Goal: Task Accomplishment & Management: Manage account settings

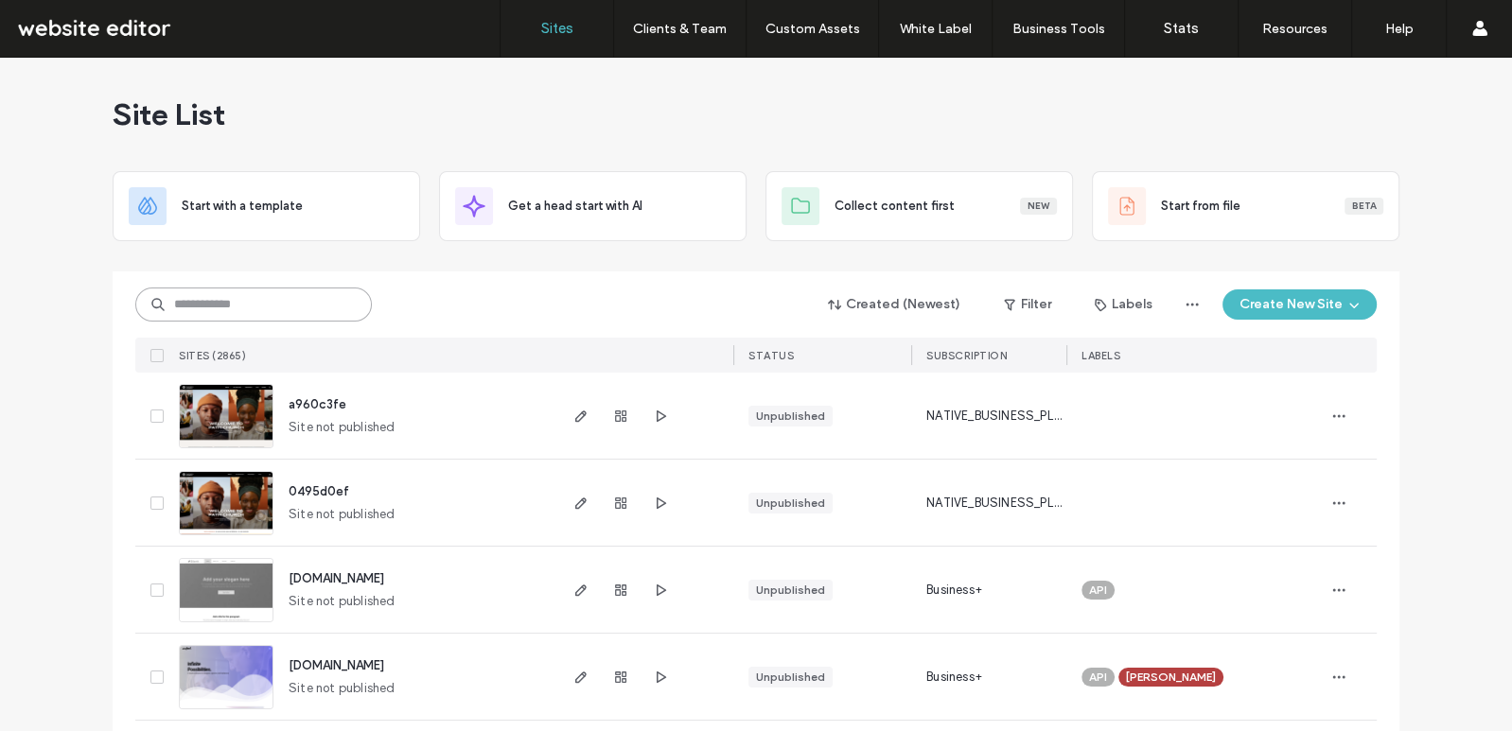
click at [268, 297] on input at bounding box center [253, 305] width 237 height 34
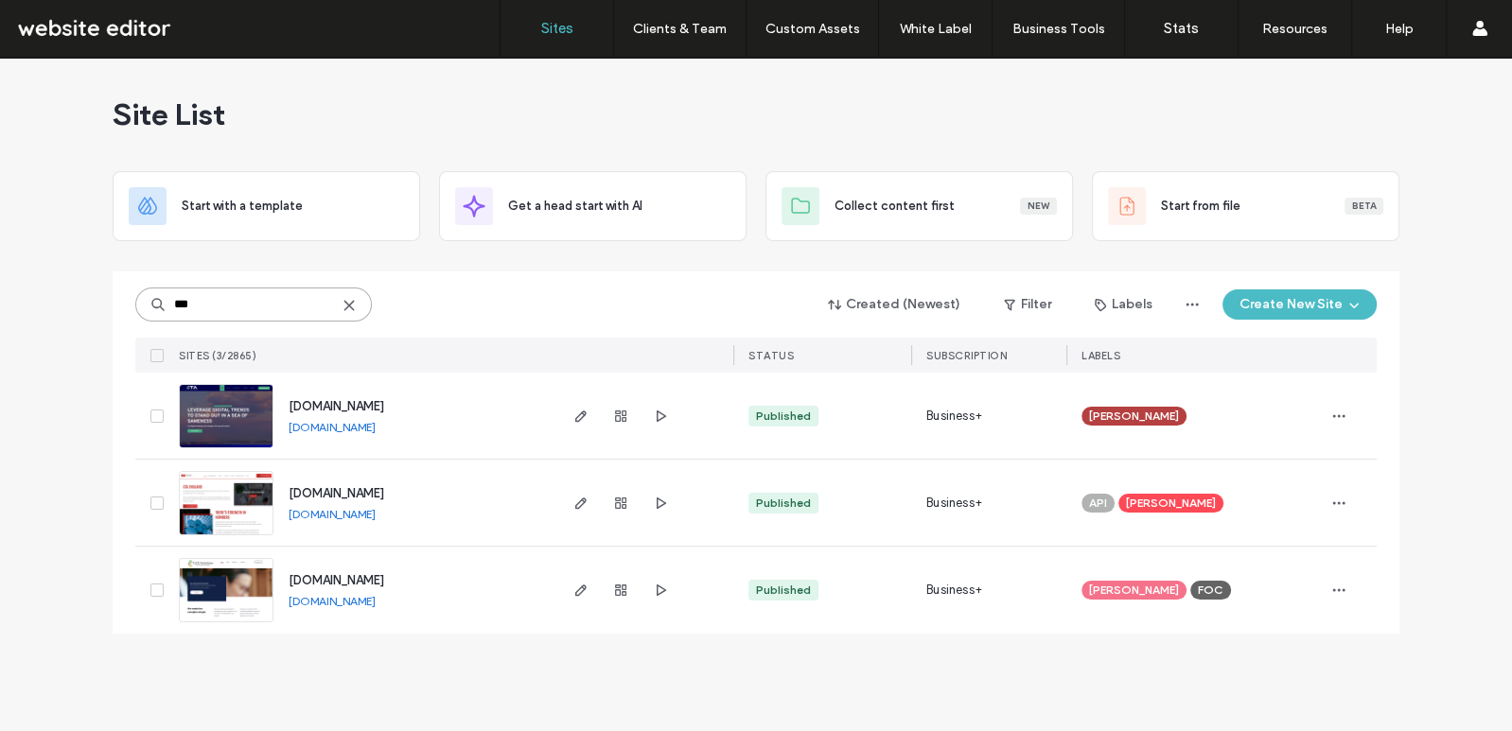
type input "***"
click at [235, 413] on img at bounding box center [226, 449] width 93 height 129
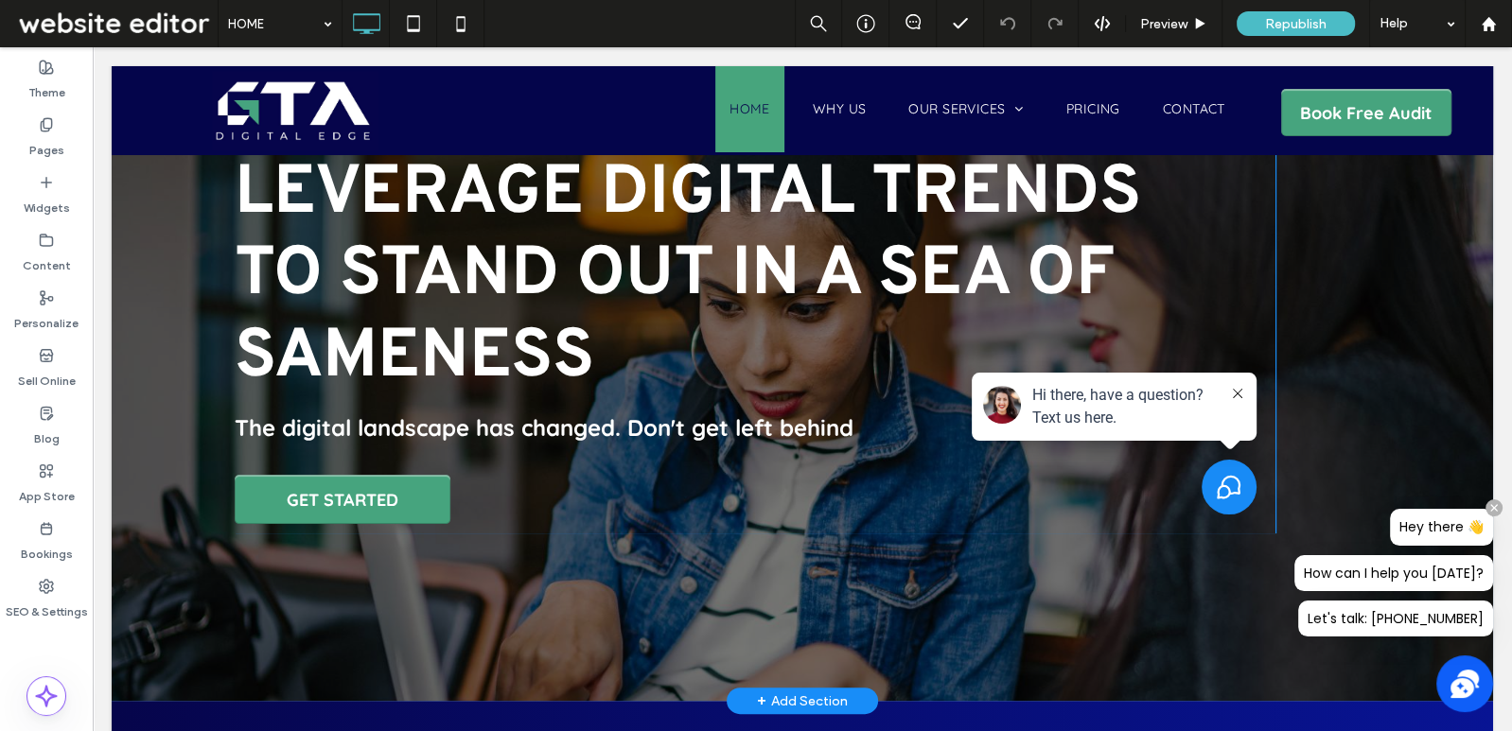
scroll to position [82, 0]
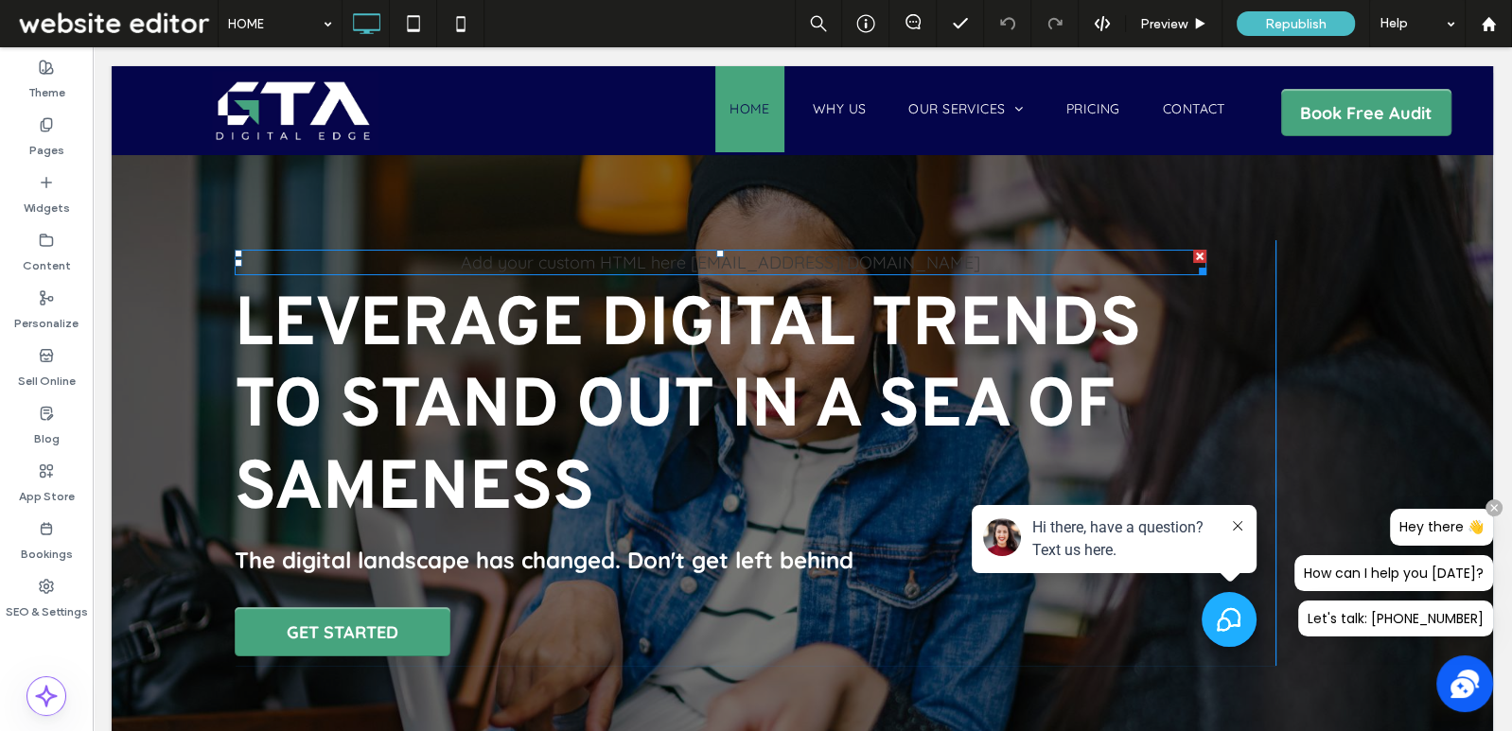
click at [1236, 615] on icon "Select to open the chat widget" at bounding box center [1229, 619] width 25 height 25
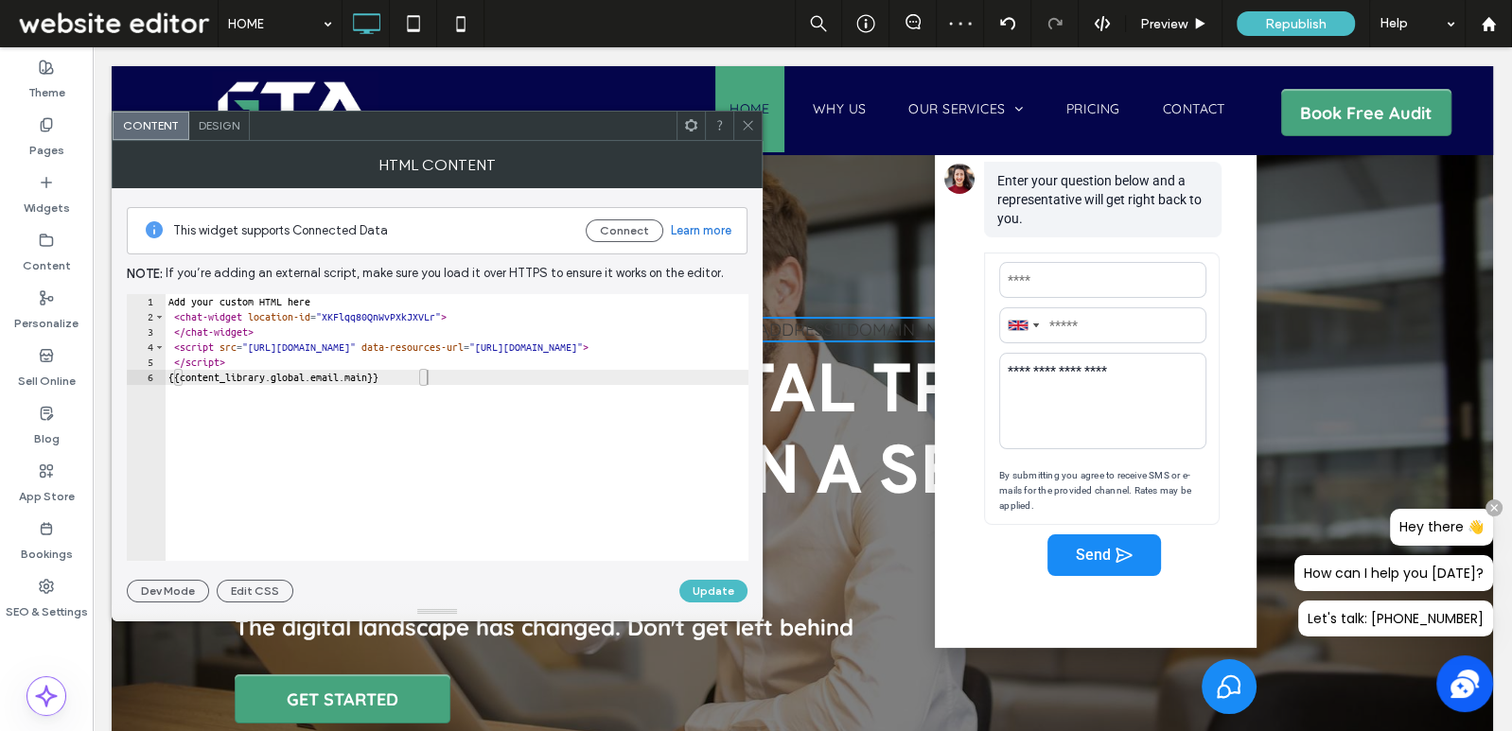
scroll to position [0, 0]
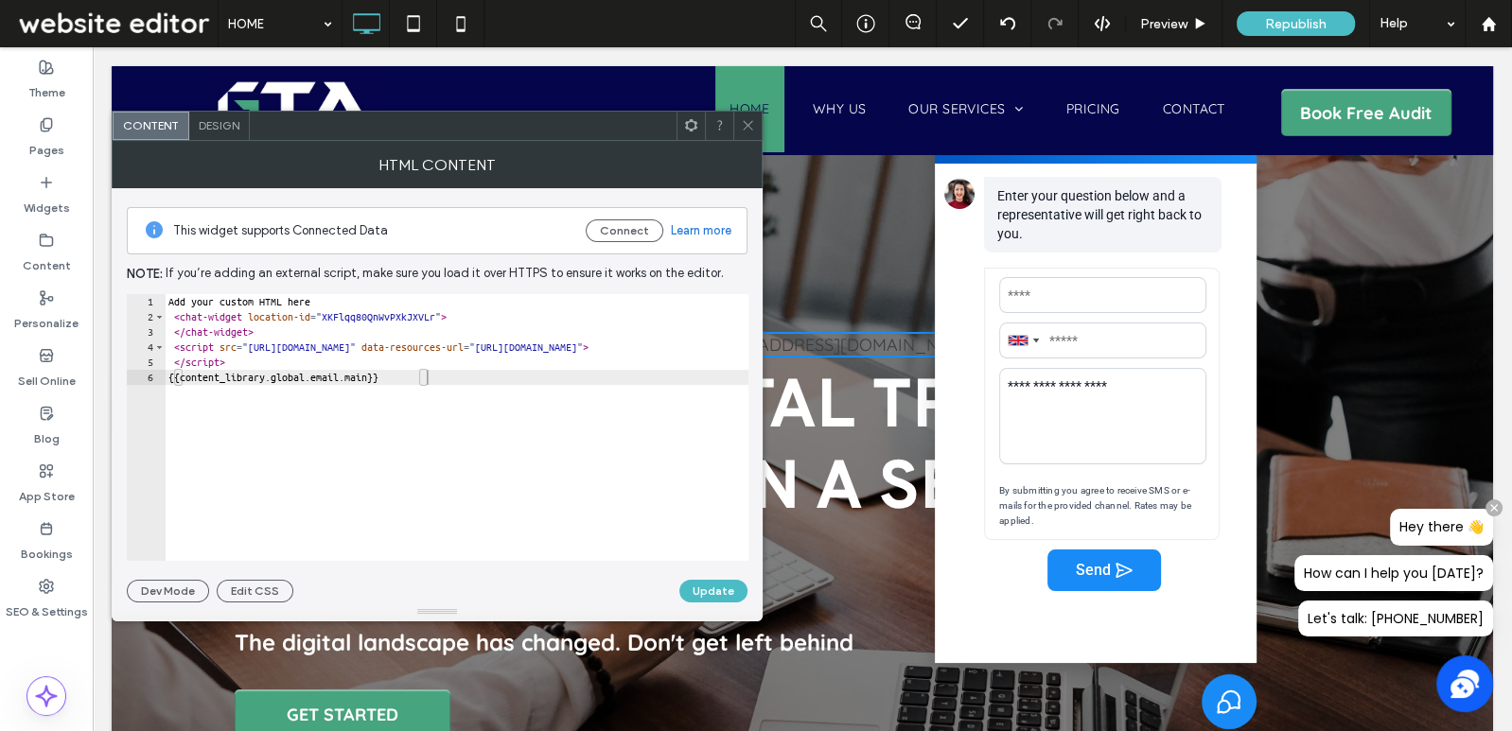
click at [1441, 701] on div at bounding box center [802, 535] width 1381 height 761
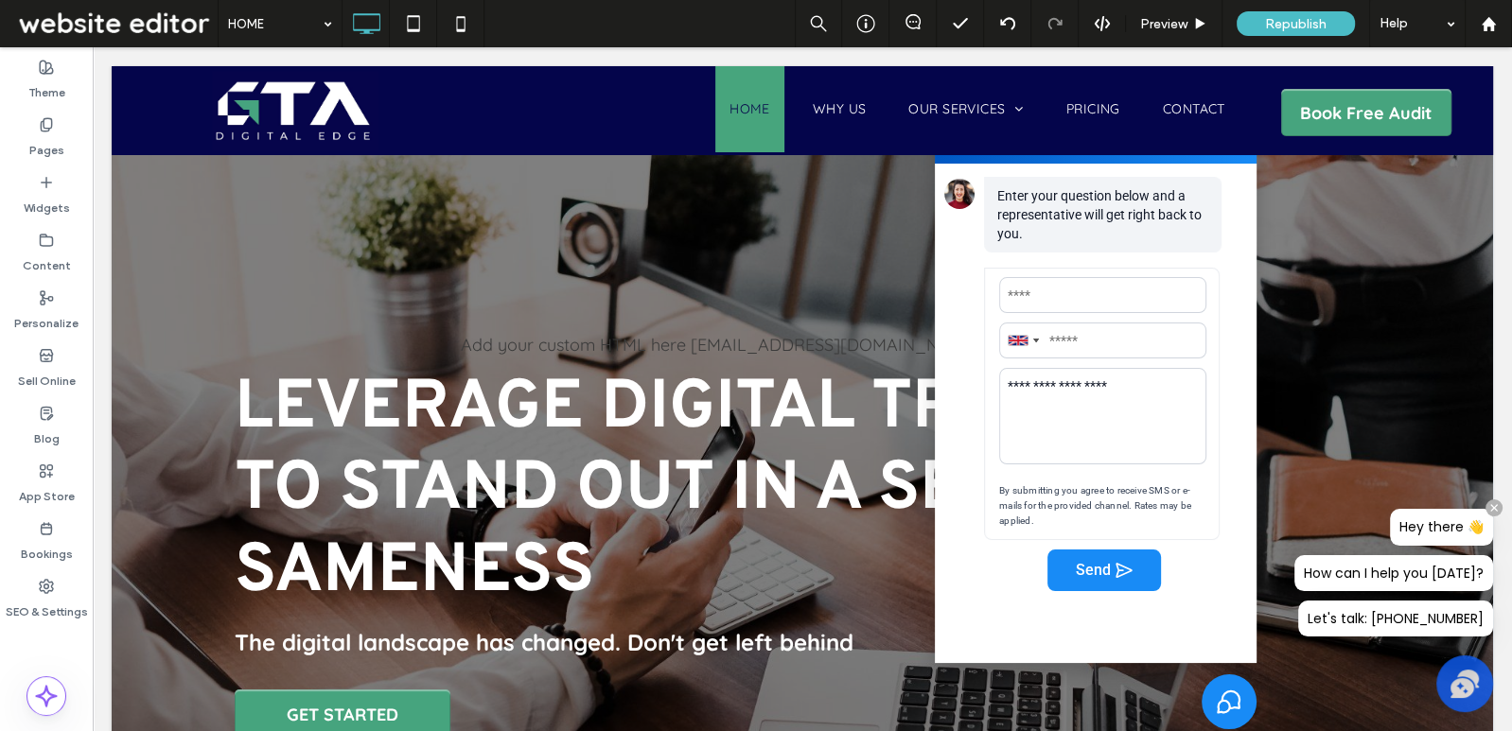
click at [1464, 692] on icon at bounding box center [1465, 684] width 28 height 28
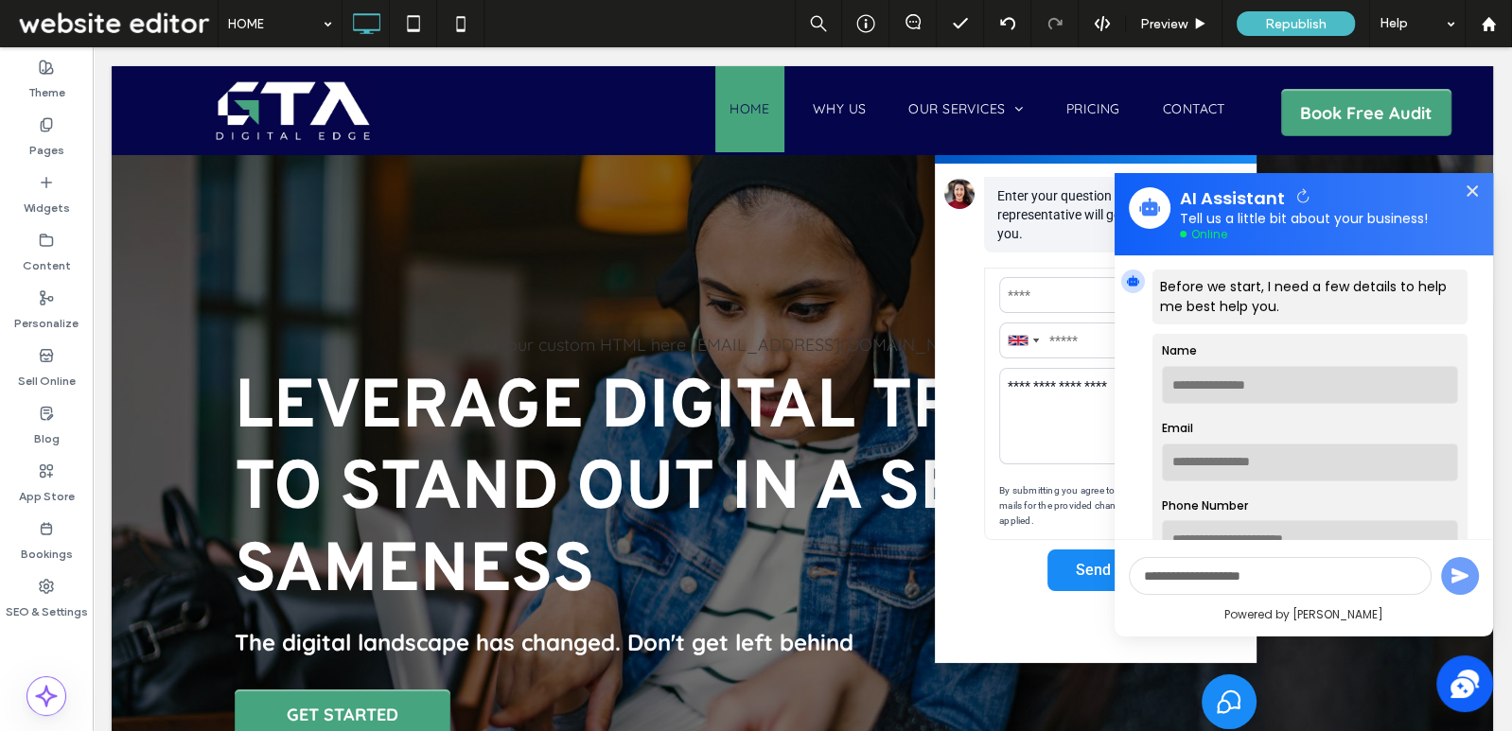
click at [1464, 185] on icon at bounding box center [1472, 191] width 21 height 21
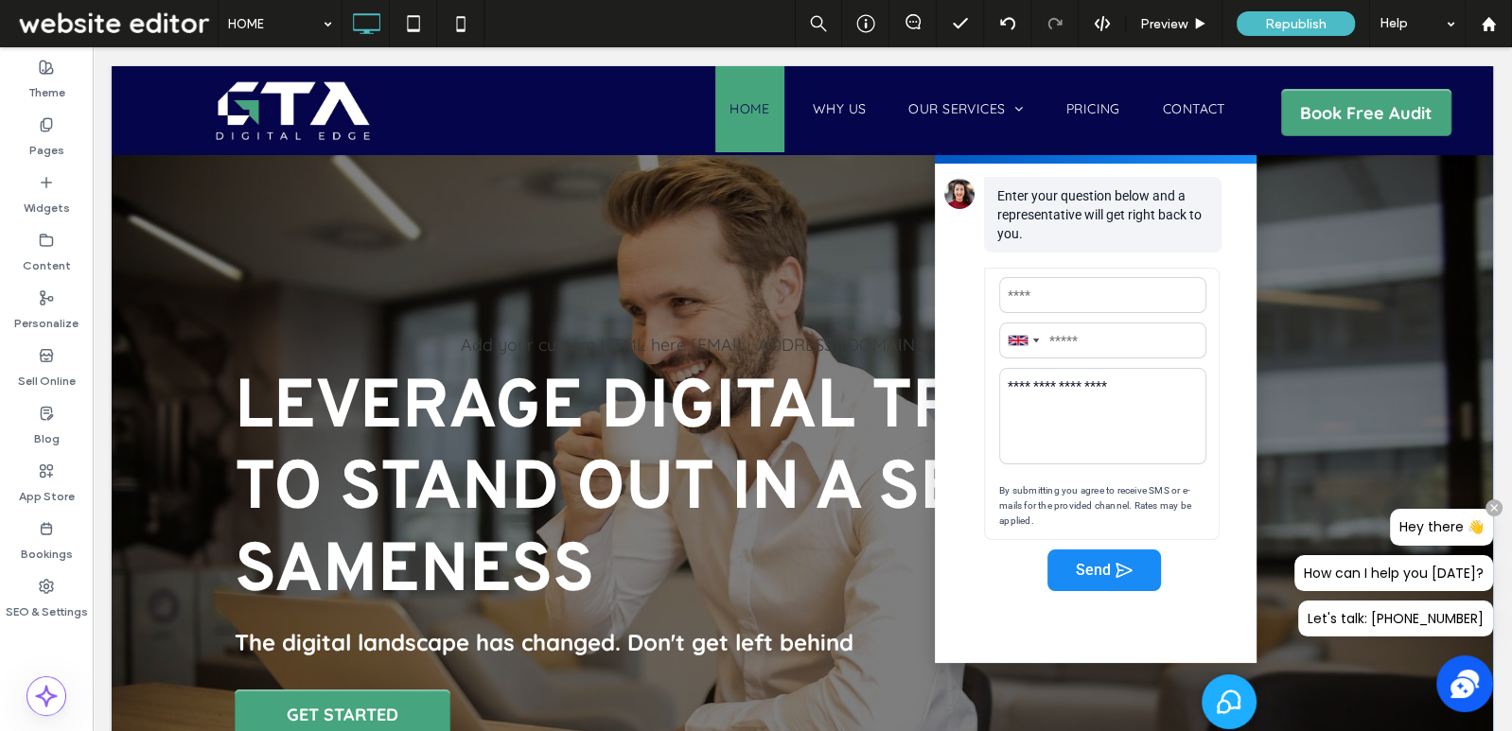
click at [1214, 706] on div "Select to close the chat widget" at bounding box center [1229, 702] width 55 height 55
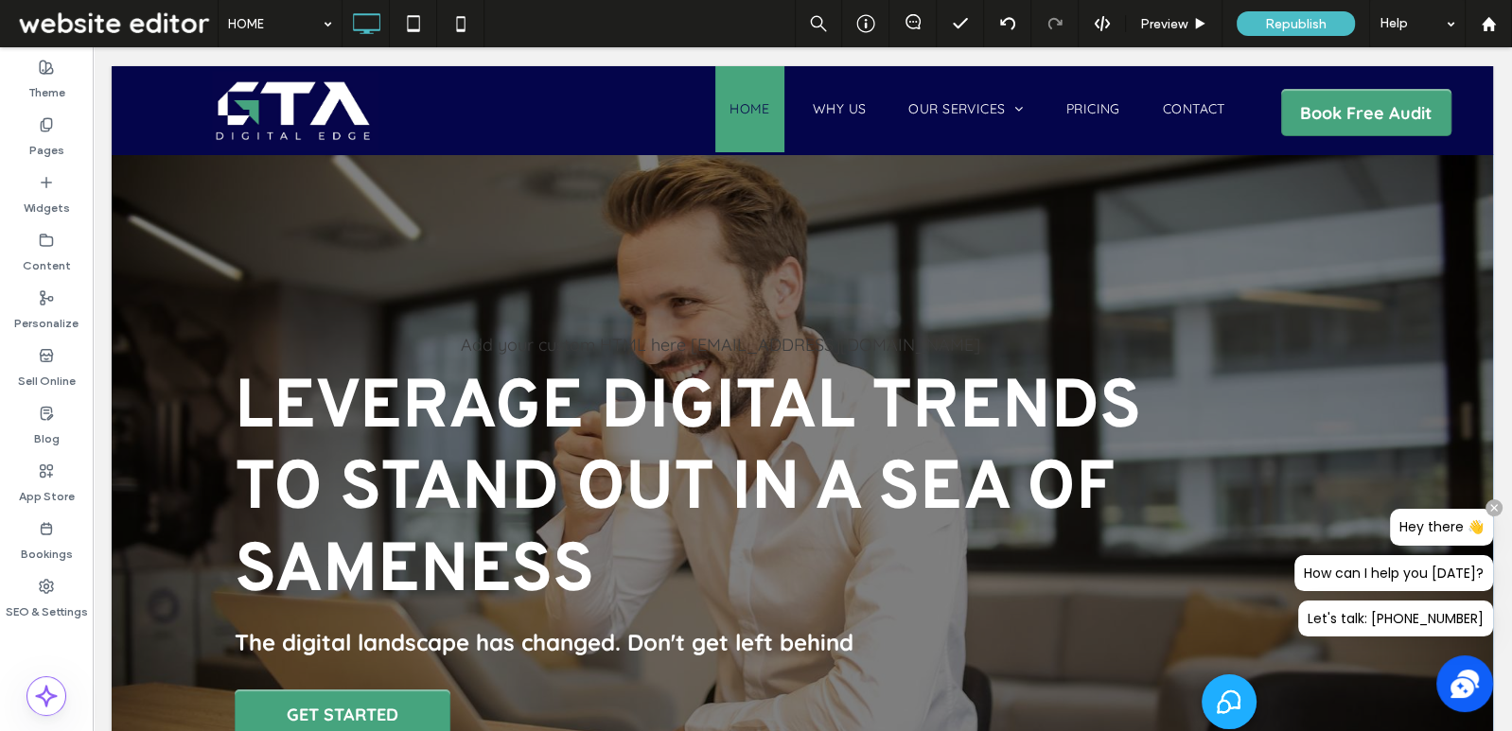
click at [1214, 706] on div "Select to open the chat widget" at bounding box center [1229, 702] width 55 height 55
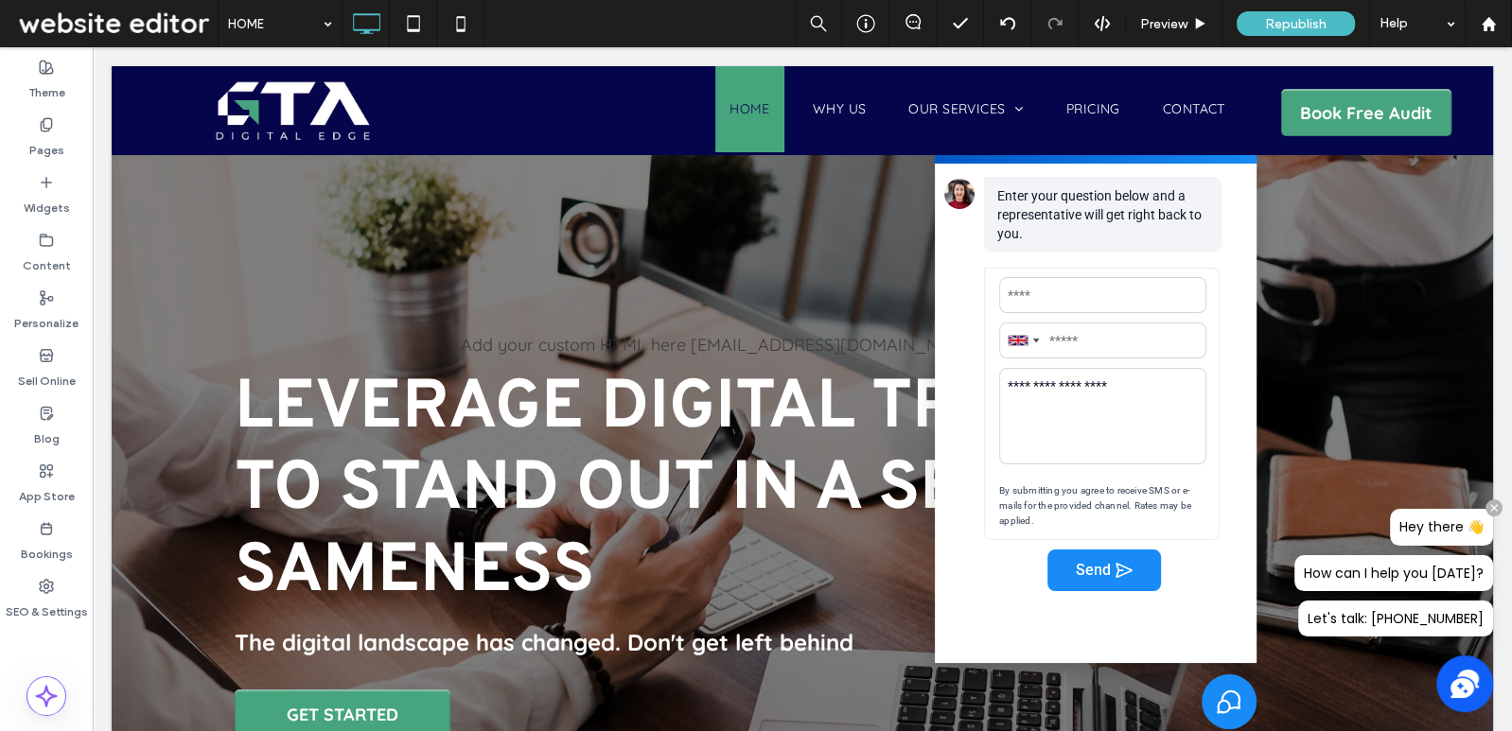
click at [1116, 257] on div "Enter your question below and a representative will get right back to you." at bounding box center [1100, 222] width 312 height 91
click at [1226, 711] on icon "Select to close the chat widget" at bounding box center [1229, 702] width 25 height 25
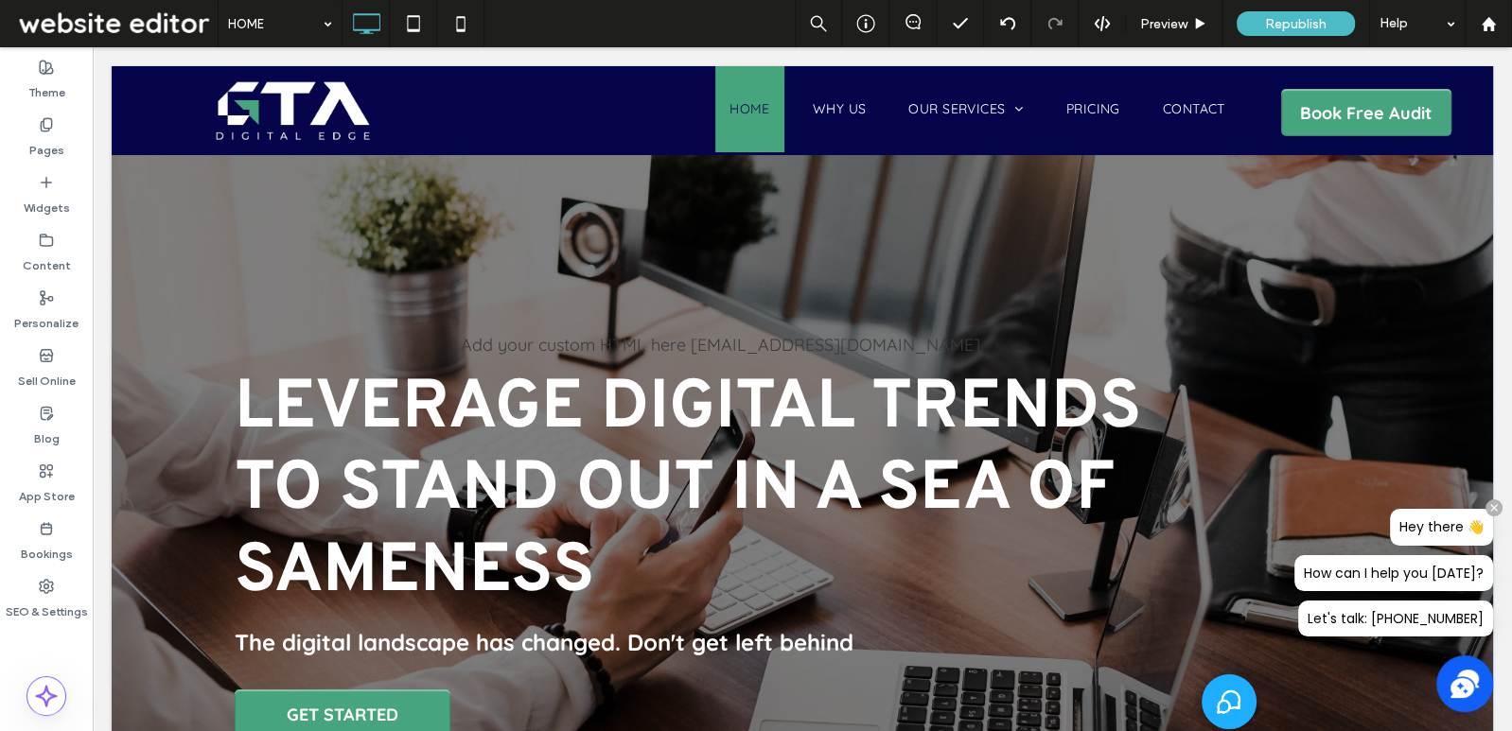
click at [1226, 711] on icon "Select to open the chat widget" at bounding box center [1229, 702] width 25 height 25
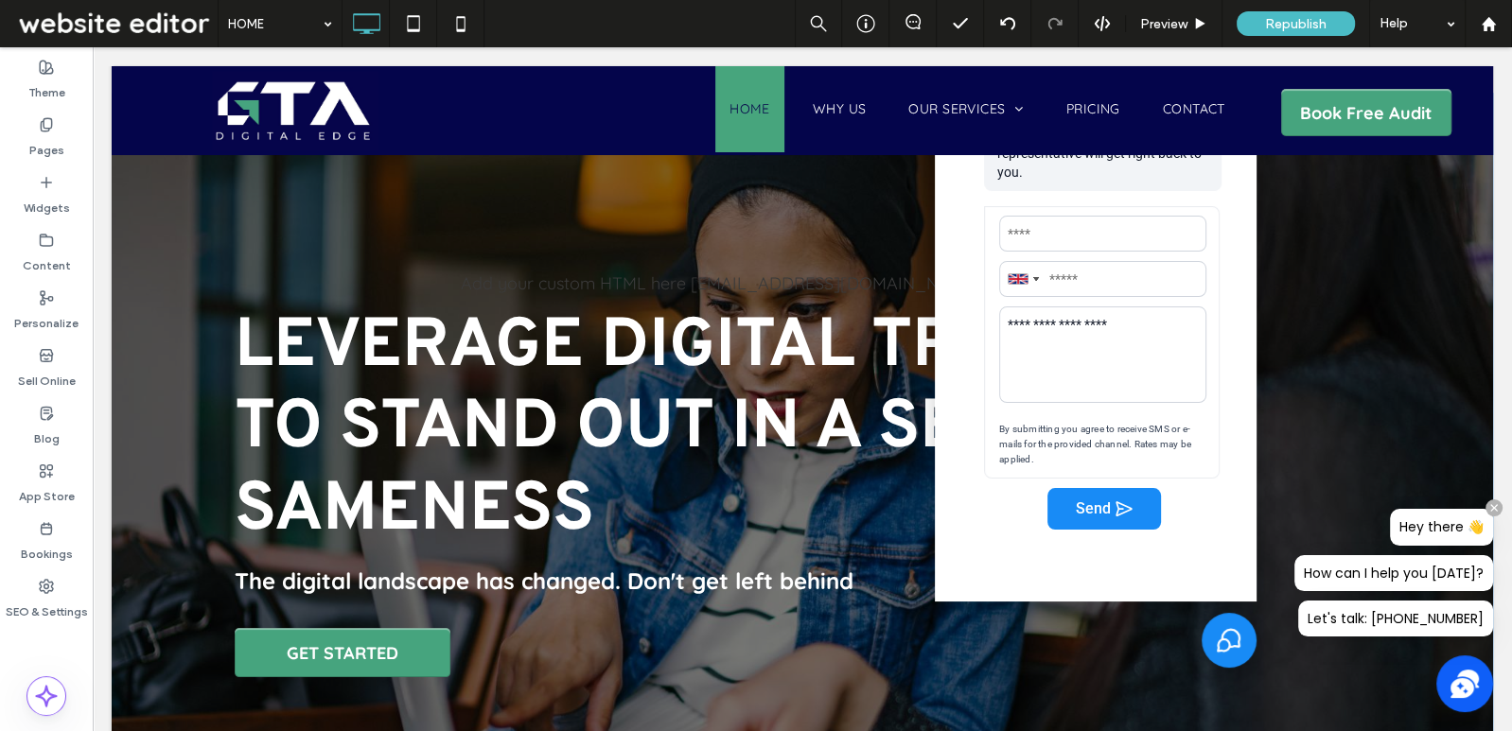
scroll to position [367, 0]
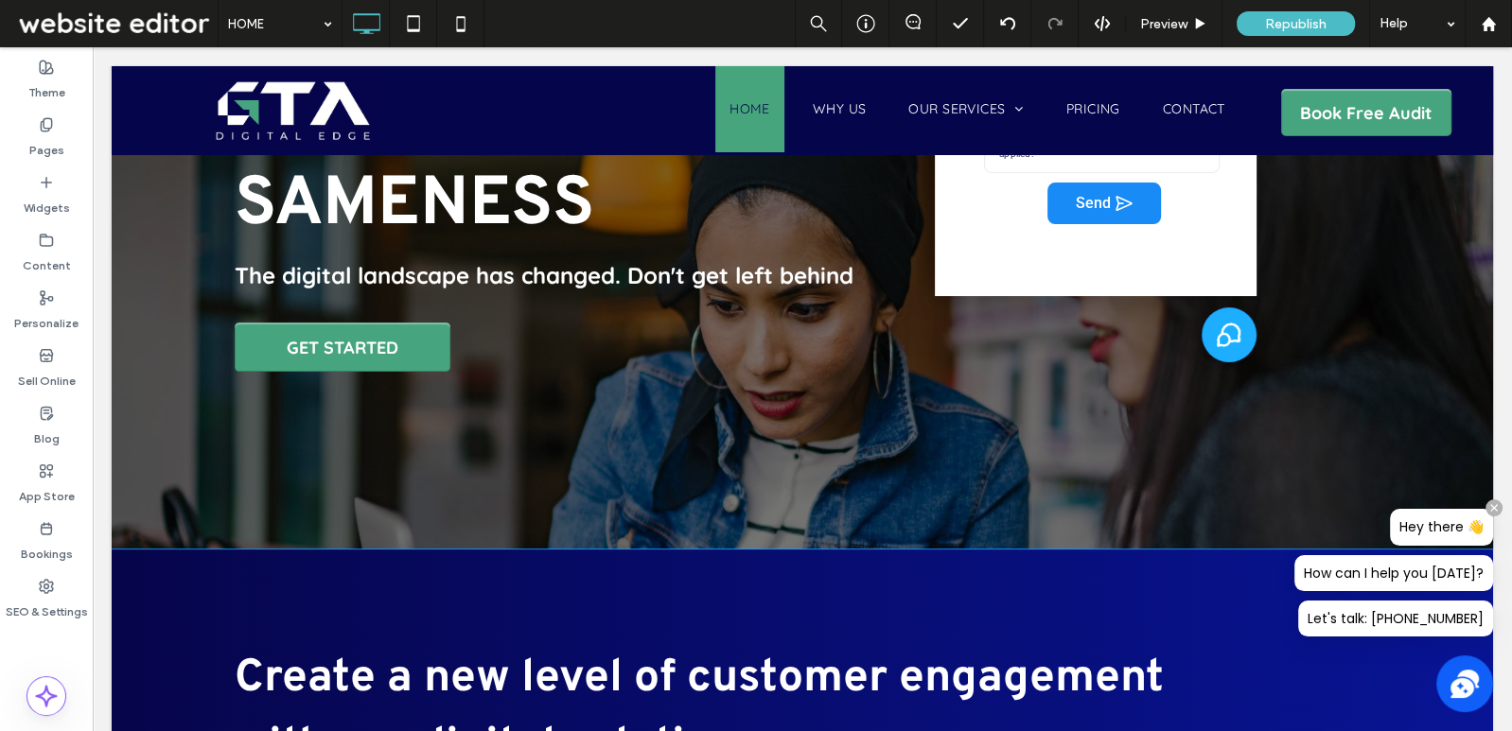
click at [1222, 337] on icon "Select to close the chat widget" at bounding box center [1229, 335] width 25 height 25
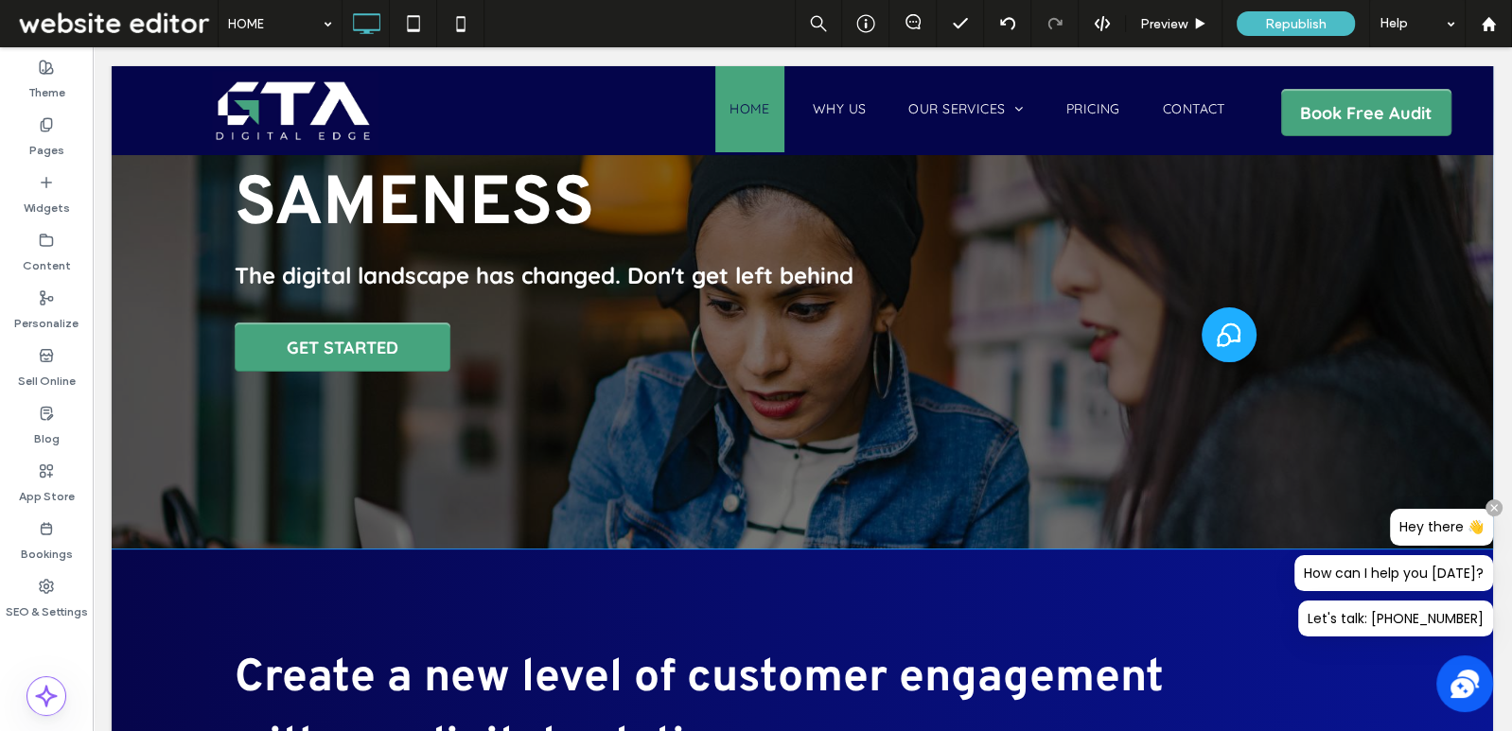
click at [1222, 337] on icon "Select to open the chat widget" at bounding box center [1229, 335] width 25 height 25
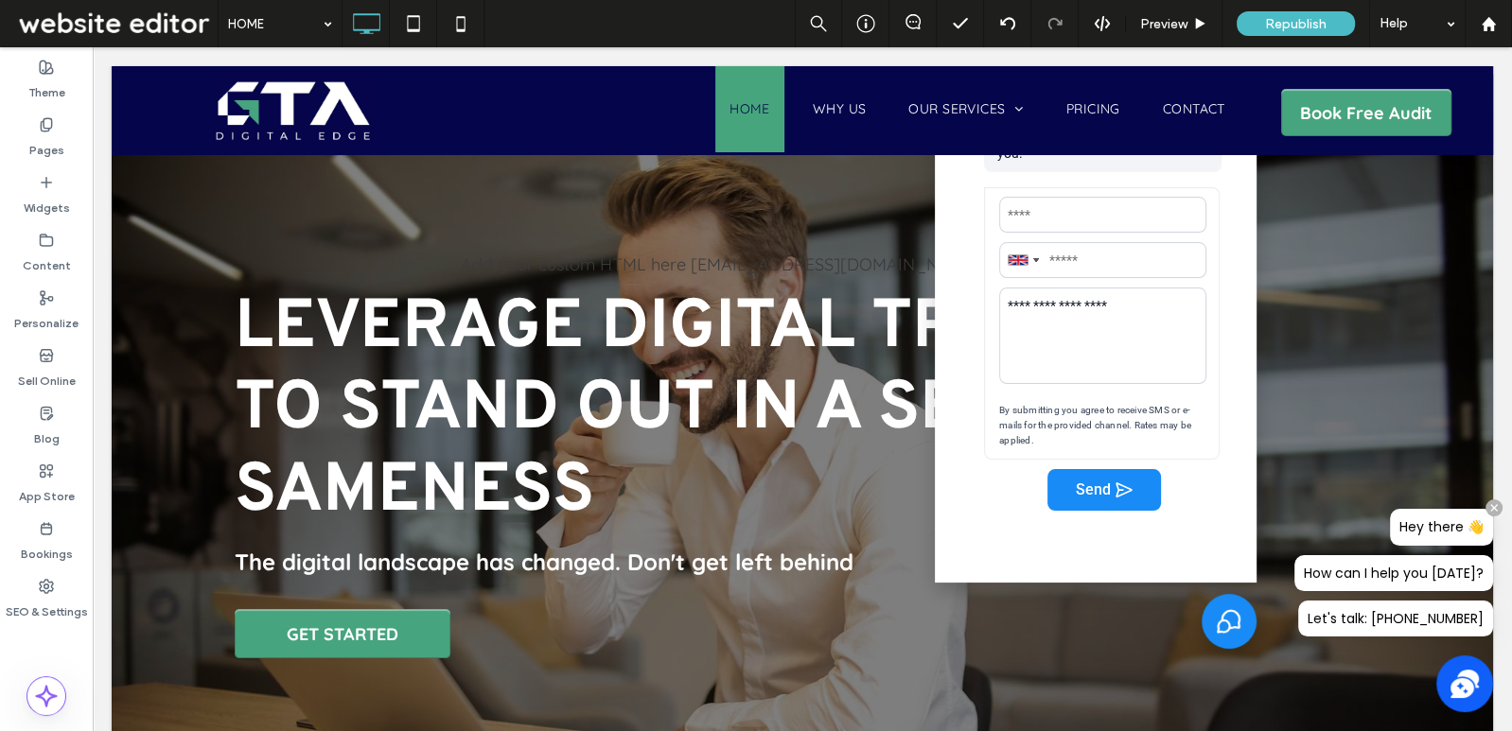
scroll to position [0, 0]
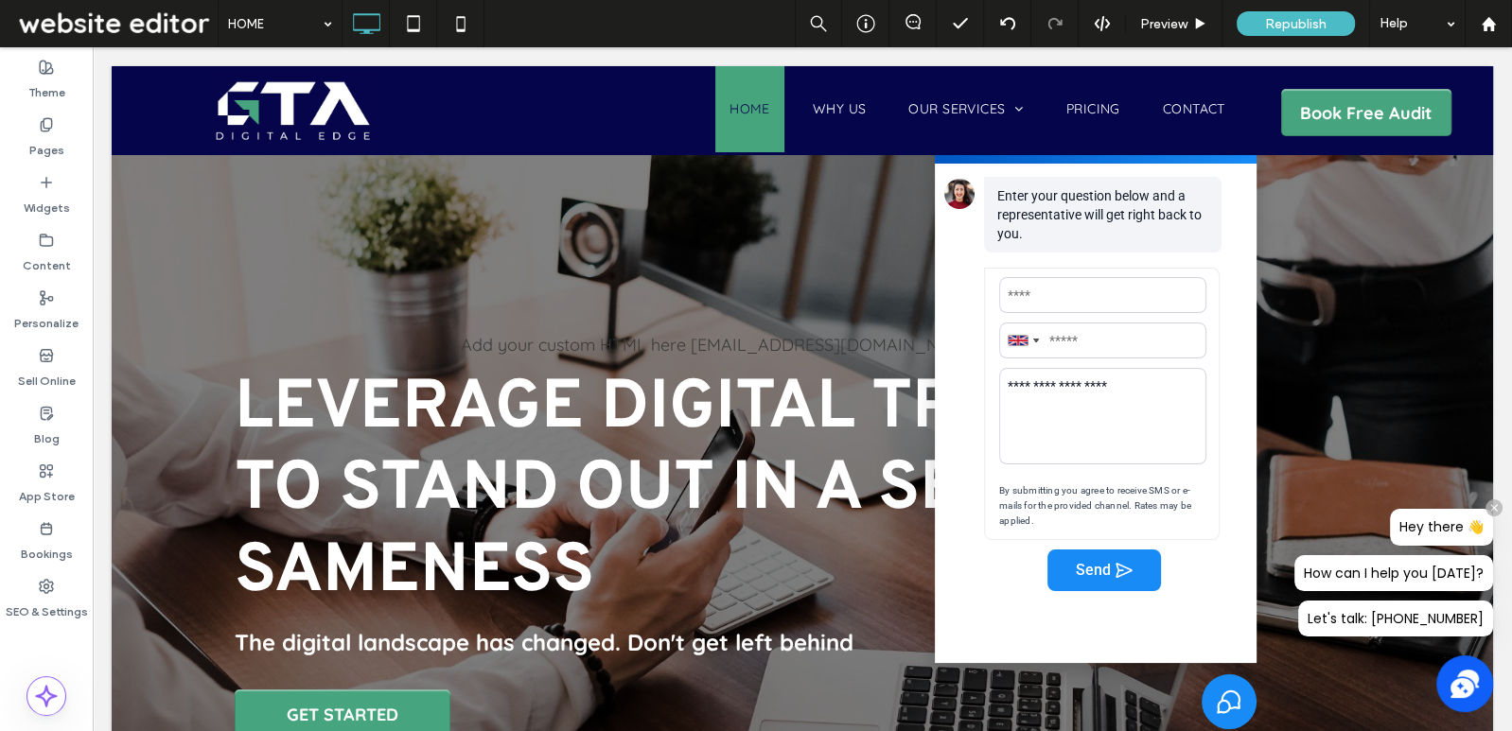
click at [1495, 512] on icon at bounding box center [1493, 507] width 13 height 13
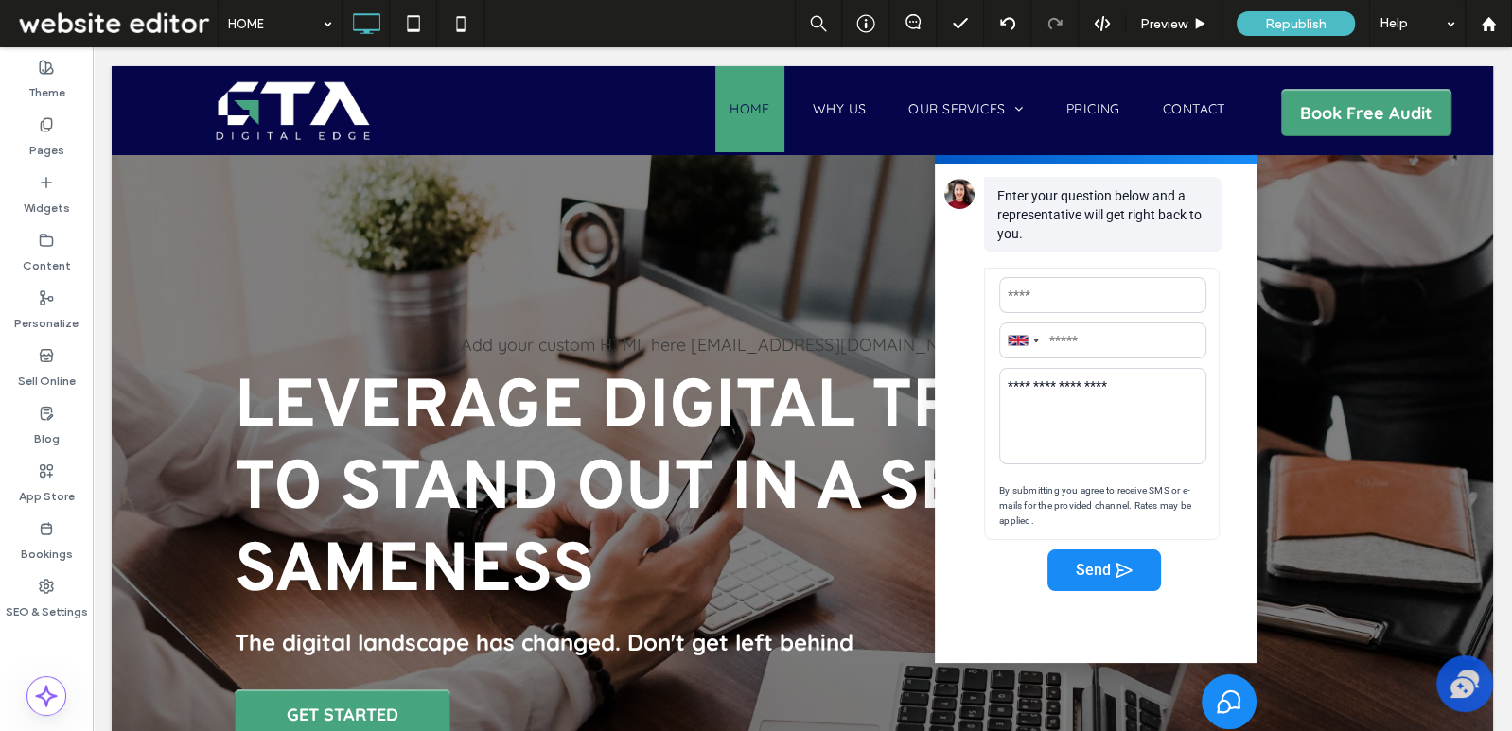
click at [1456, 679] on icon at bounding box center [1465, 684] width 28 height 28
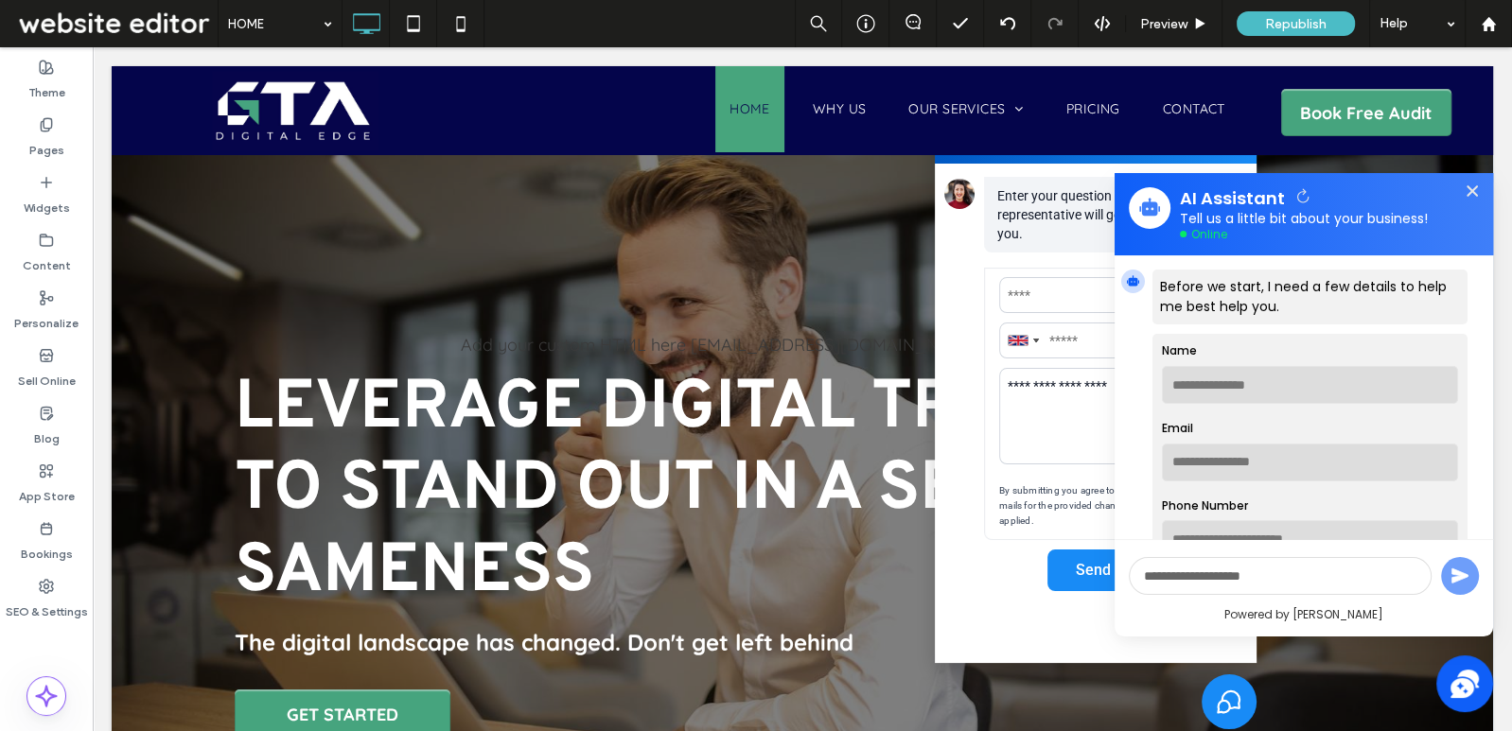
click at [1473, 188] on icon at bounding box center [1472, 191] width 21 height 21
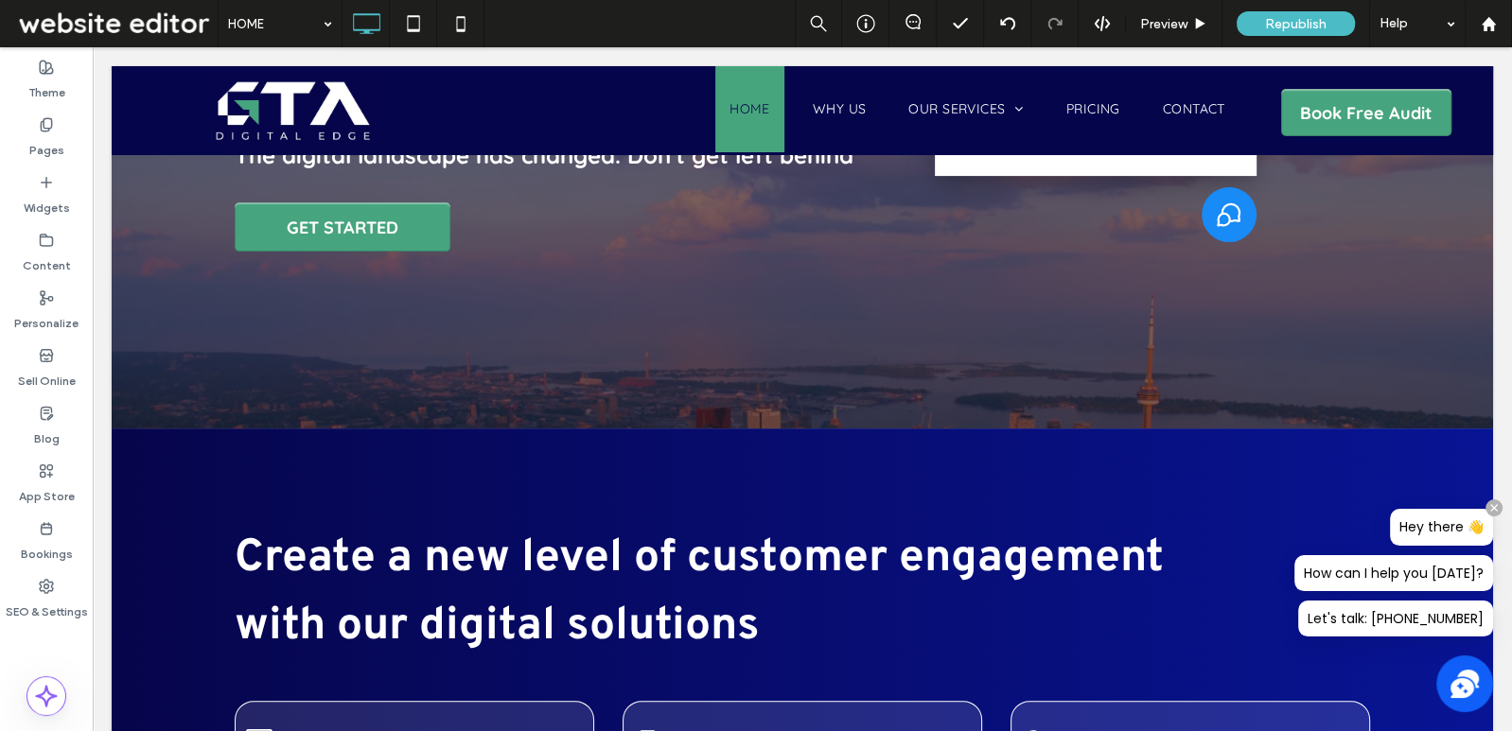
scroll to position [1151, 0]
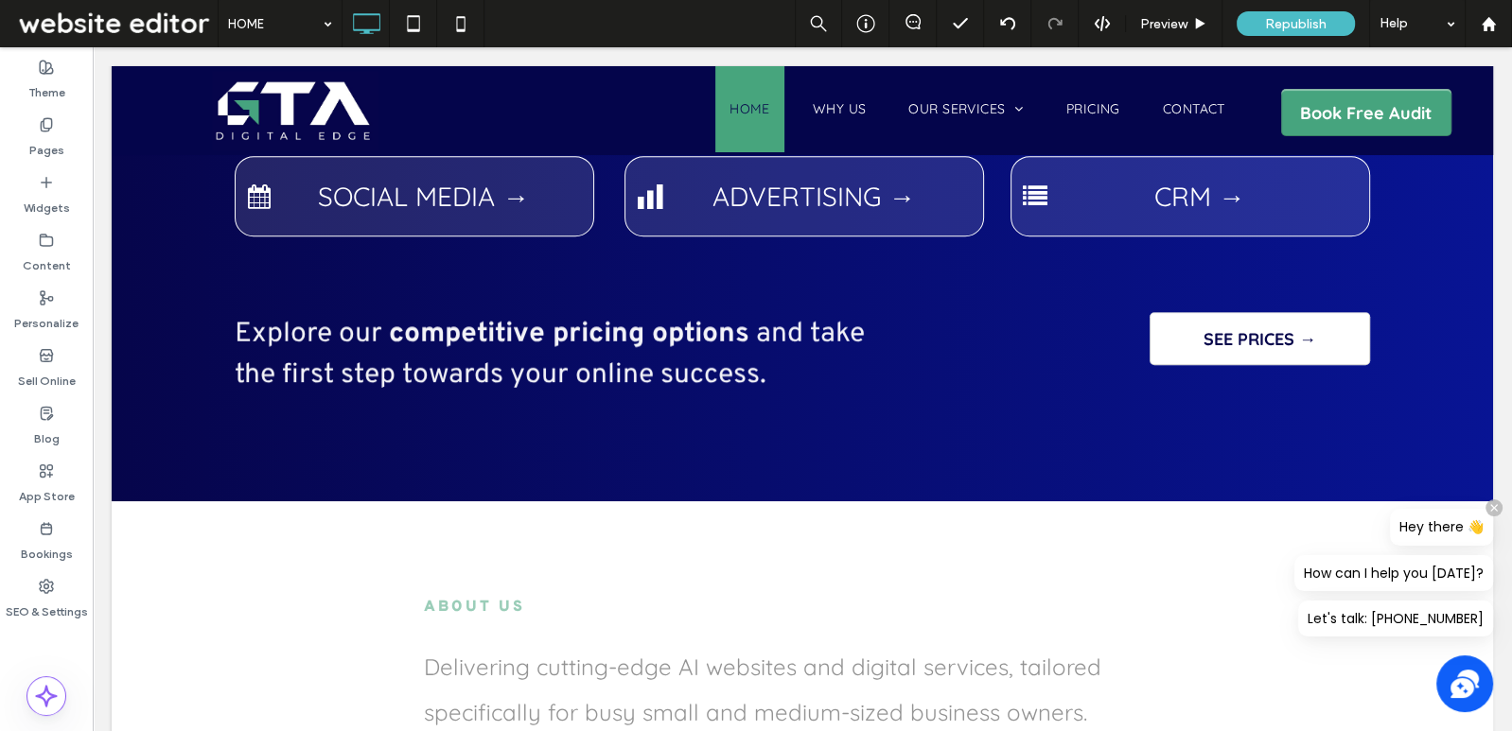
click at [1493, 505] on icon at bounding box center [1493, 507] width 13 height 13
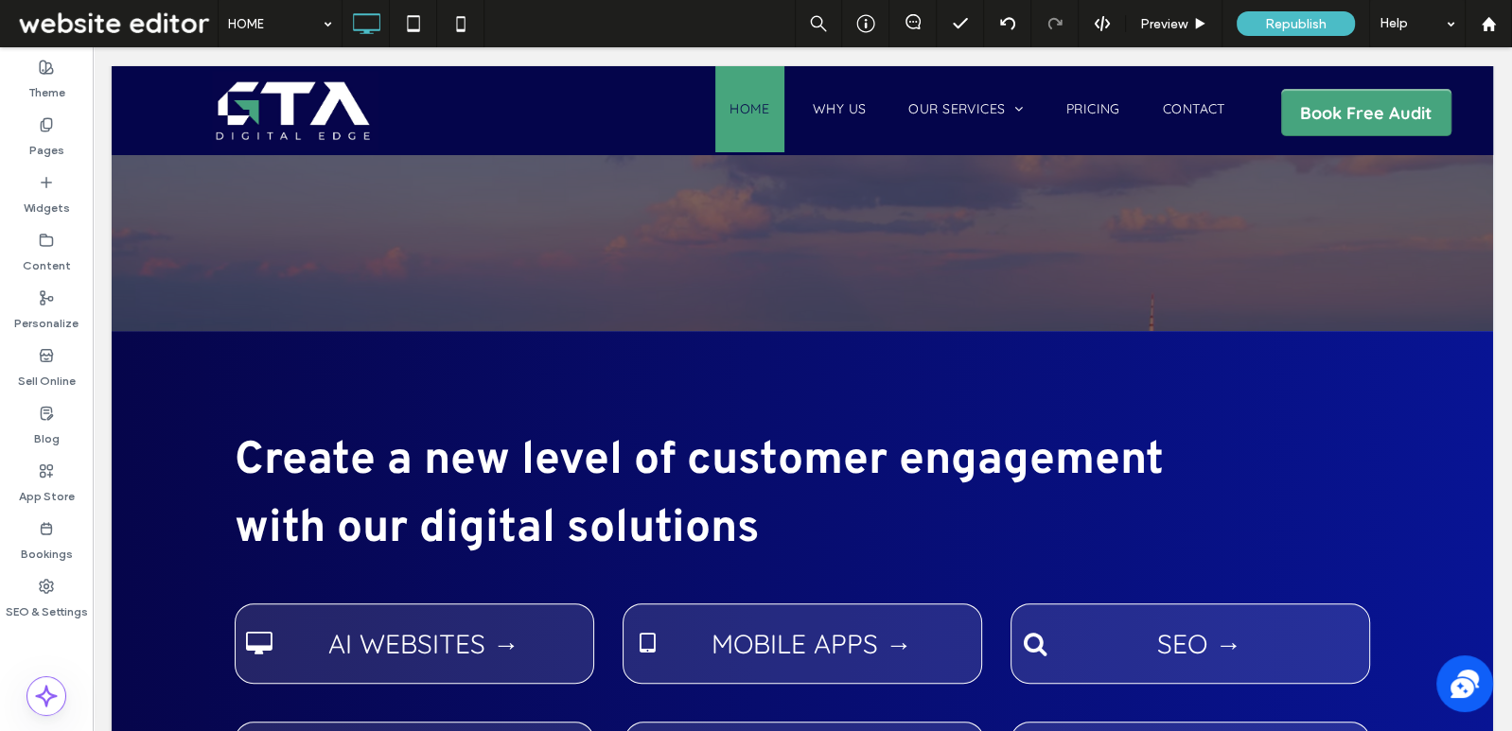
scroll to position [0, 0]
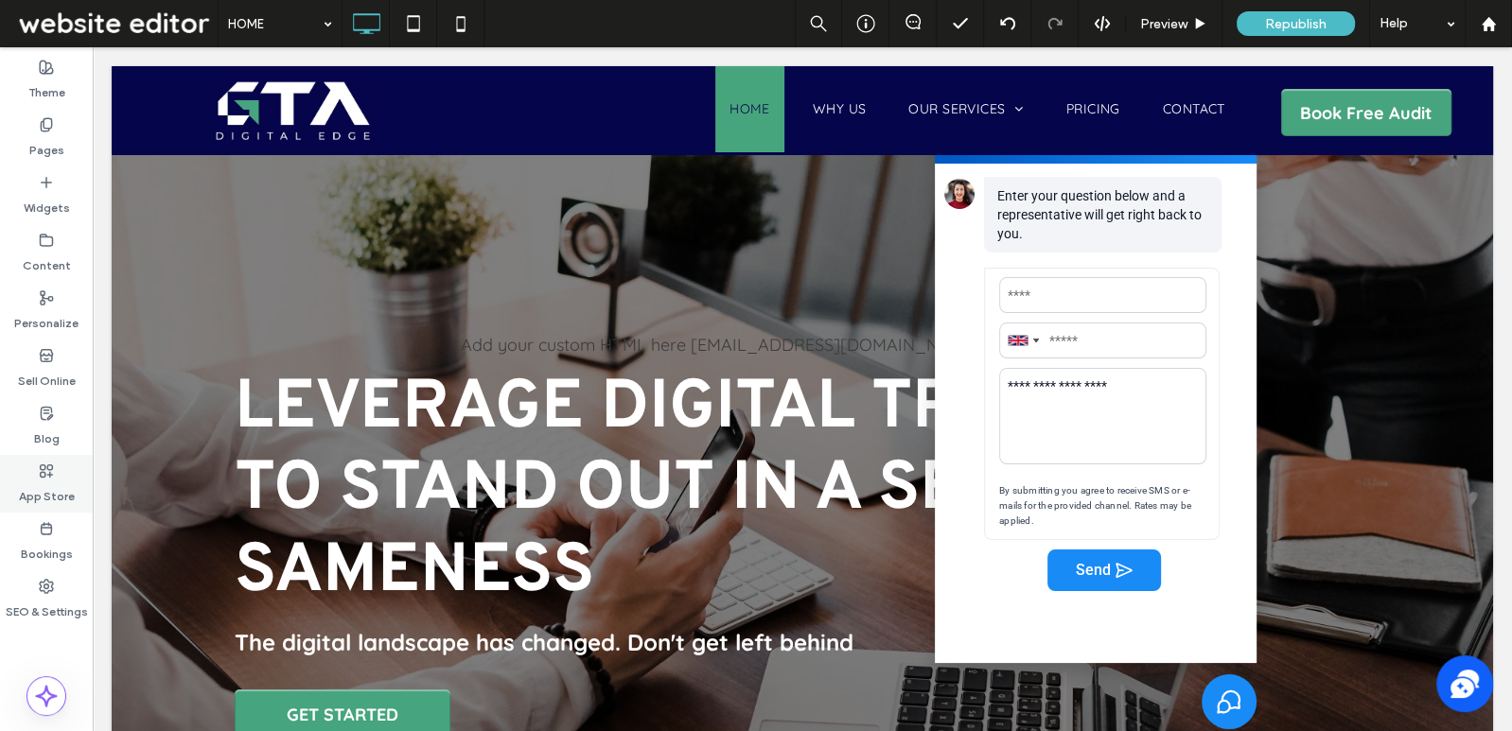
click at [48, 471] on icon at bounding box center [46, 471] width 15 height 15
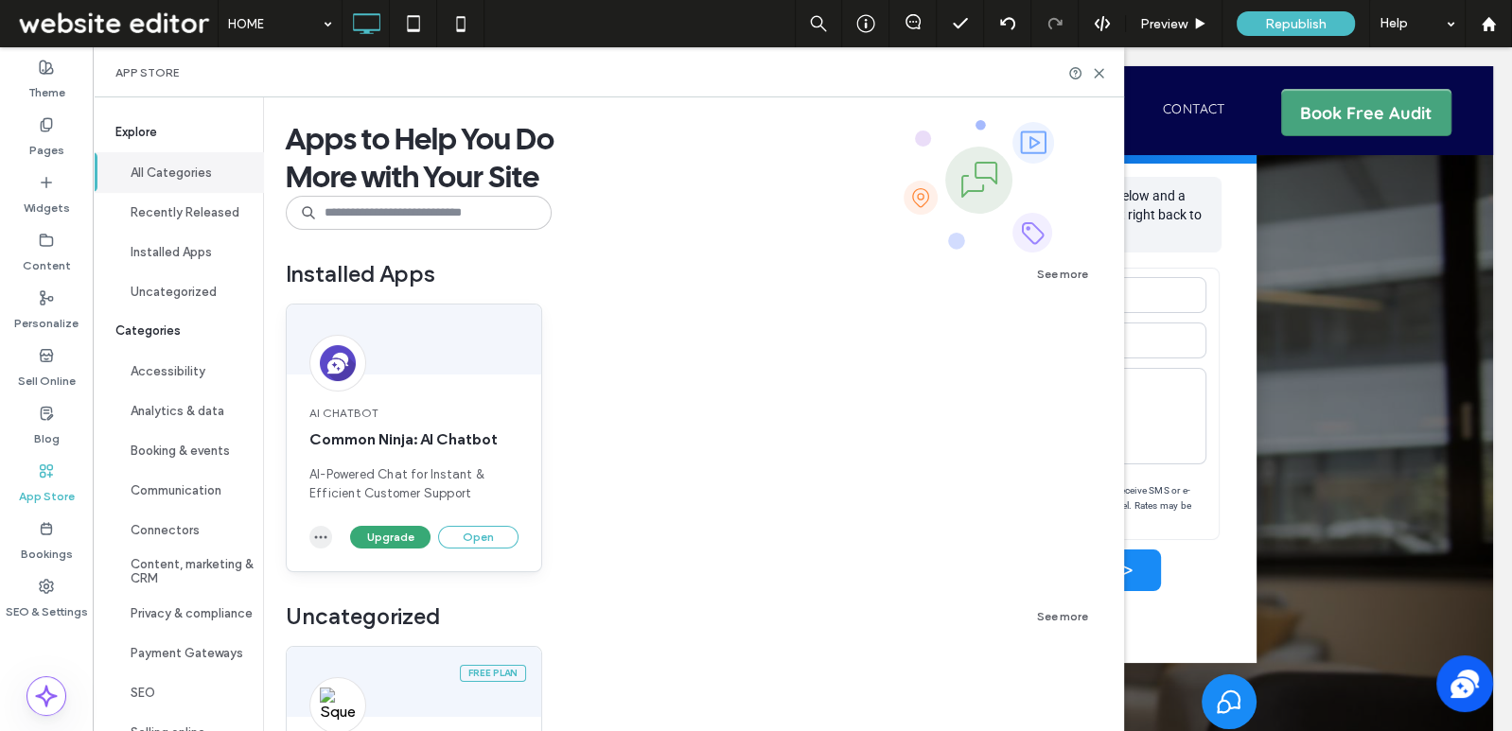
click at [316, 531] on icon "button" at bounding box center [320, 537] width 15 height 15
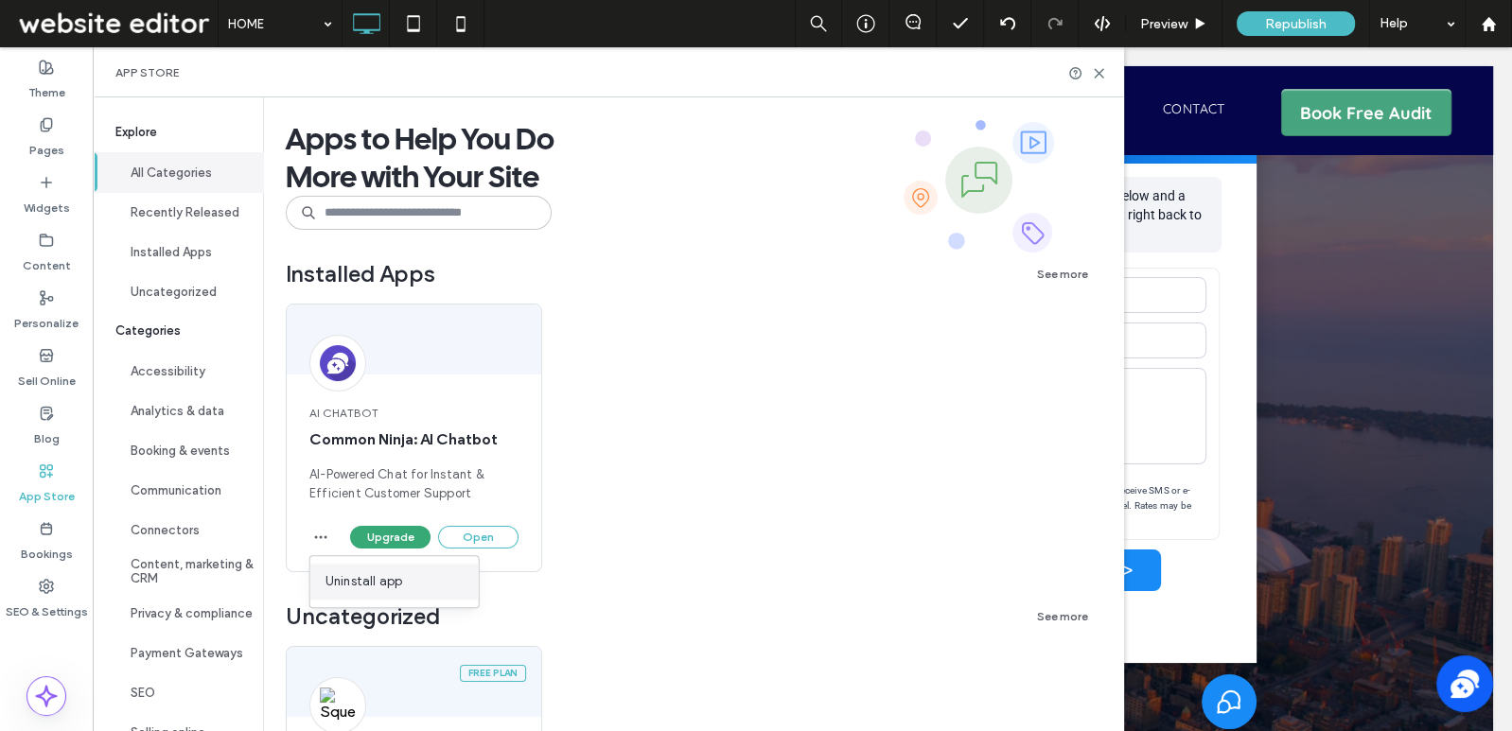
click at [423, 584] on div "Uninstall app" at bounding box center [394, 582] width 168 height 36
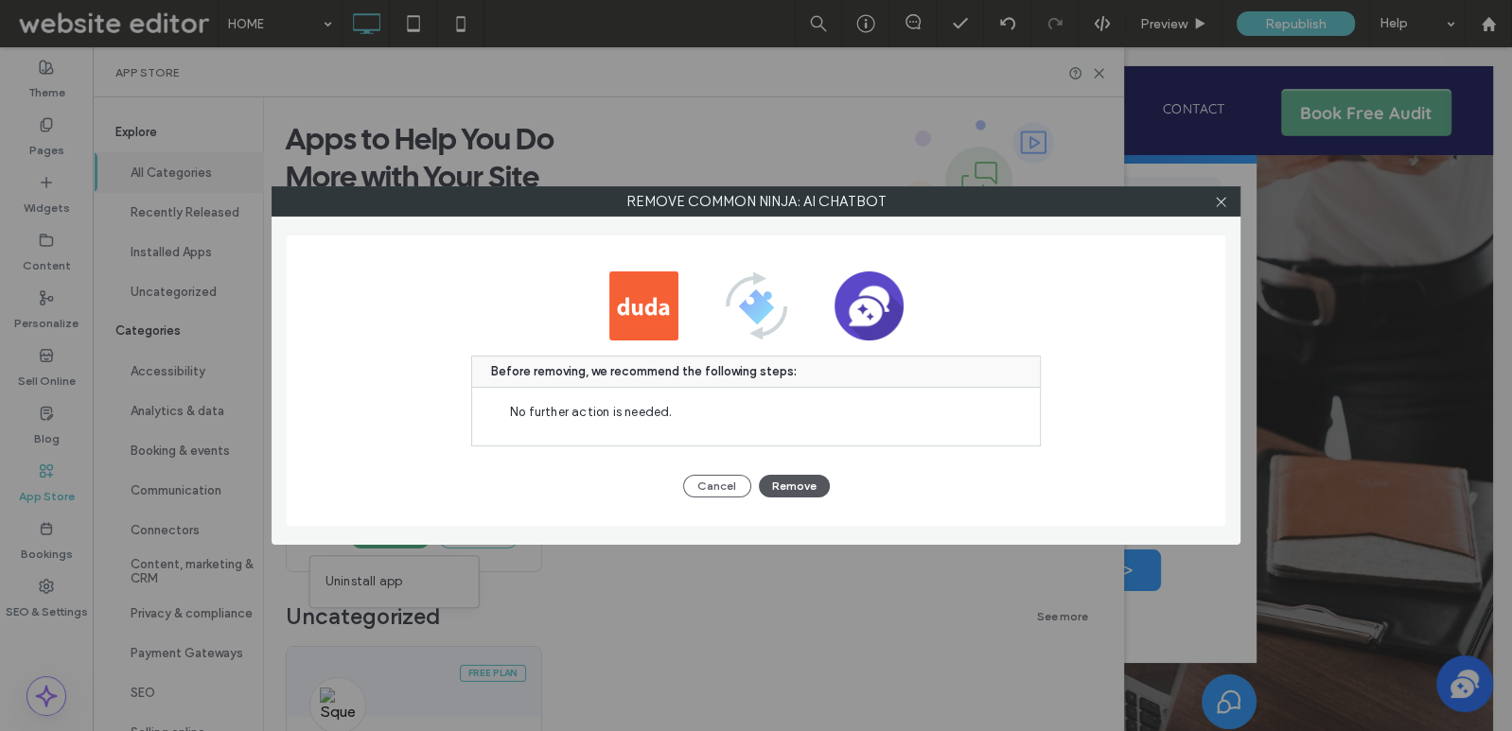
click at [788, 487] on button "Remove" at bounding box center [794, 486] width 71 height 23
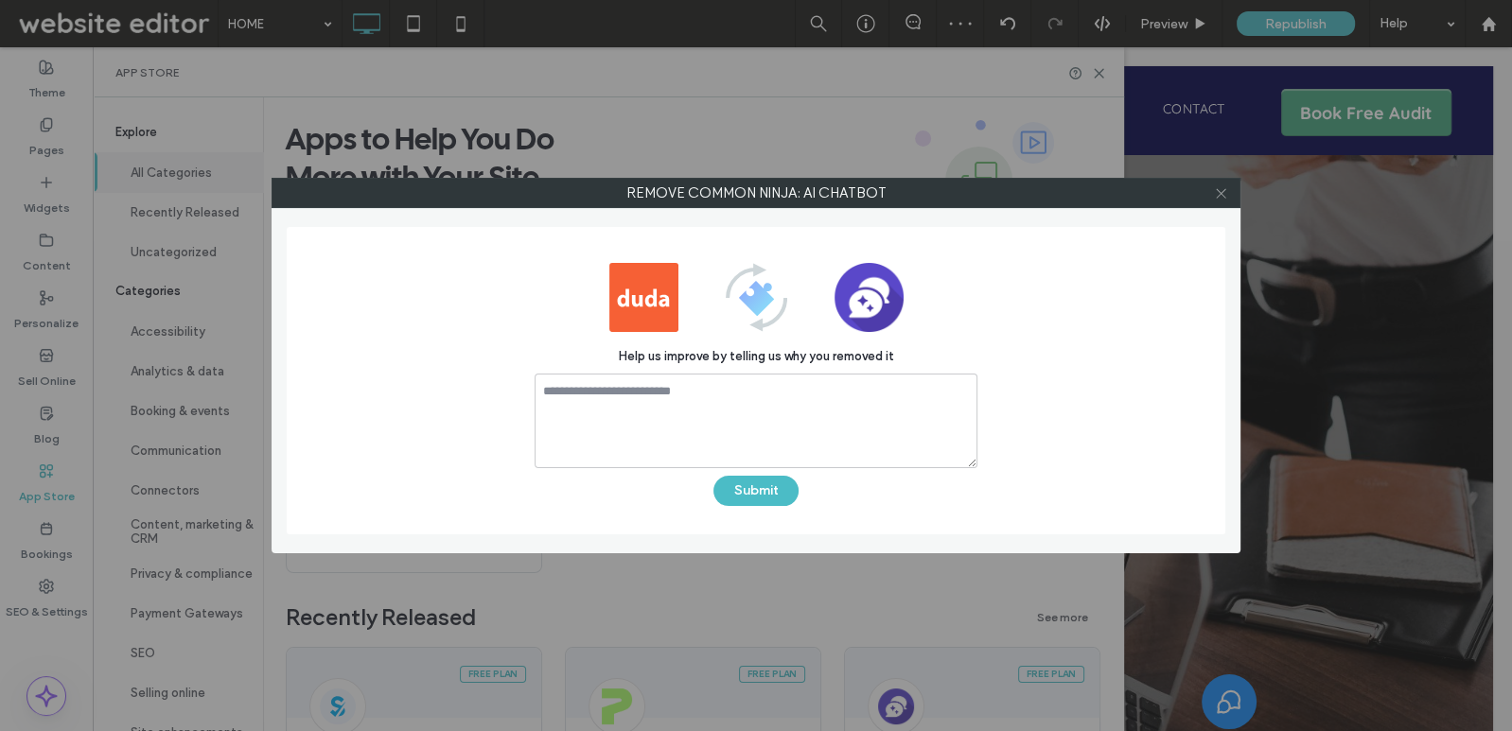
click at [1215, 196] on icon at bounding box center [1221, 193] width 14 height 14
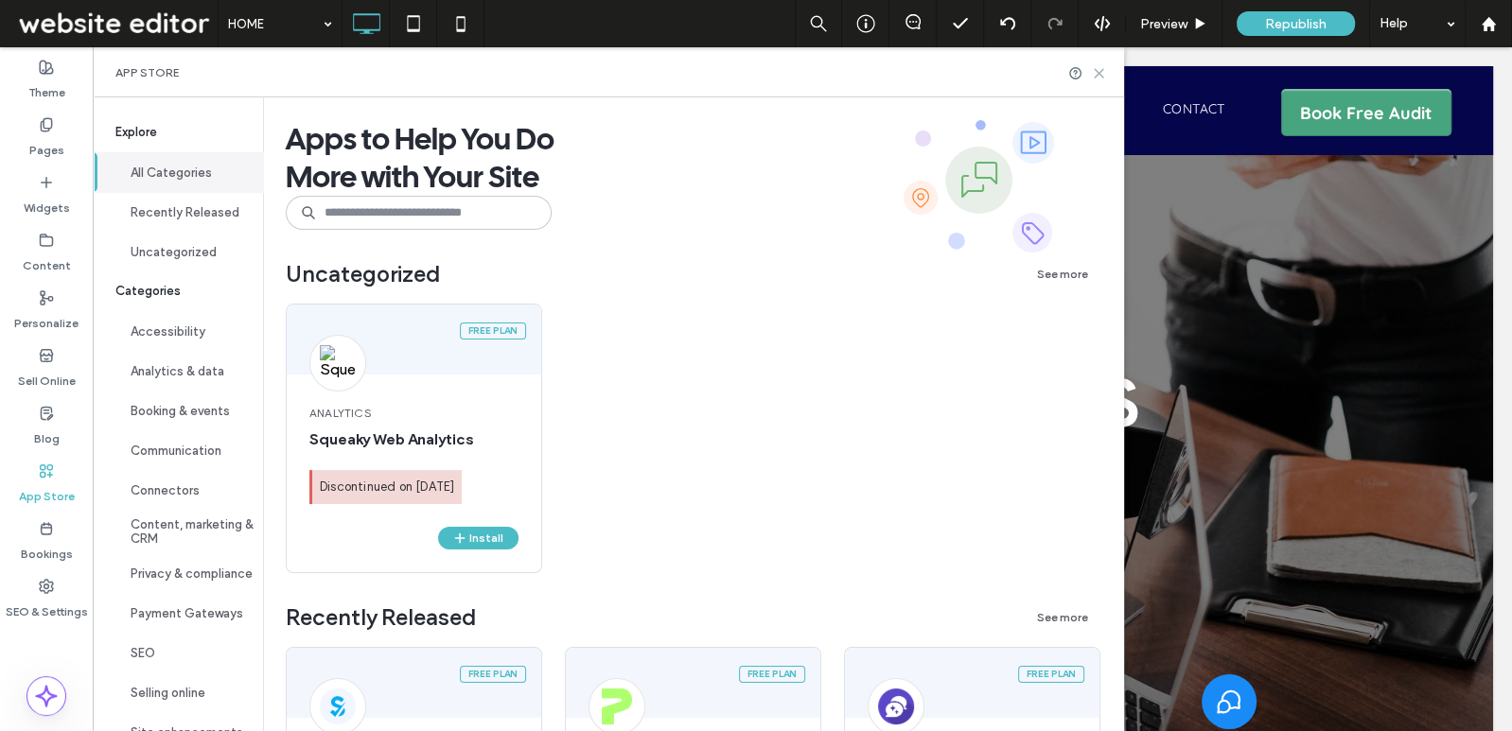
drag, startPoint x: 1104, startPoint y: 73, endPoint x: 1012, endPoint y: 26, distance: 104.1
click at [1104, 73] on icon at bounding box center [1099, 73] width 14 height 14
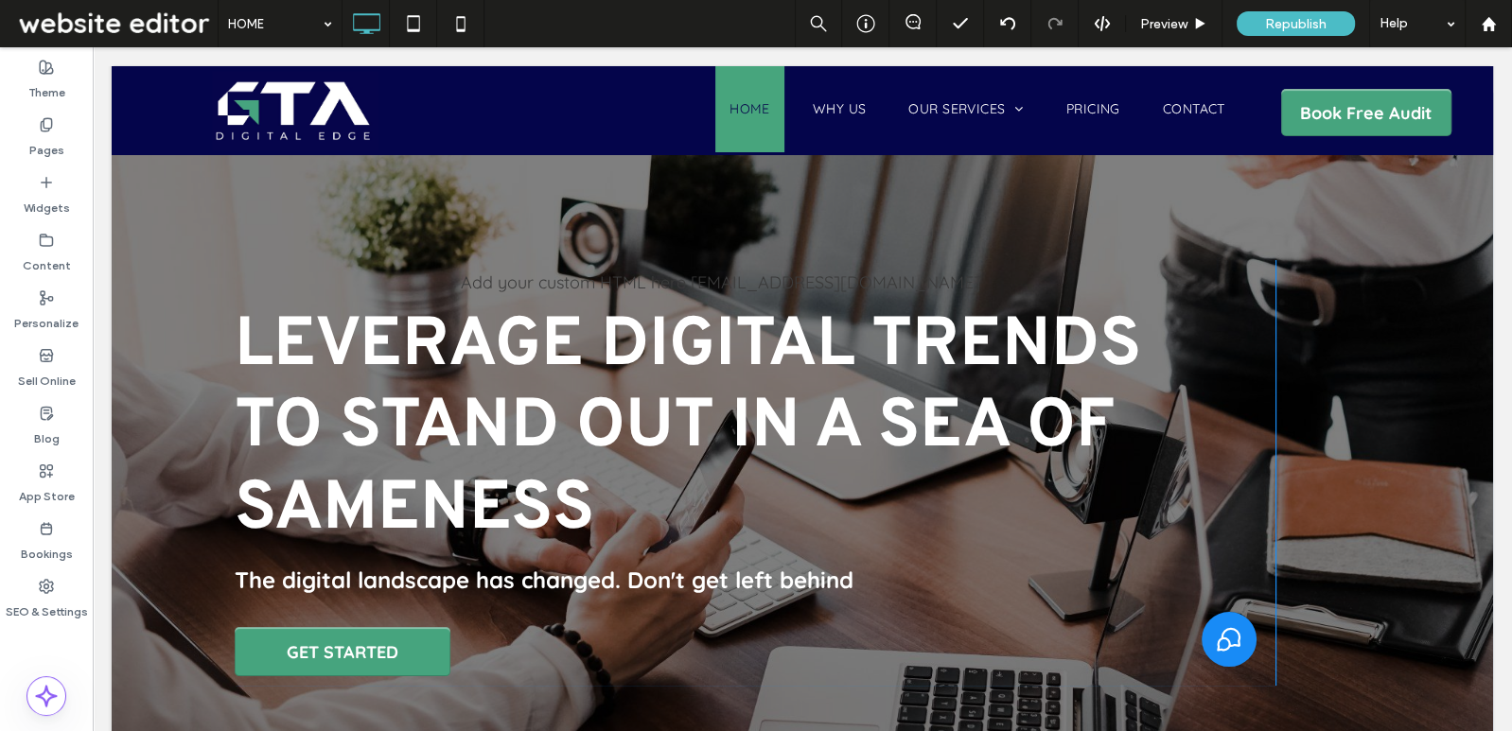
scroll to position [135, 0]
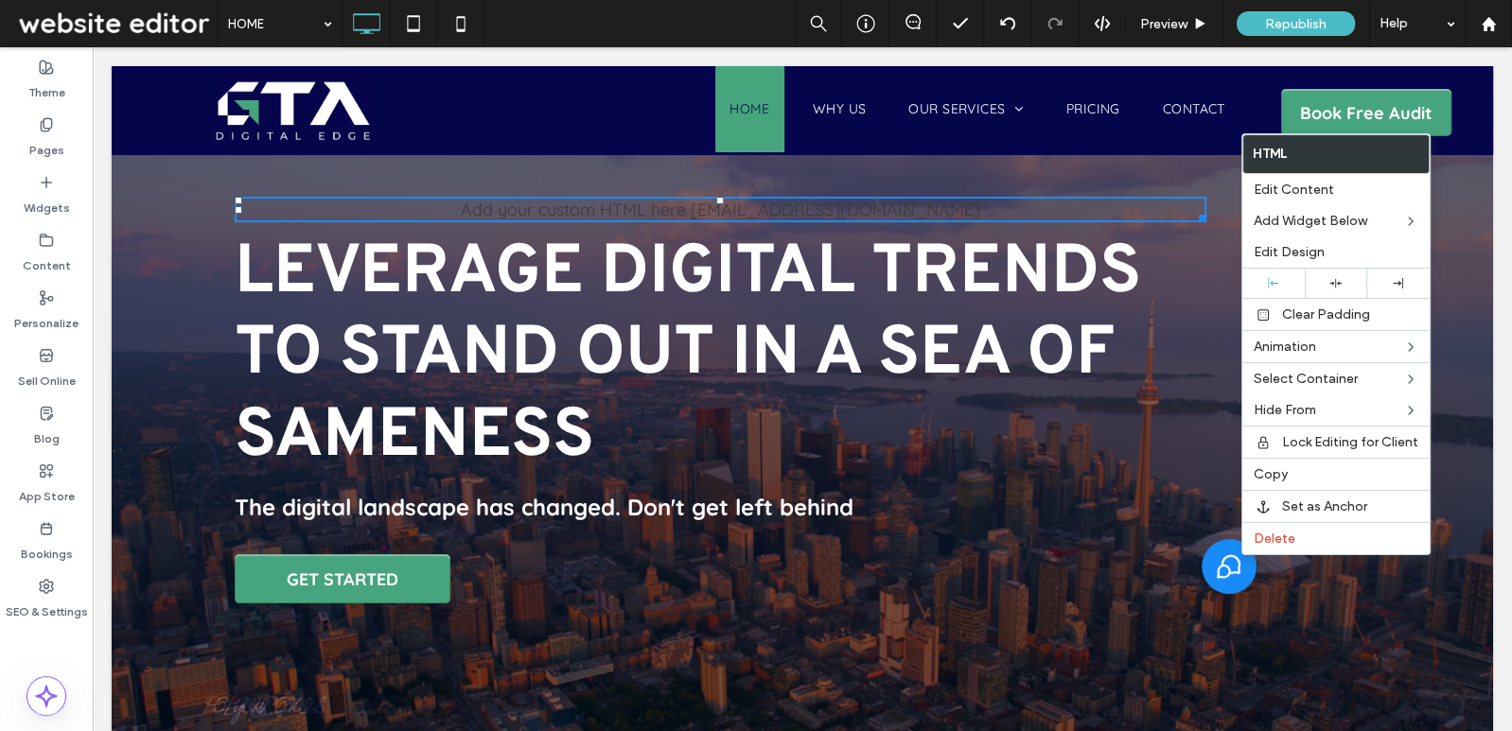
drag, startPoint x: 1213, startPoint y: 559, endPoint x: 1391, endPoint y: 593, distance: 181.1
click at [1395, 593] on div "Add your custom HTML here info@gtadigitaledge.com Leverage digital trends to st…" at bounding box center [802, 400] width 1381 height 761
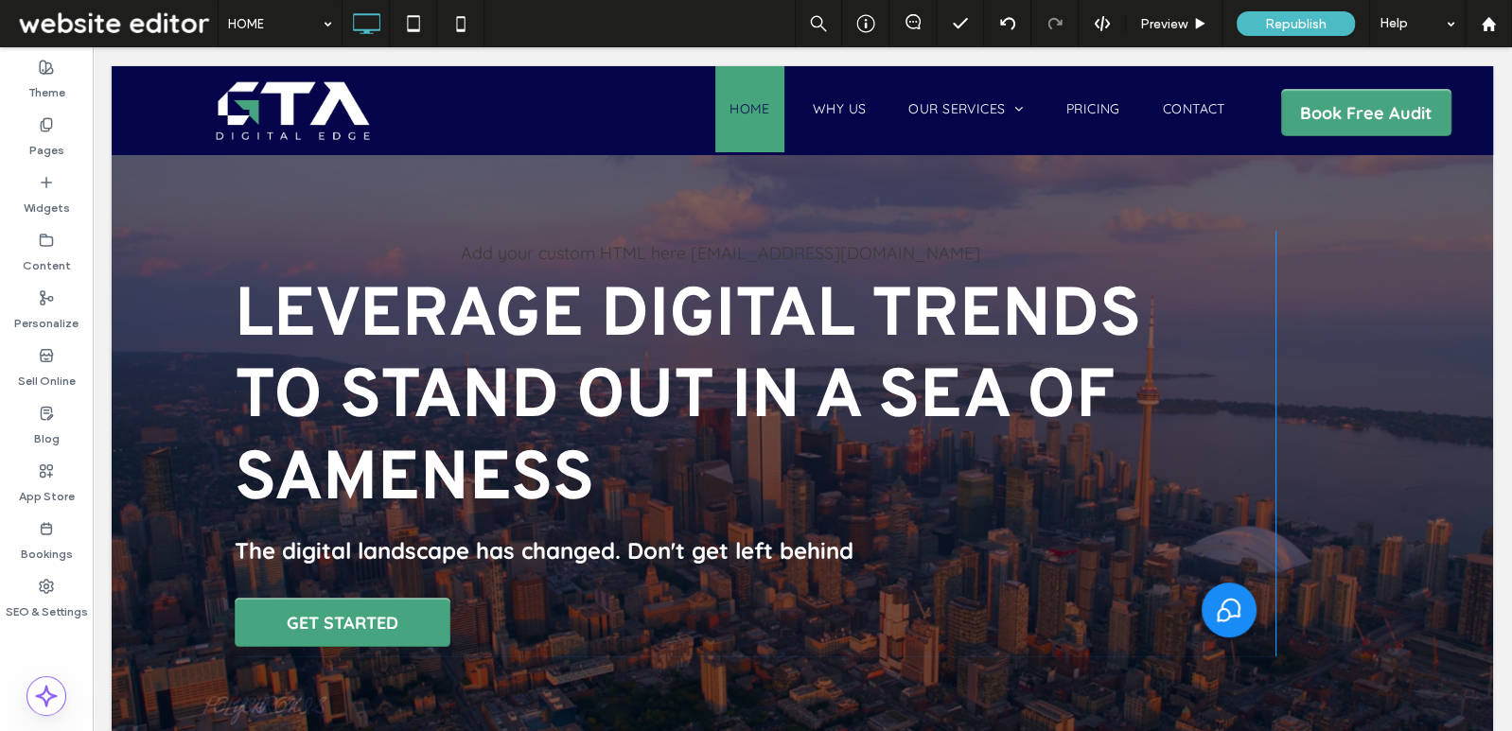
scroll to position [73, 0]
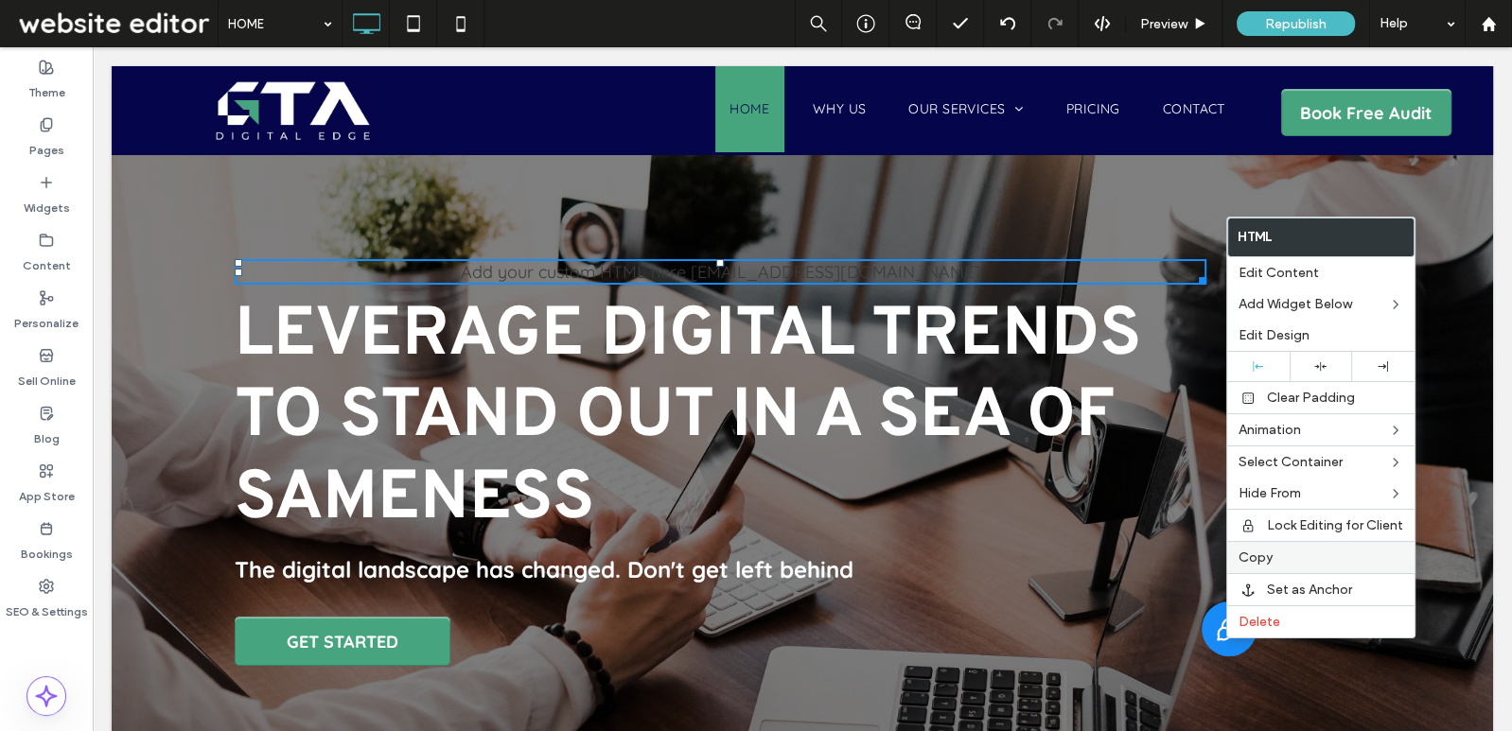
click at [1263, 557] on span "Copy" at bounding box center [1256, 558] width 34 height 16
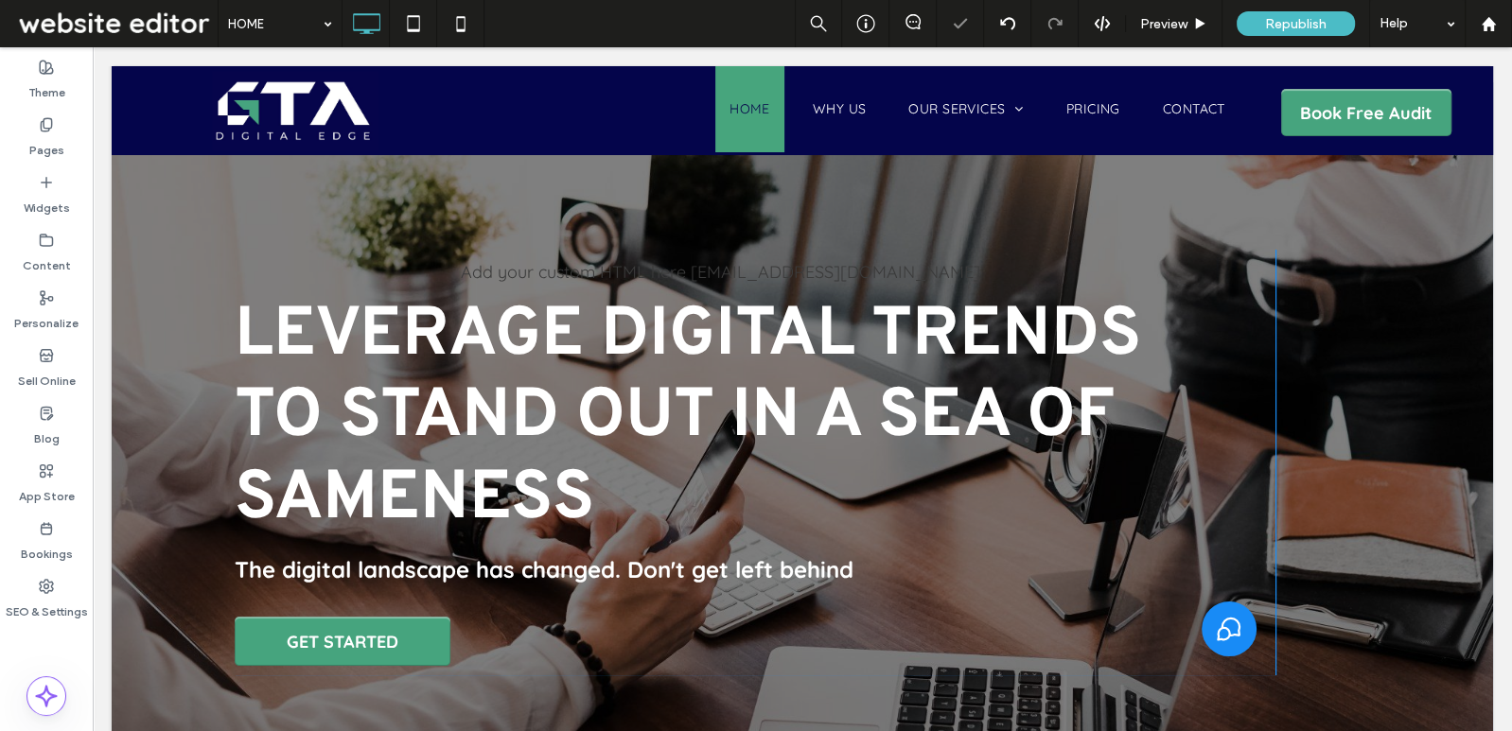
click at [1355, 583] on div "Click To Paste" at bounding box center [1323, 463] width 95 height 426
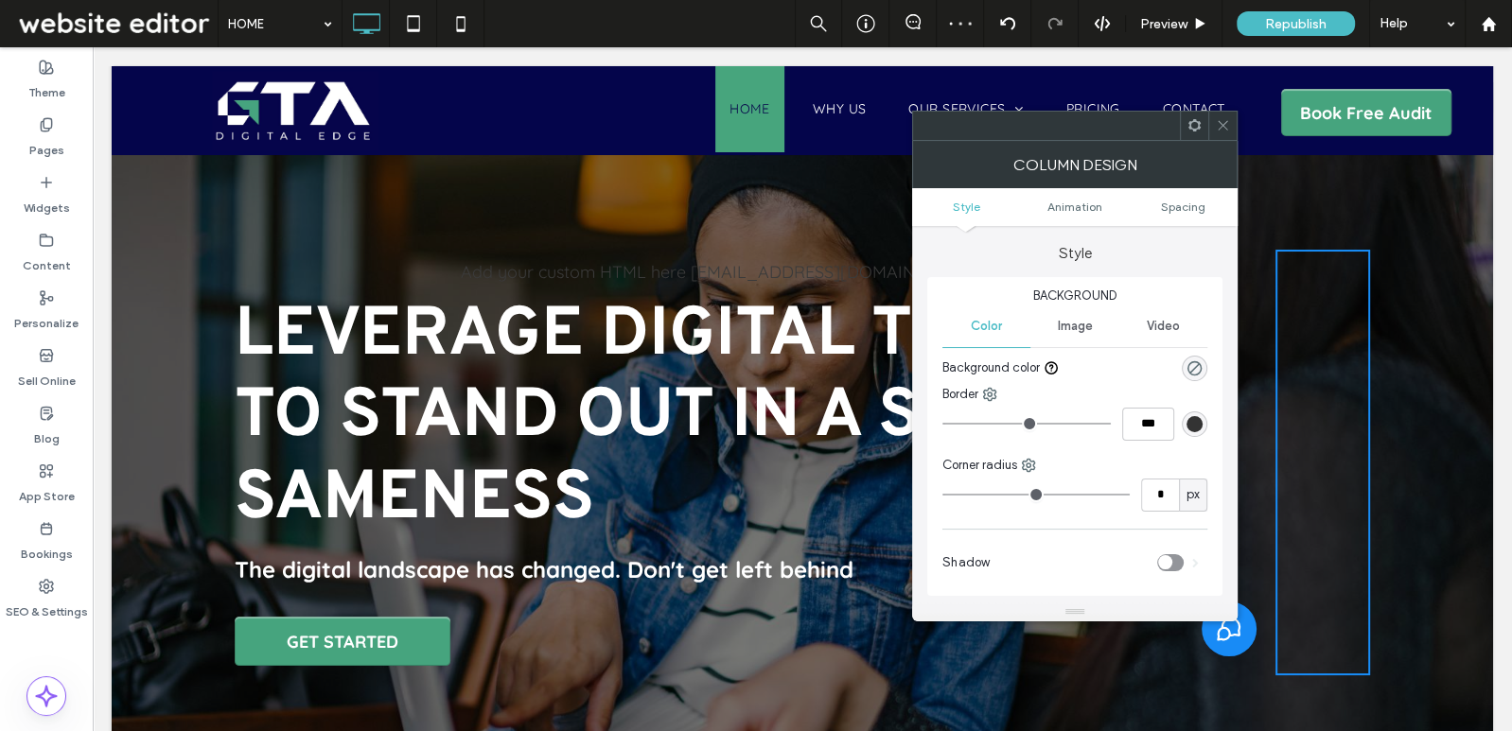
click at [1188, 114] on span at bounding box center [1195, 126] width 14 height 28
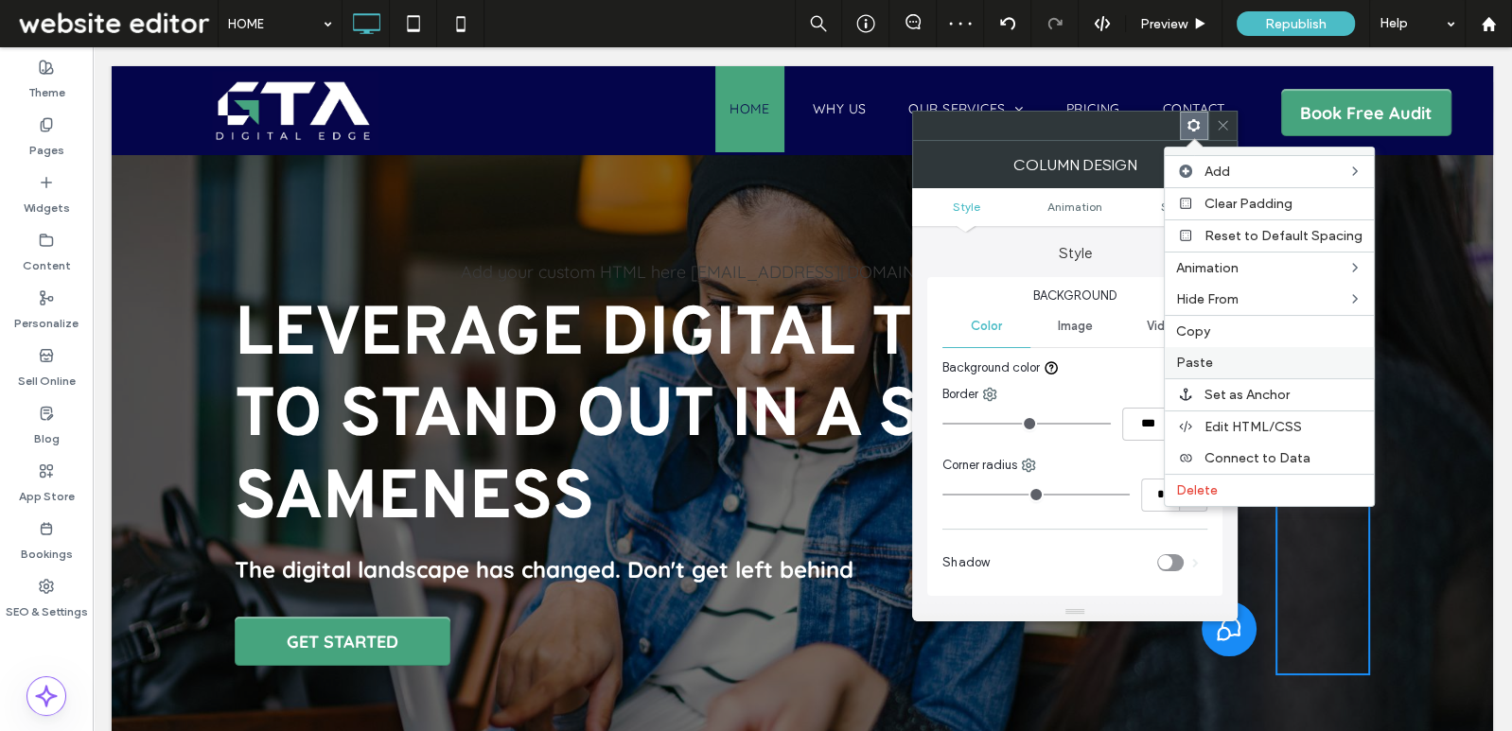
click at [1226, 358] on label "Paste" at bounding box center [1269, 363] width 186 height 16
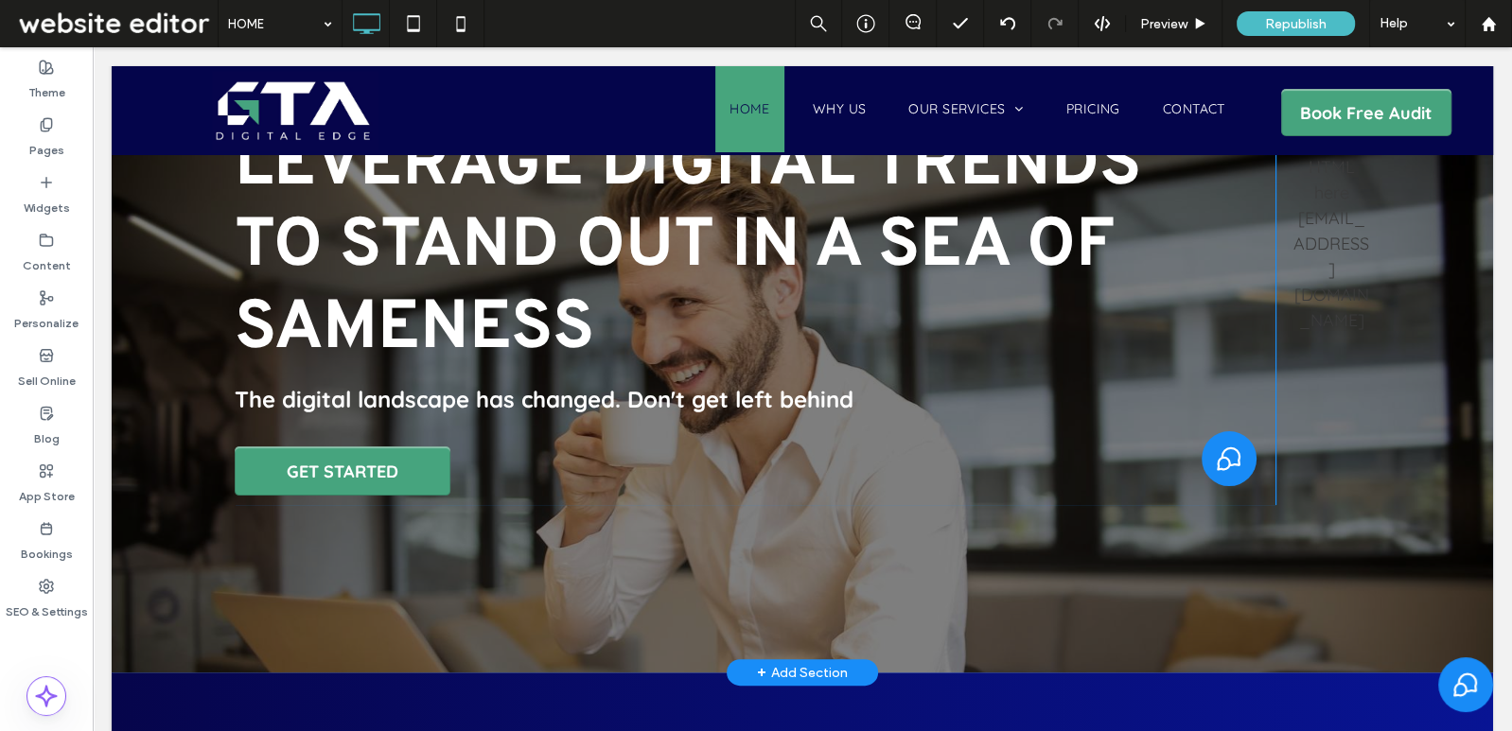
scroll to position [219, 0]
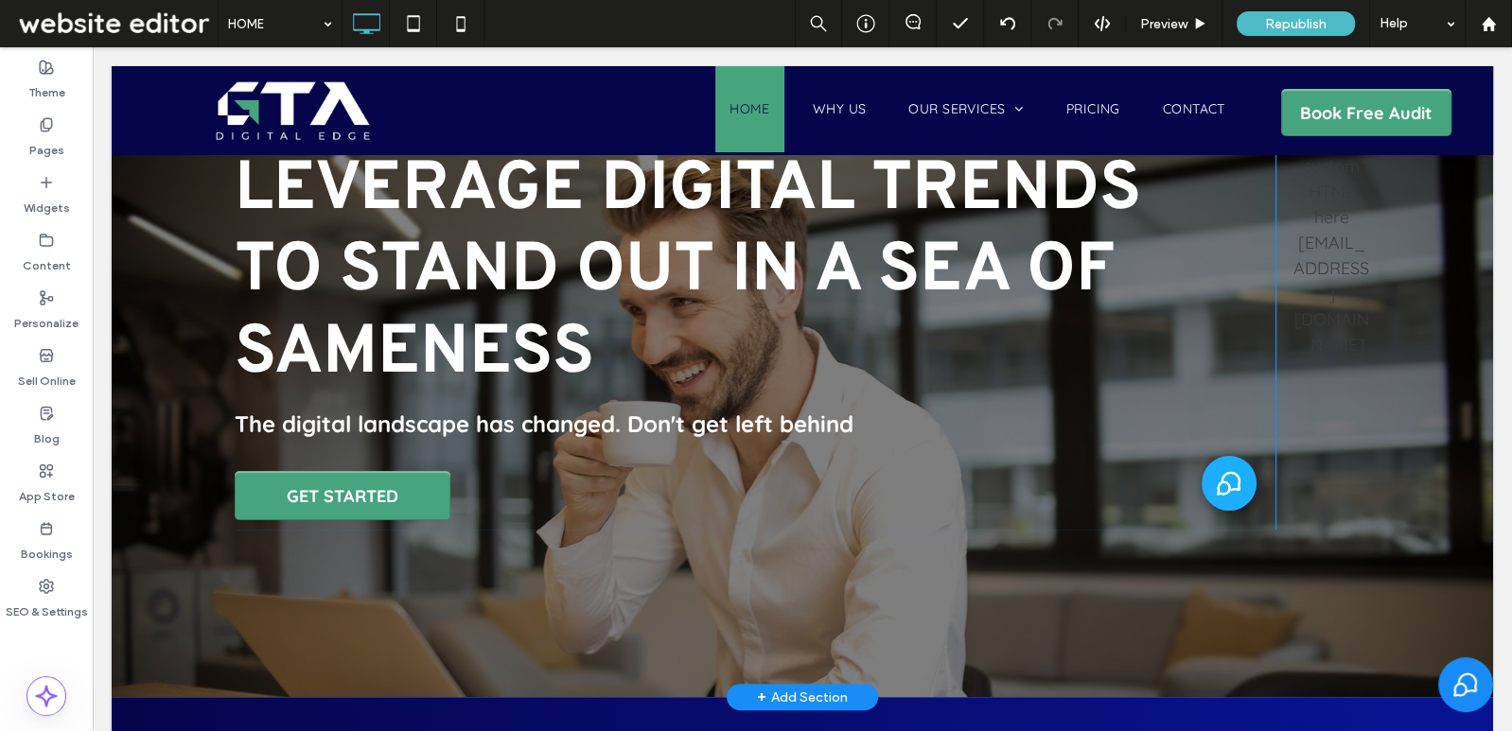
click at [1229, 487] on icon "Select to open the chat widget" at bounding box center [1229, 484] width 22 height 22
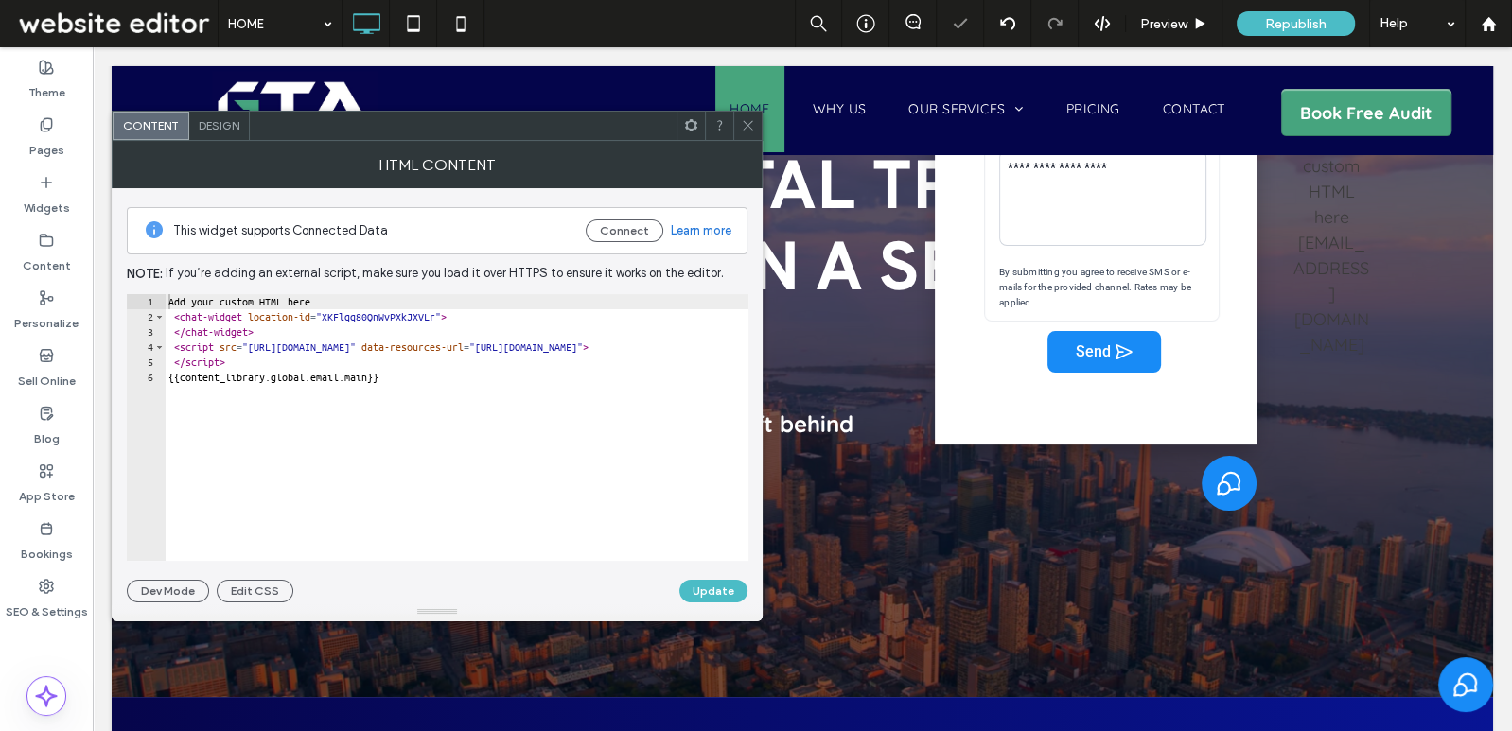
click at [746, 124] on icon at bounding box center [748, 125] width 14 height 14
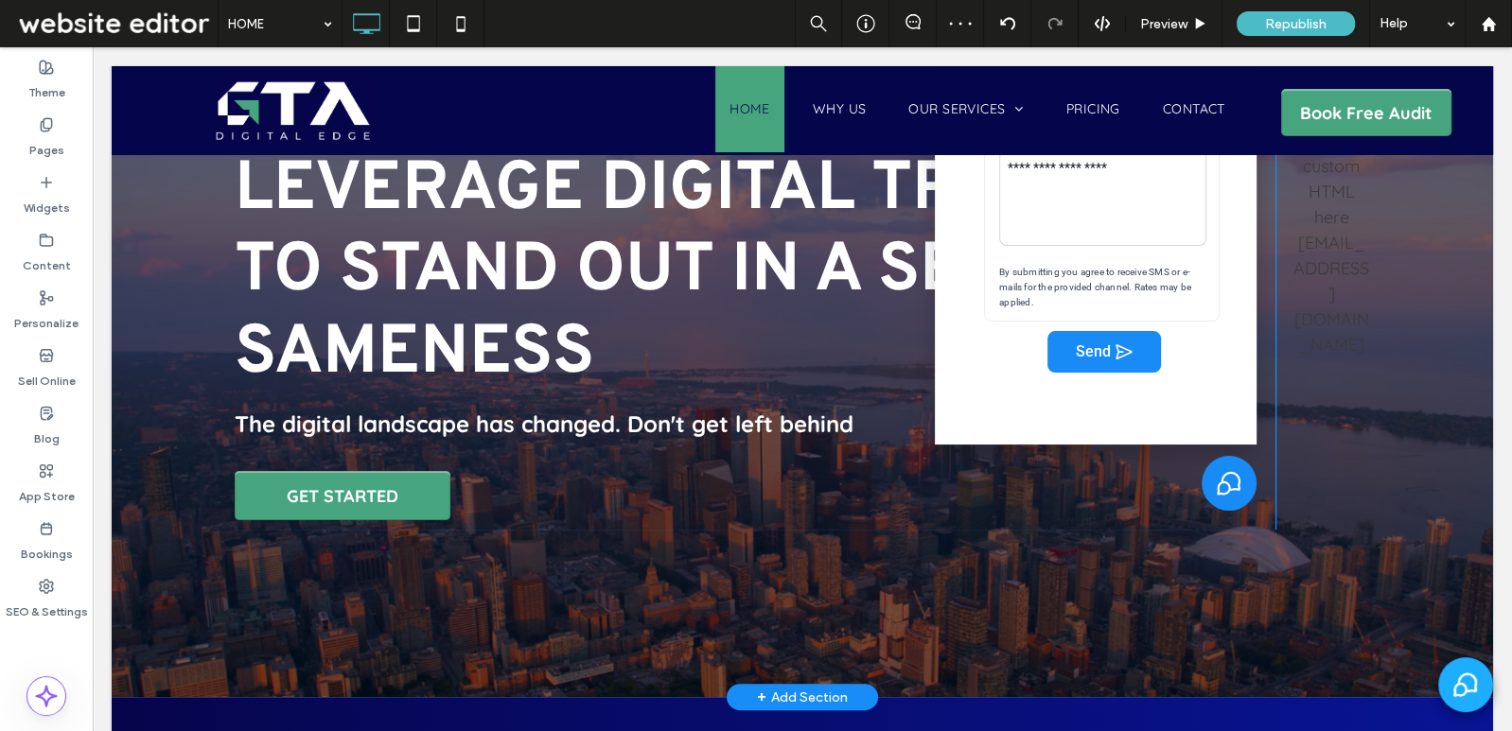
click at [1472, 680] on icon "Select to open the chat widget" at bounding box center [1465, 685] width 25 height 25
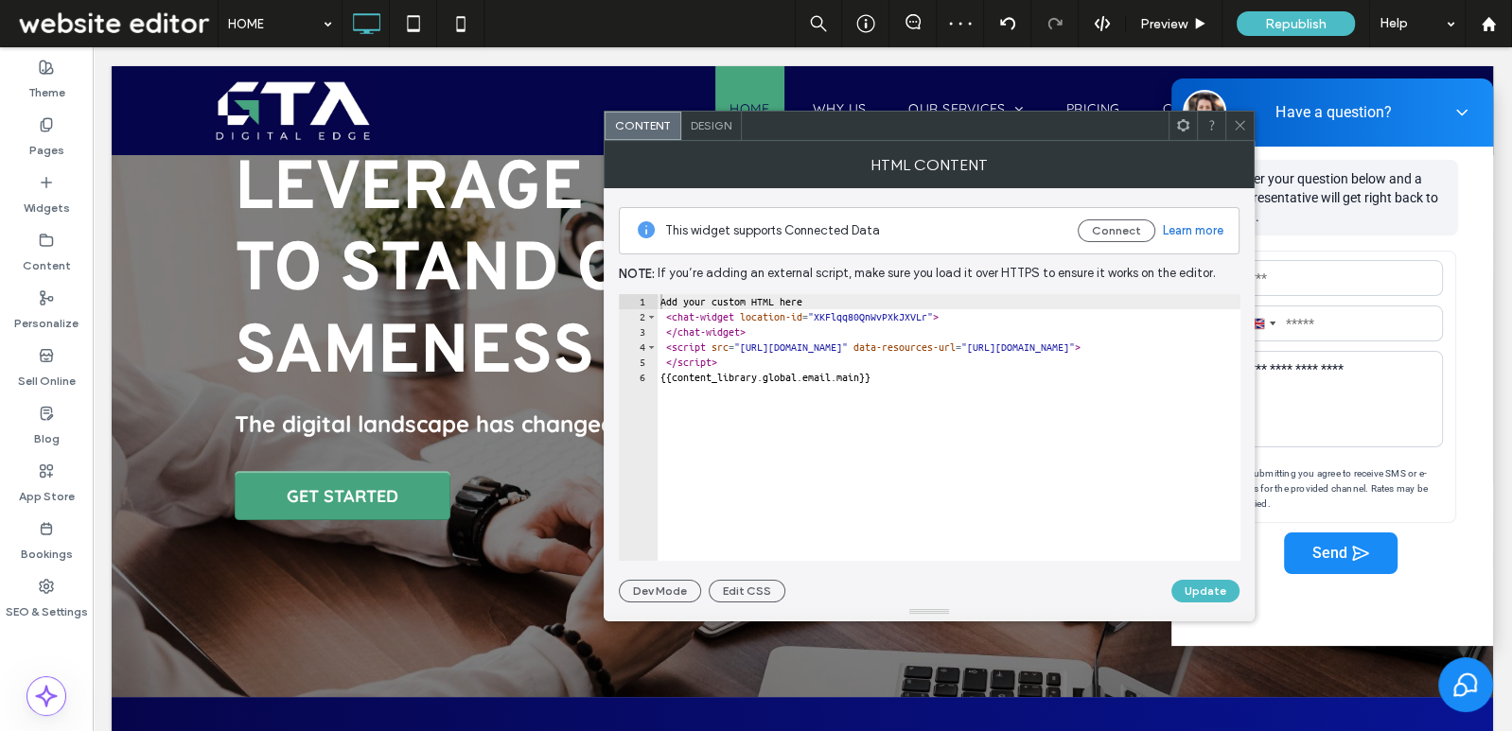
click at [1237, 141] on div "HTML Content" at bounding box center [929, 164] width 651 height 47
click at [1241, 134] on span at bounding box center [1240, 126] width 14 height 28
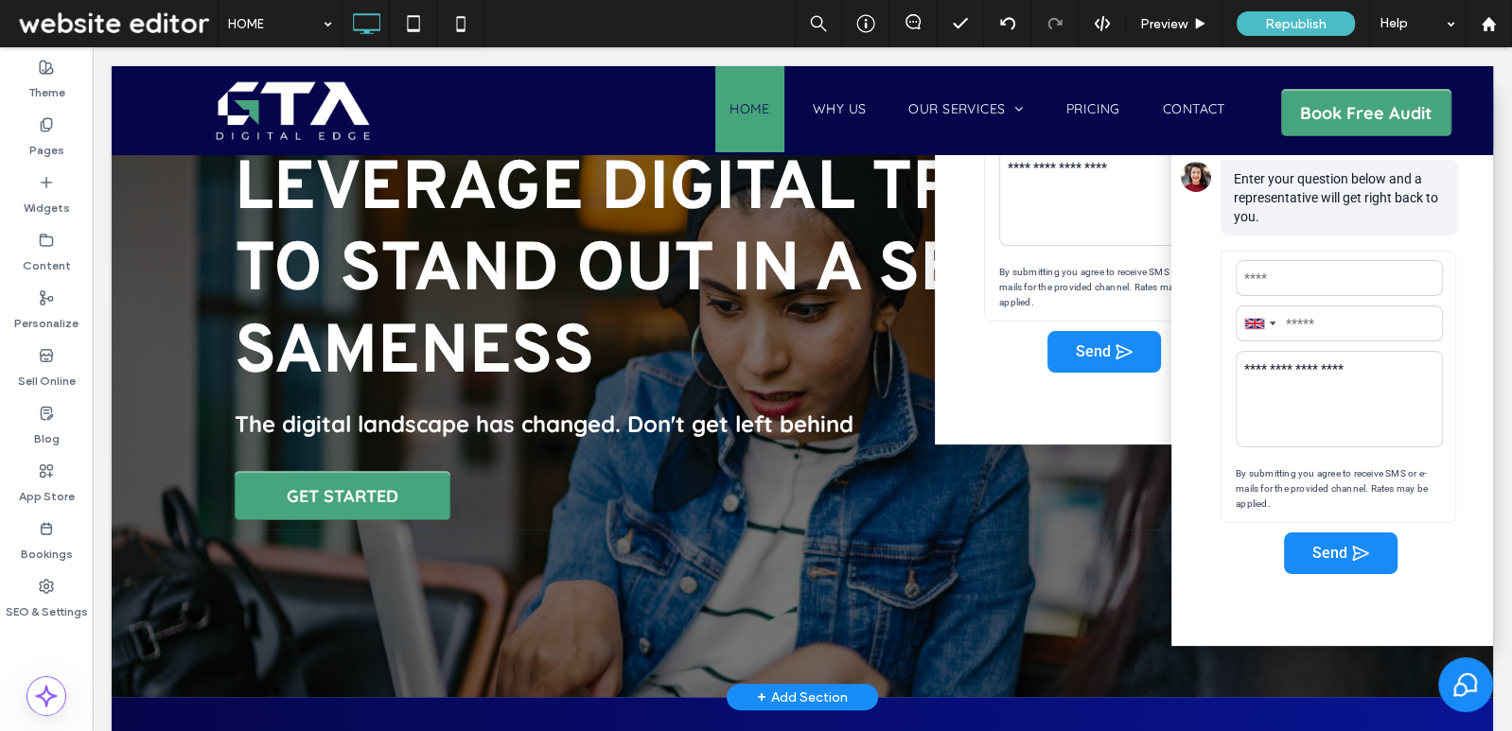
scroll to position [0, 0]
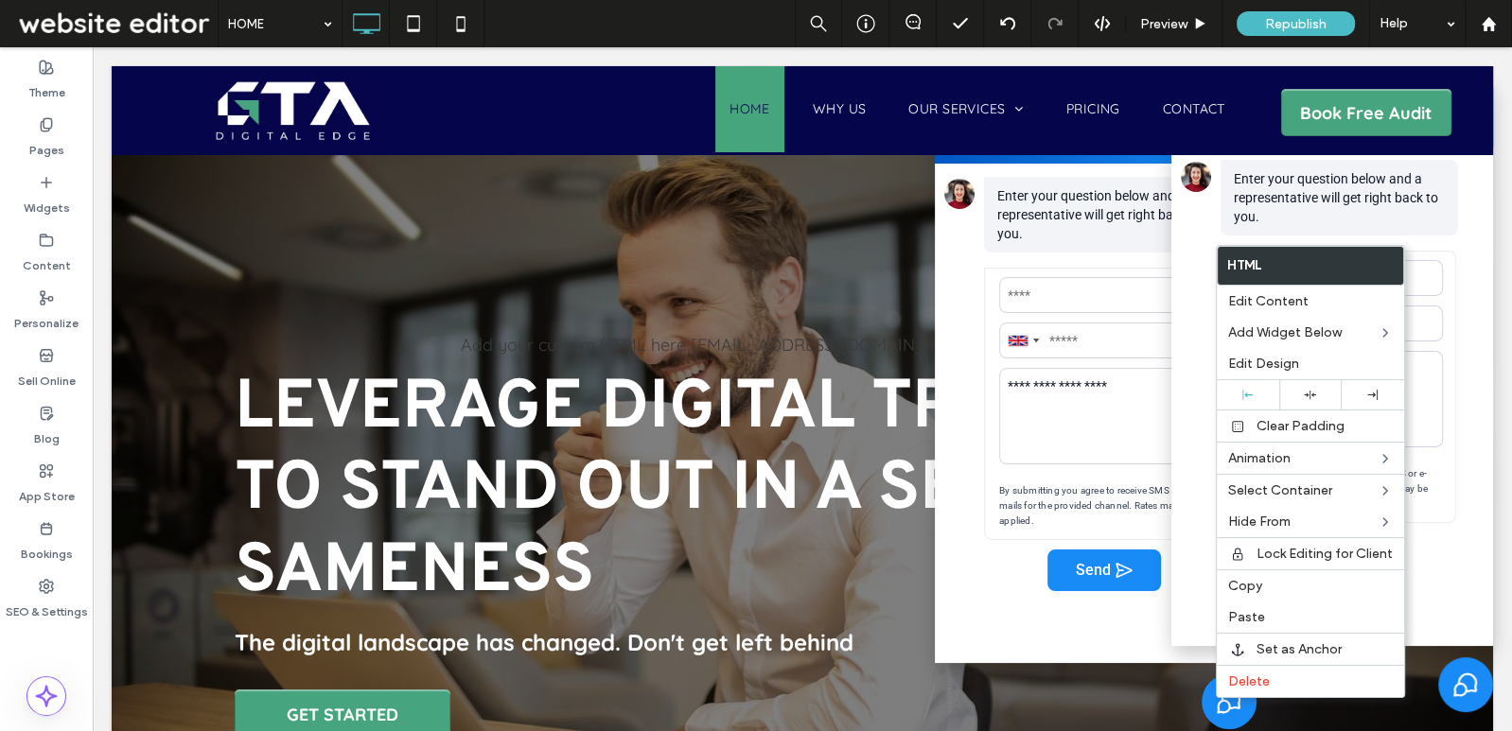
click at [1228, 703] on div "**********" at bounding box center [1332, 396] width 322 height 634
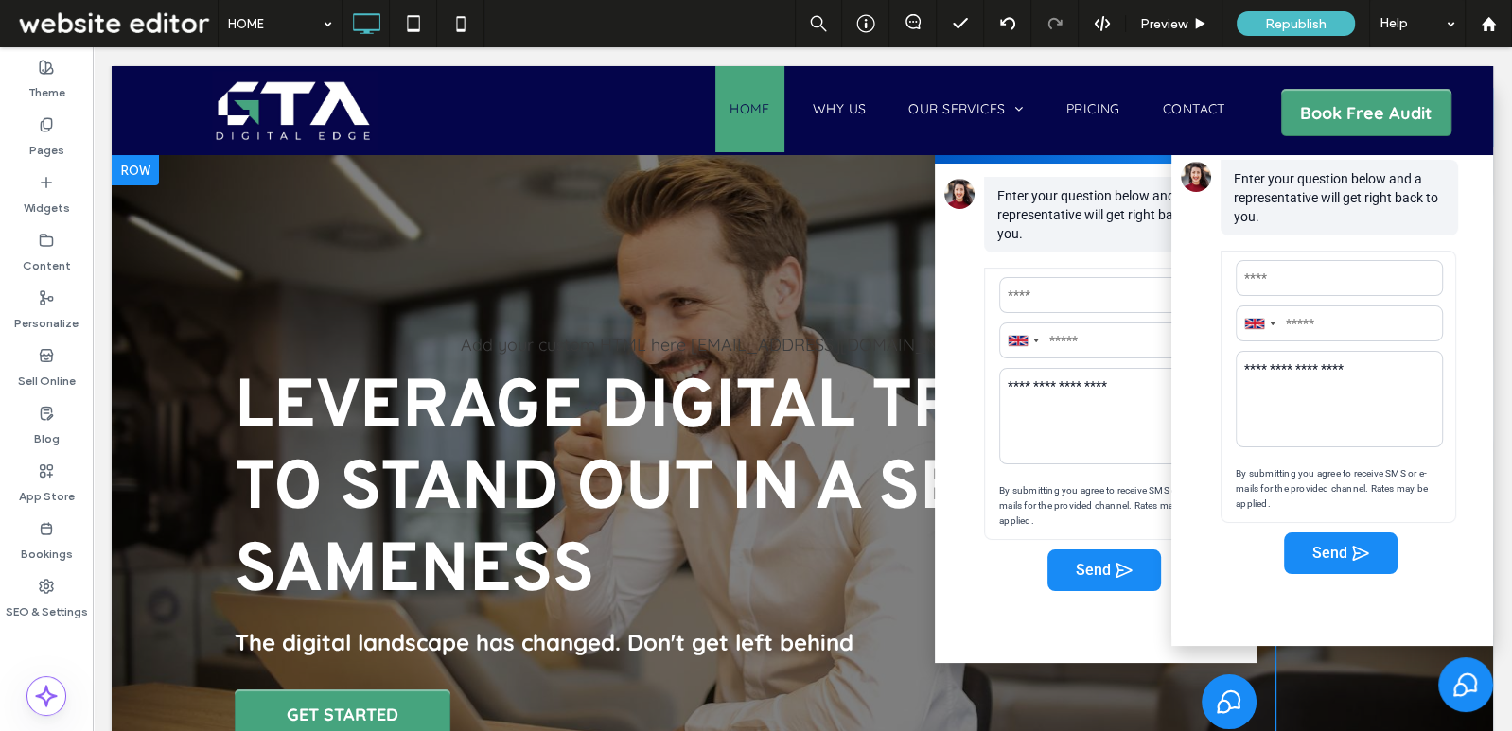
click at [1236, 693] on div "**********" at bounding box center [1332, 396] width 322 height 634
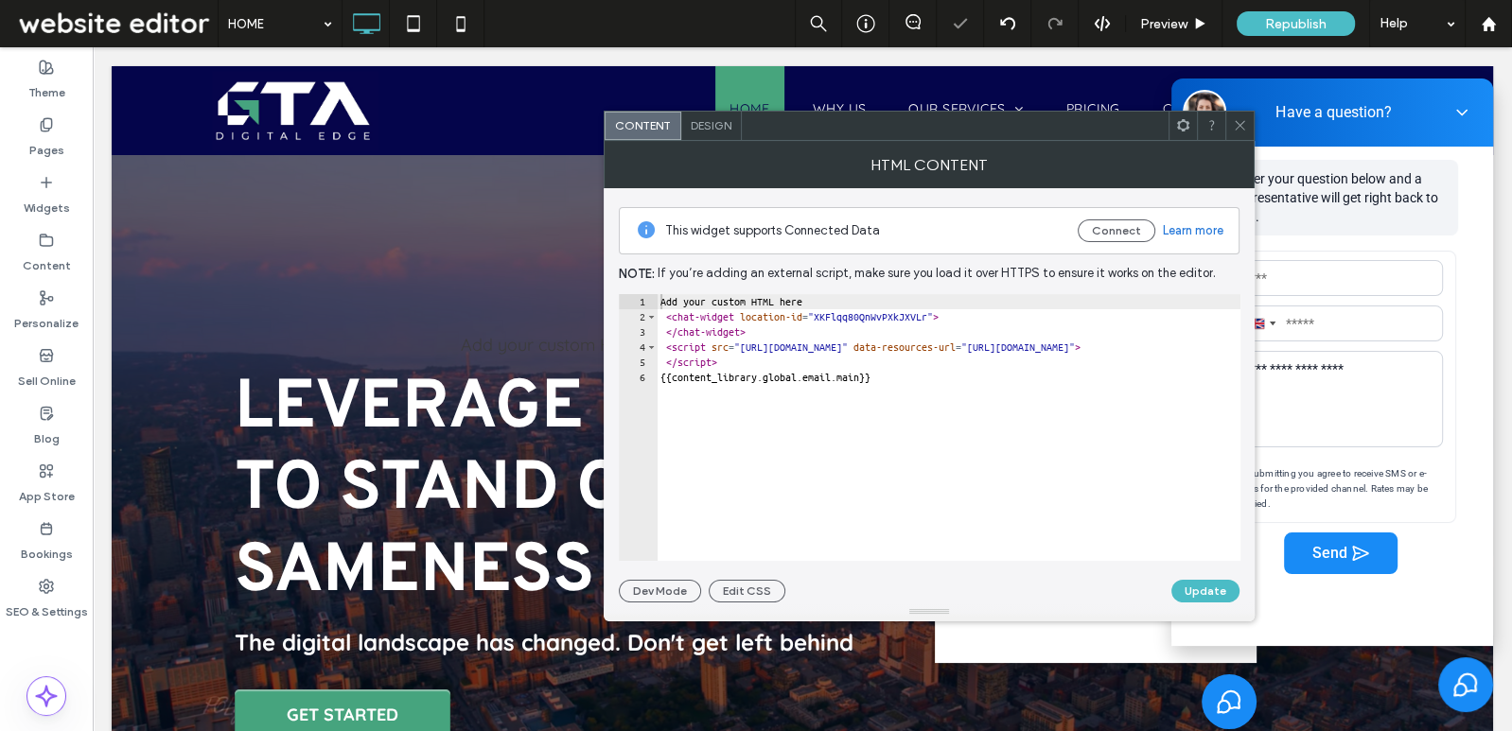
click at [1179, 119] on icon at bounding box center [1183, 125] width 14 height 14
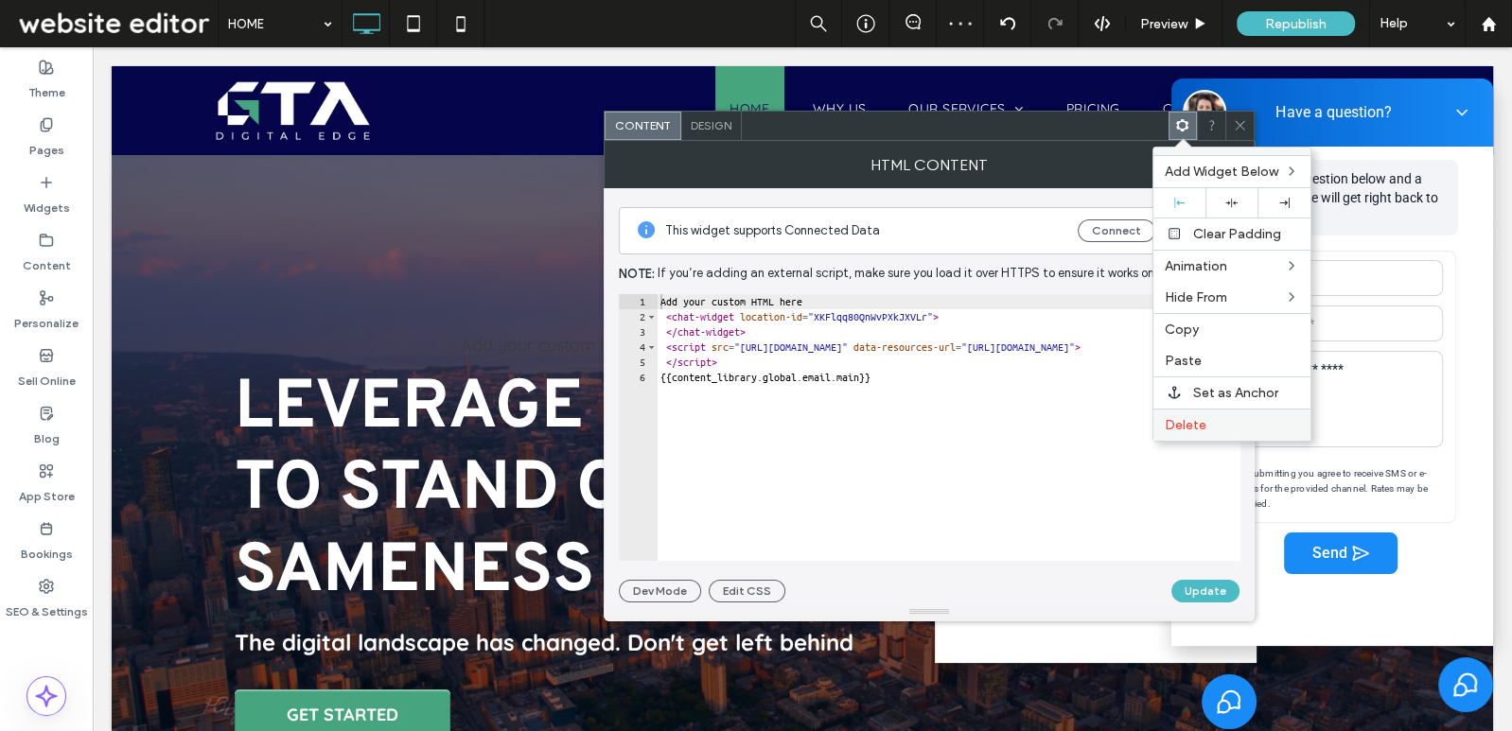
click at [1198, 418] on span "Delete" at bounding box center [1186, 425] width 42 height 16
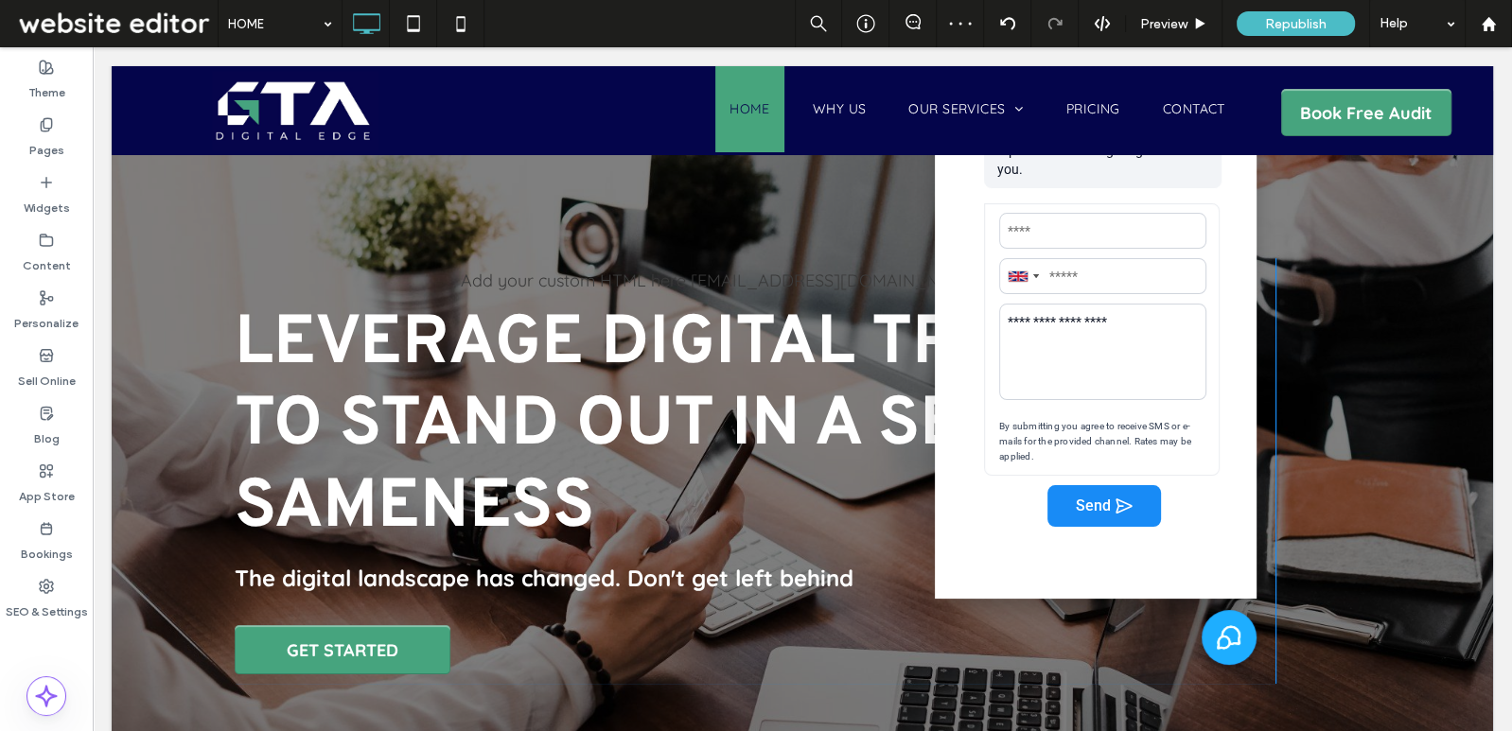
scroll to position [167, 0]
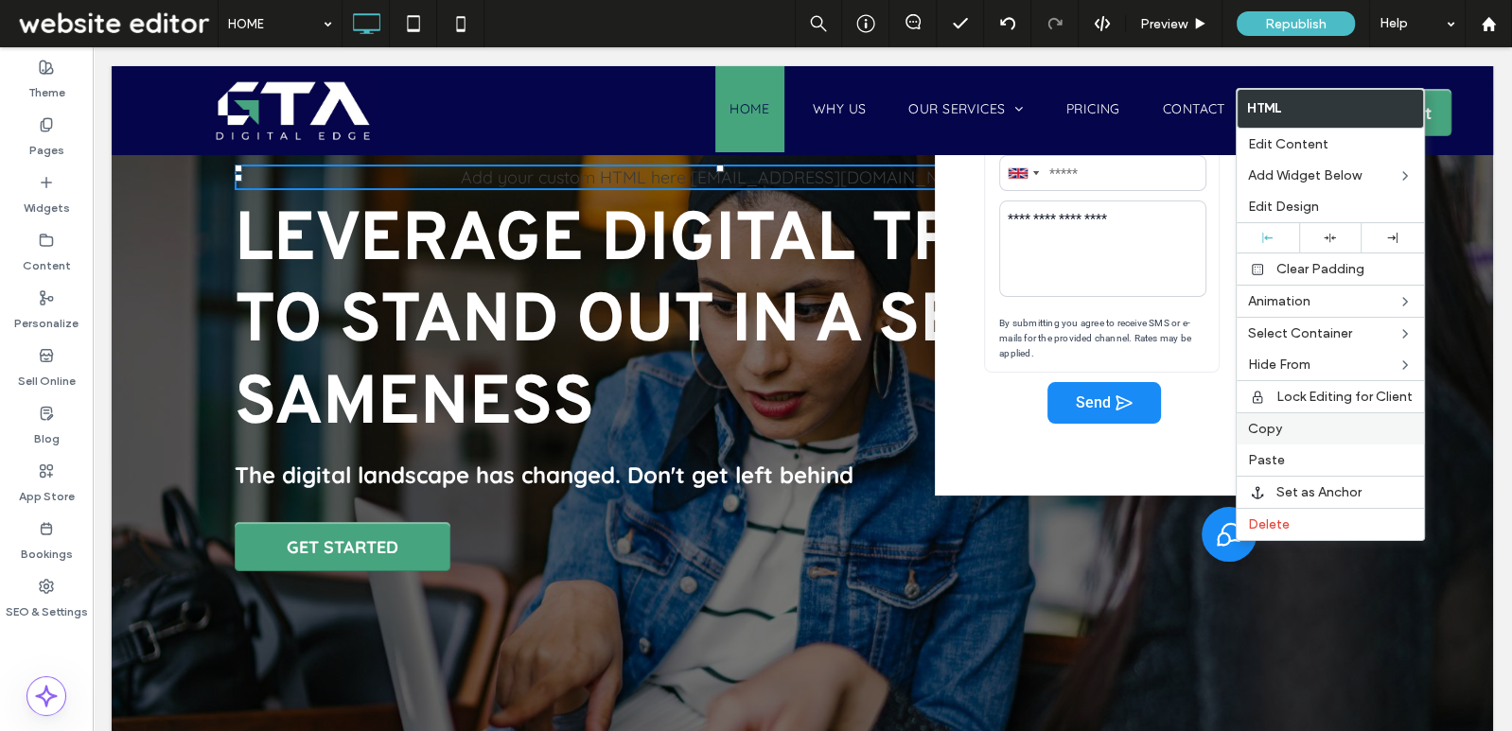
click at [1264, 427] on span "Copy" at bounding box center [1265, 429] width 34 height 16
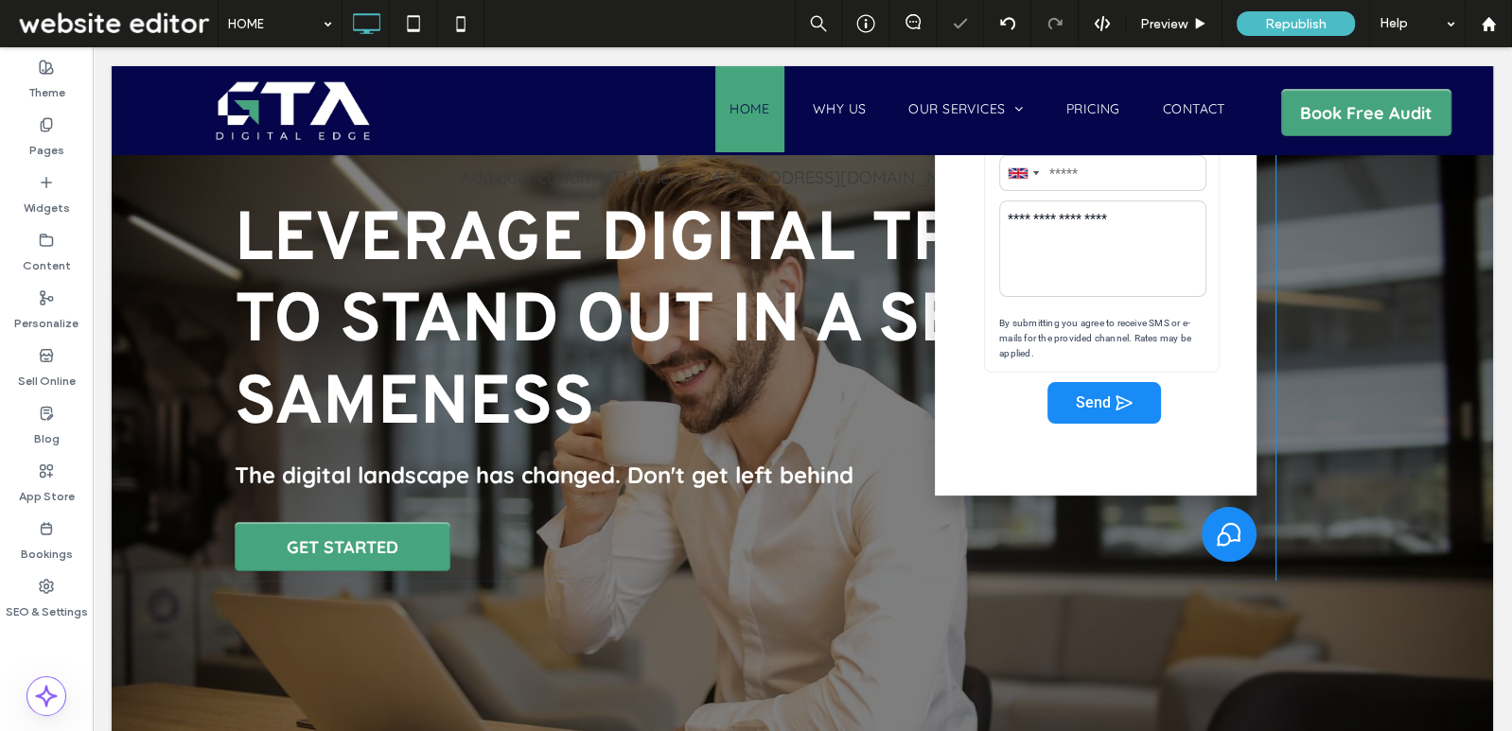
click at [1339, 503] on div "Click To Paste" at bounding box center [1323, 368] width 95 height 426
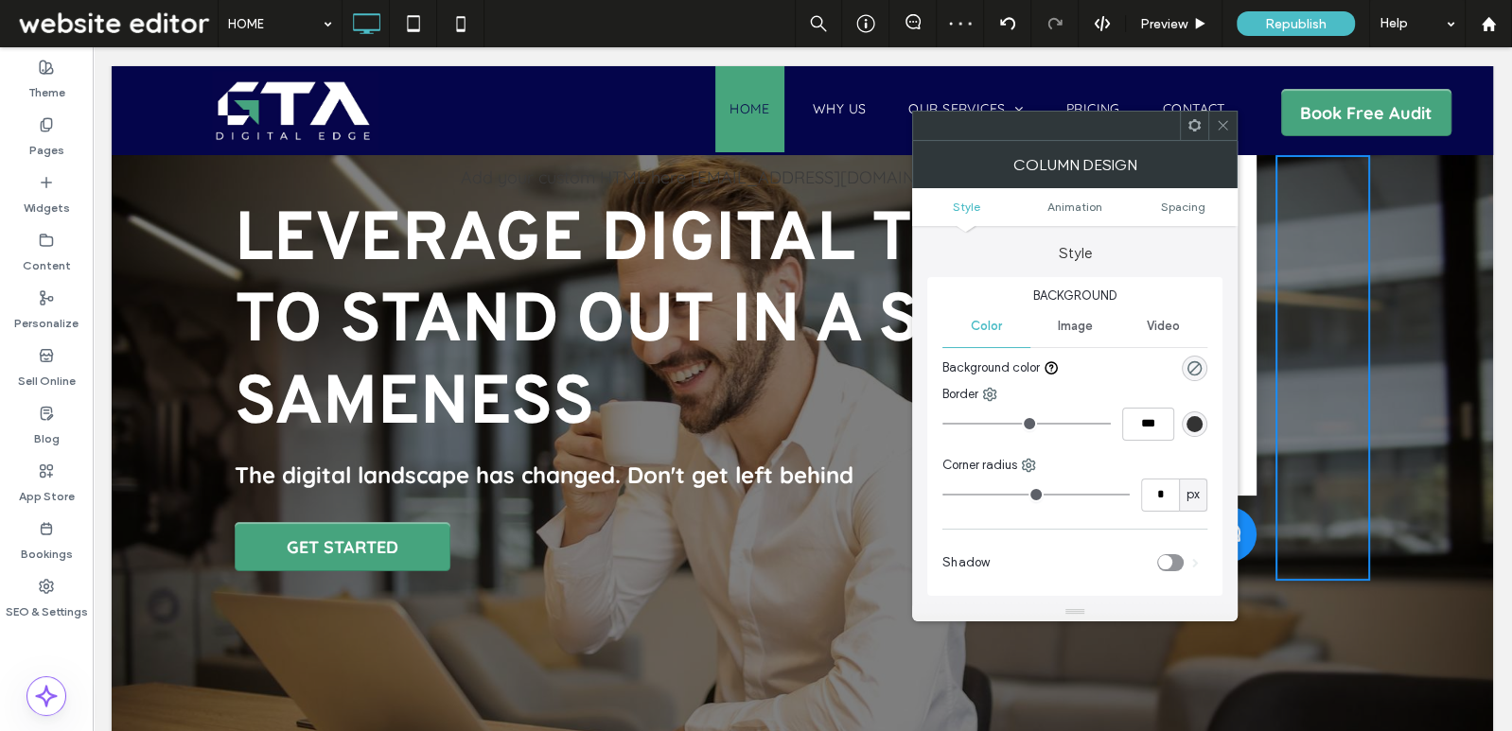
click at [1200, 124] on icon at bounding box center [1195, 125] width 14 height 14
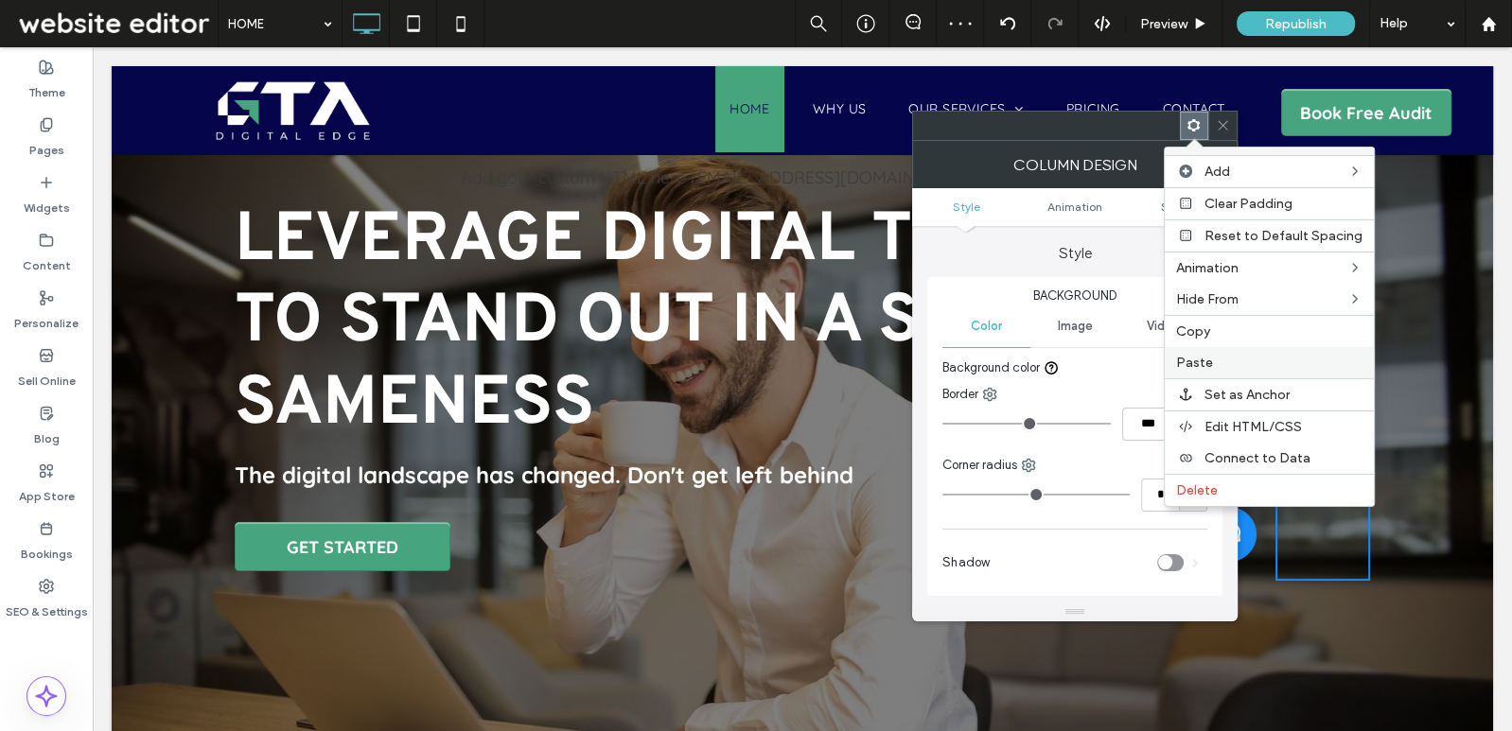
click at [1220, 355] on label "Paste" at bounding box center [1269, 363] width 186 height 16
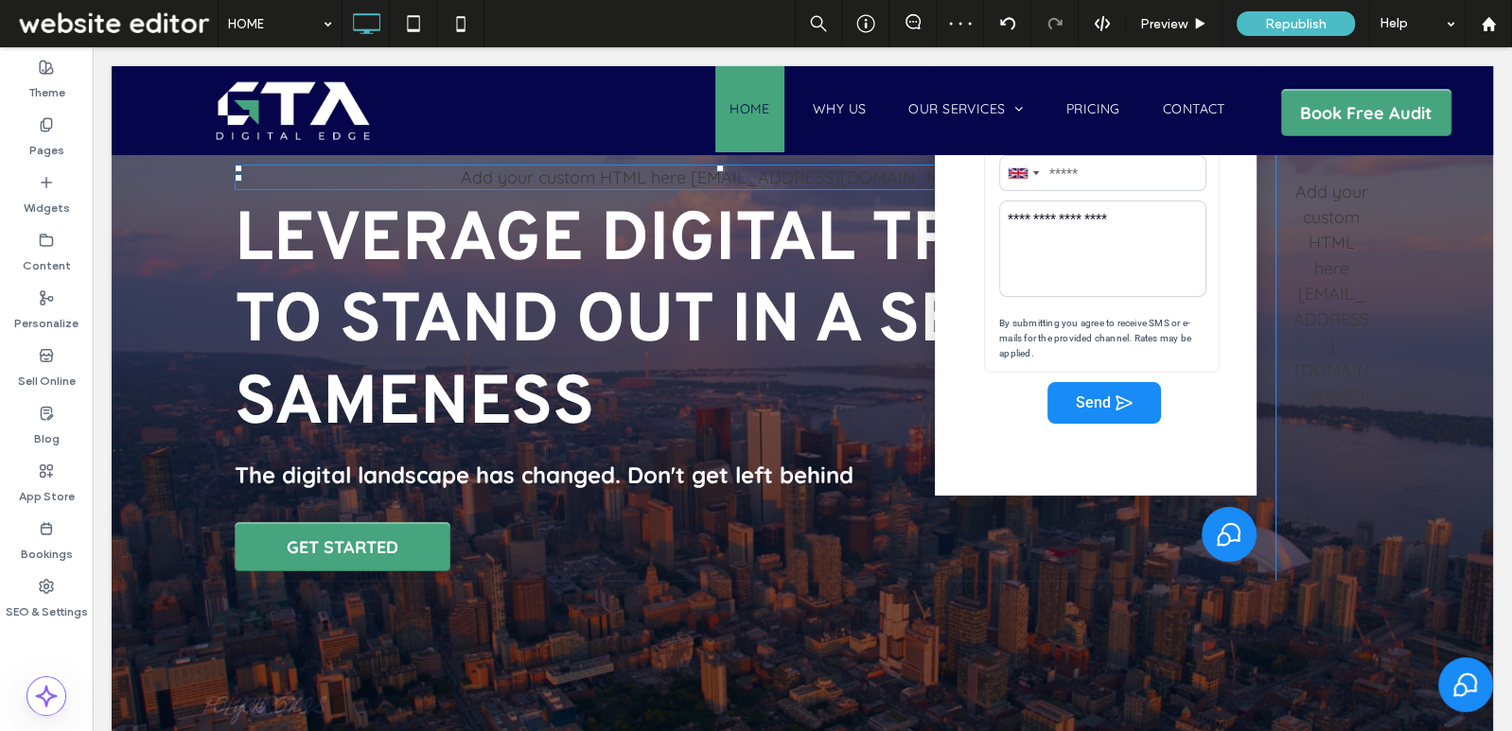
click at [988, 374] on div "**********" at bounding box center [1116, 262] width 282 height 324
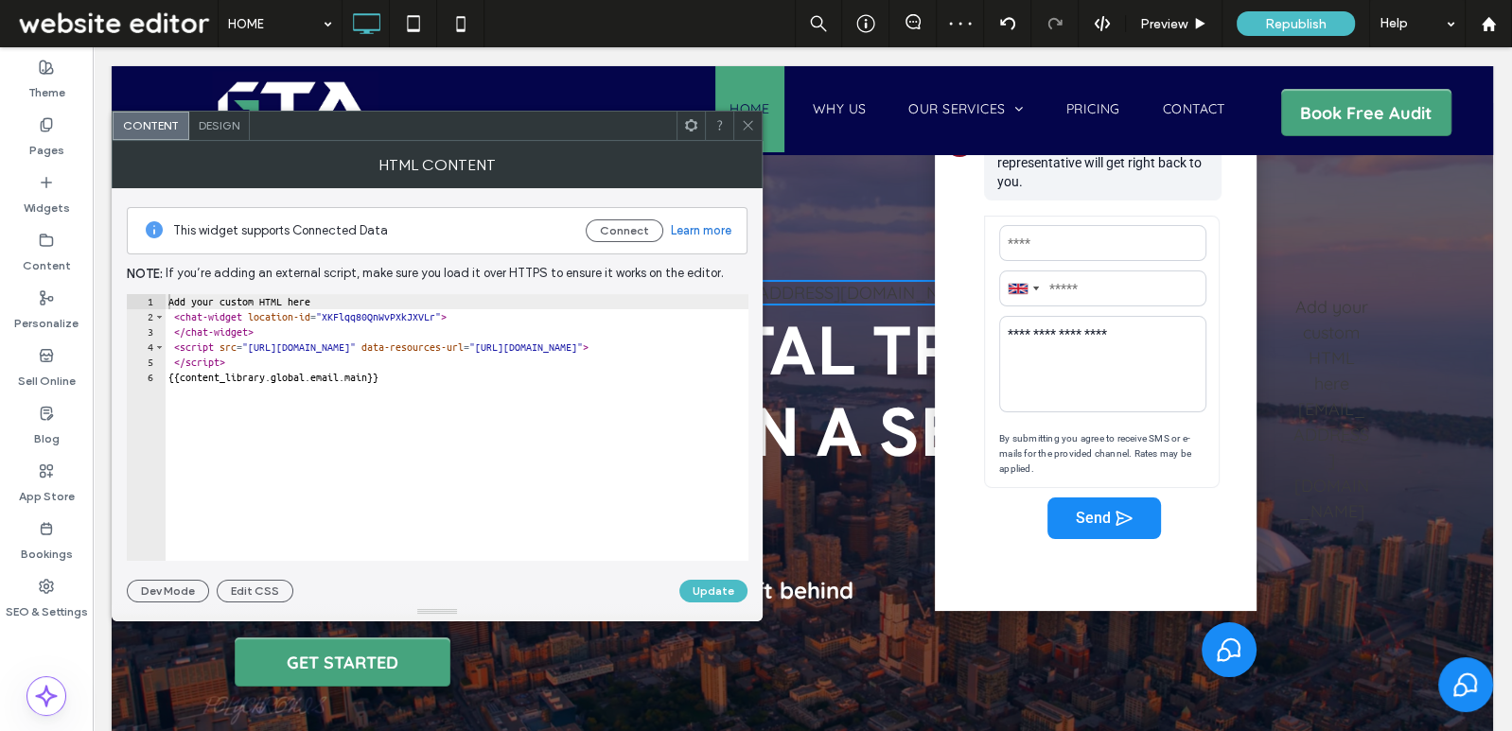
scroll to position [0, 0]
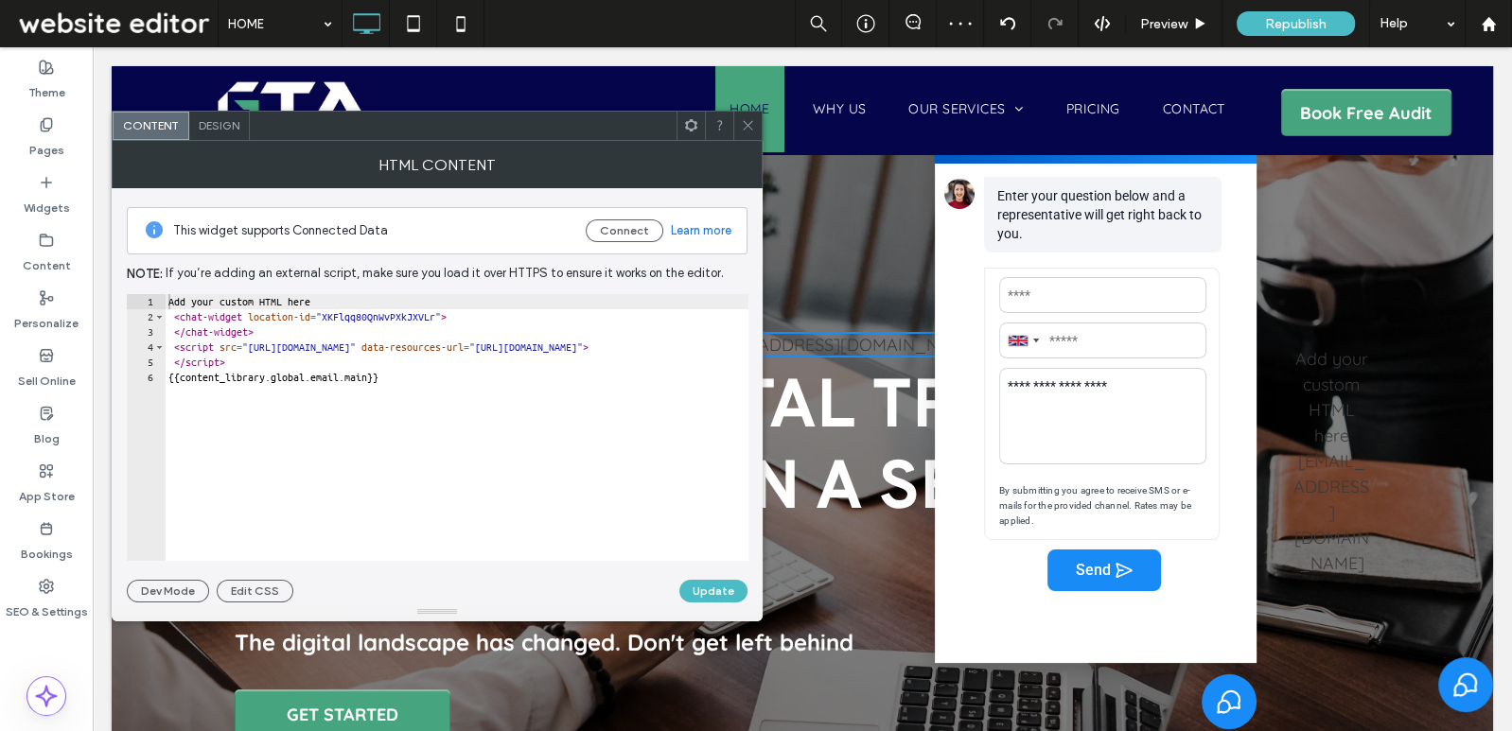
click at [749, 124] on icon at bounding box center [748, 125] width 14 height 14
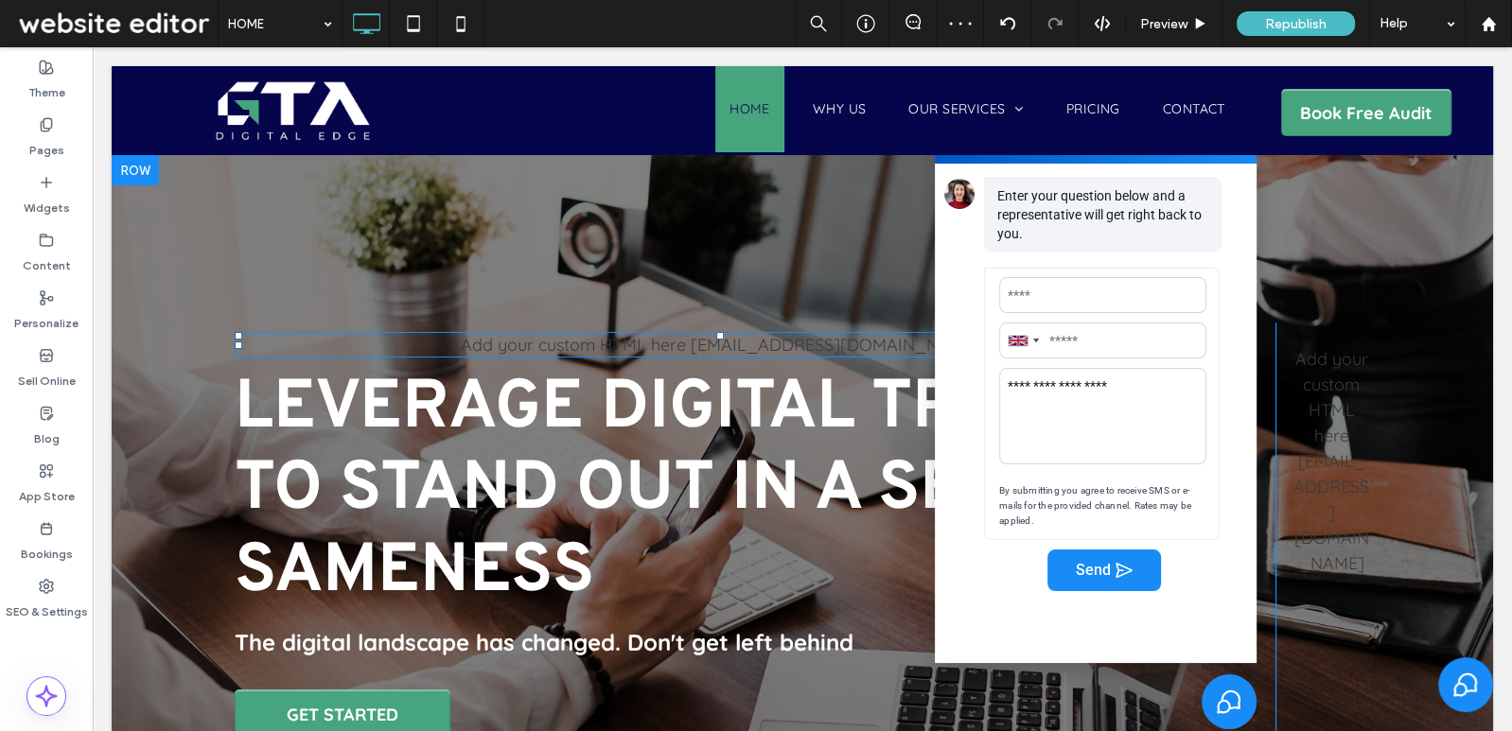
click at [1079, 266] on div "Enter your question below and a representative will get right back to you." at bounding box center [1100, 222] width 312 height 91
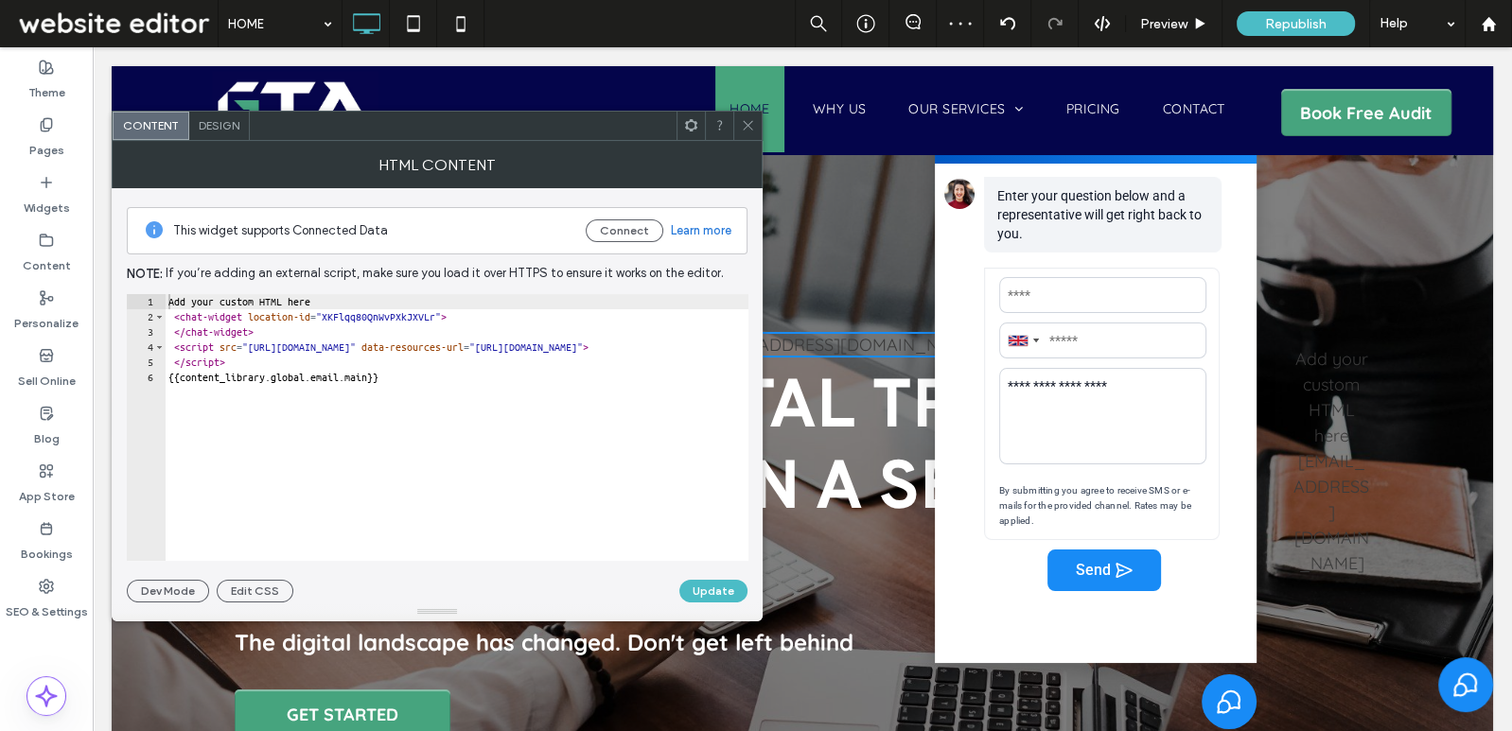
click at [679, 127] on div at bounding box center [691, 126] width 28 height 28
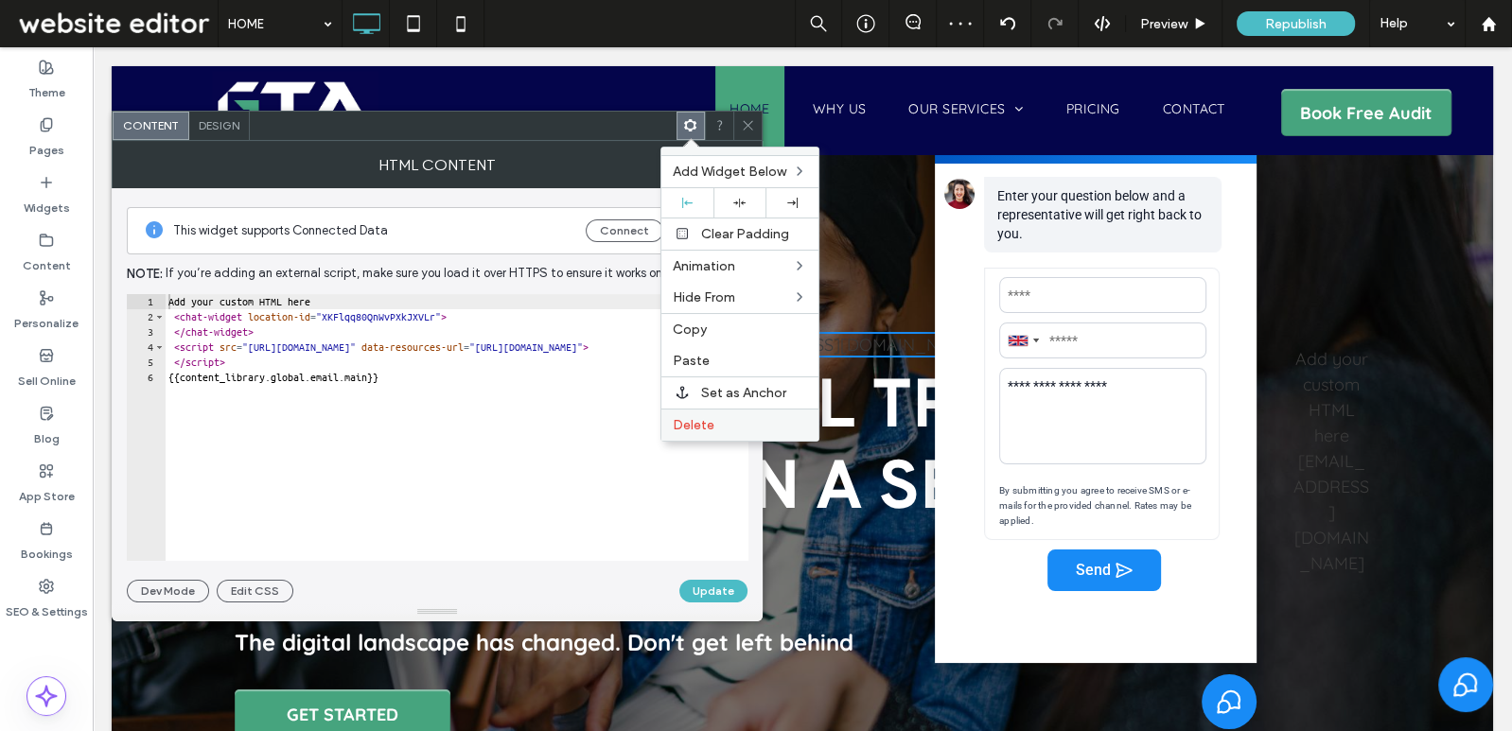
click at [722, 419] on label "Delete" at bounding box center [740, 425] width 134 height 16
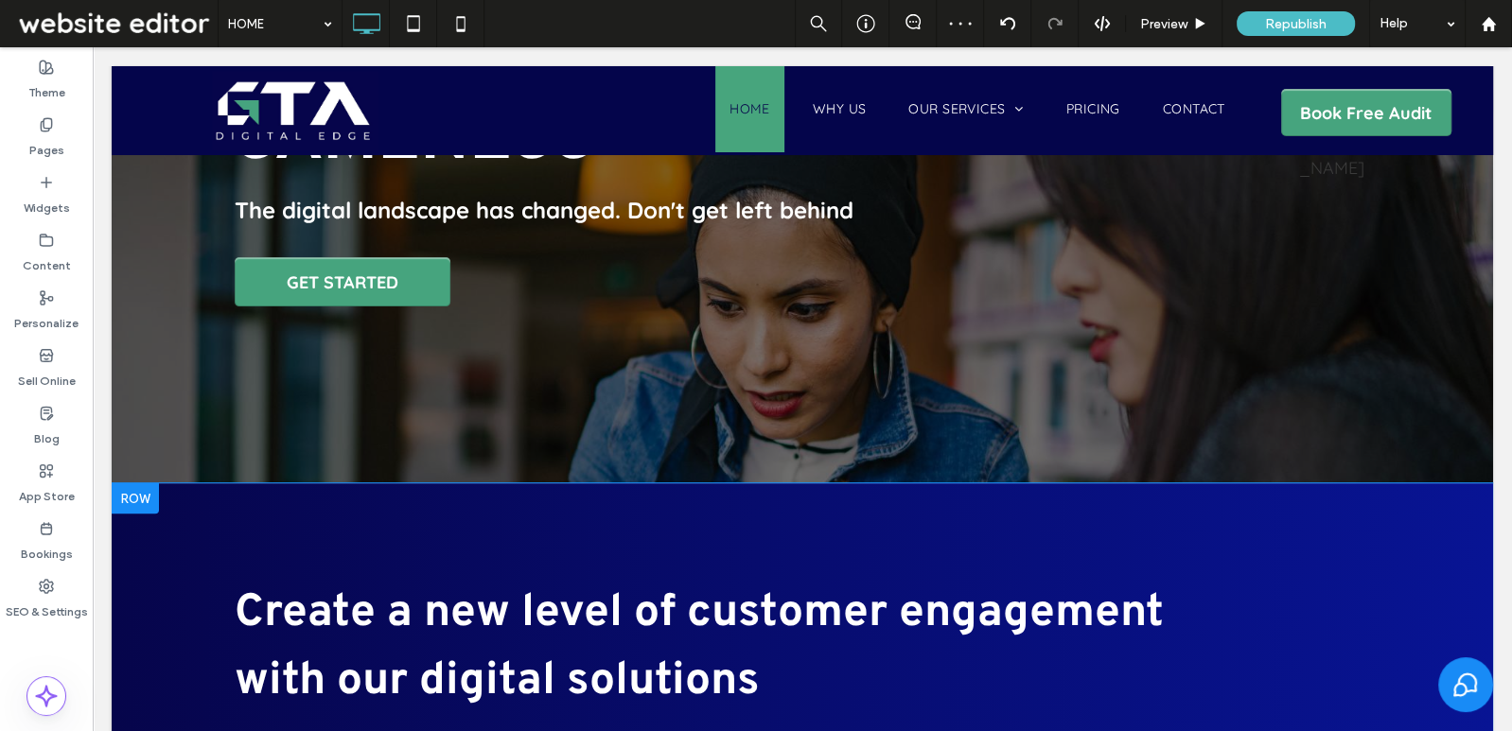
scroll to position [411, 0]
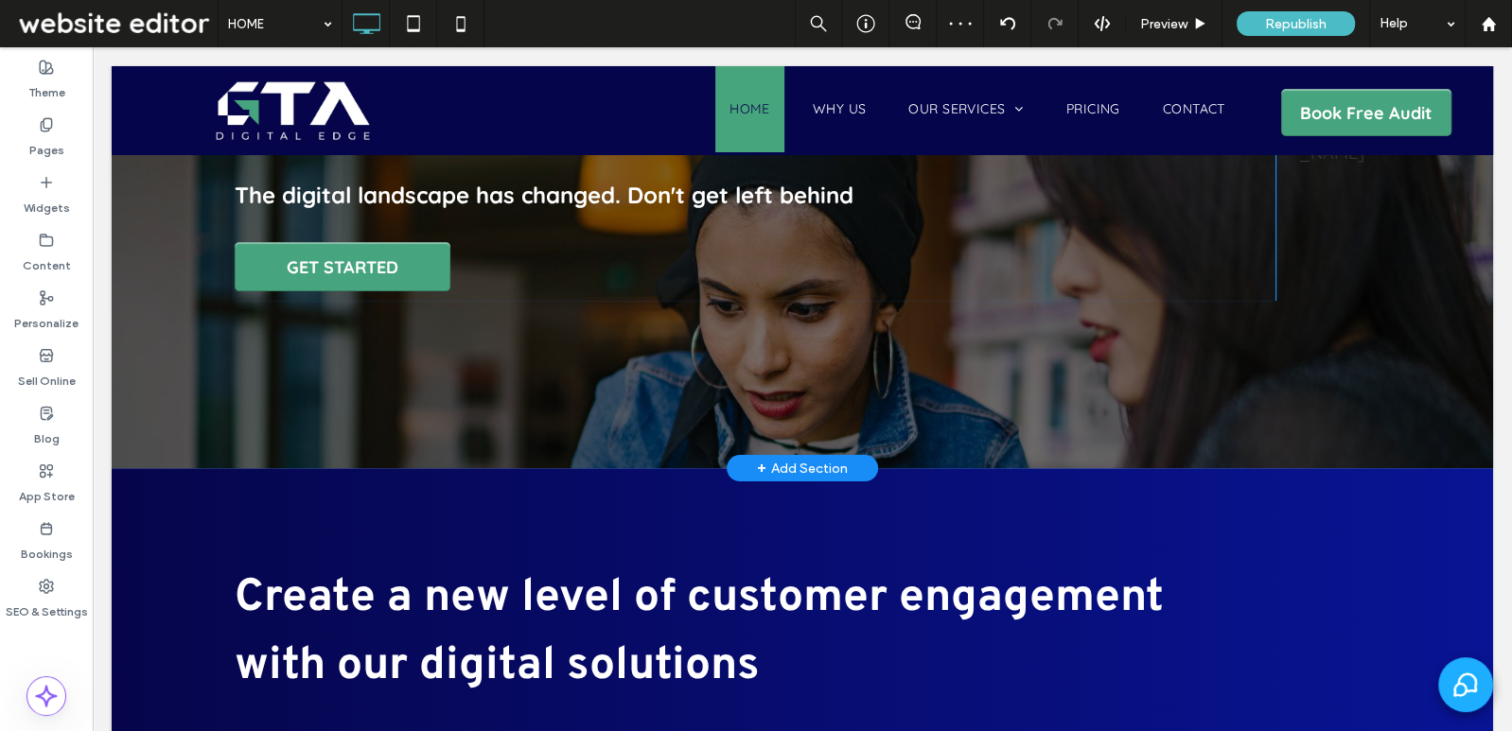
click at [1464, 683] on icon "Select to open the chat widget" at bounding box center [1465, 685] width 25 height 25
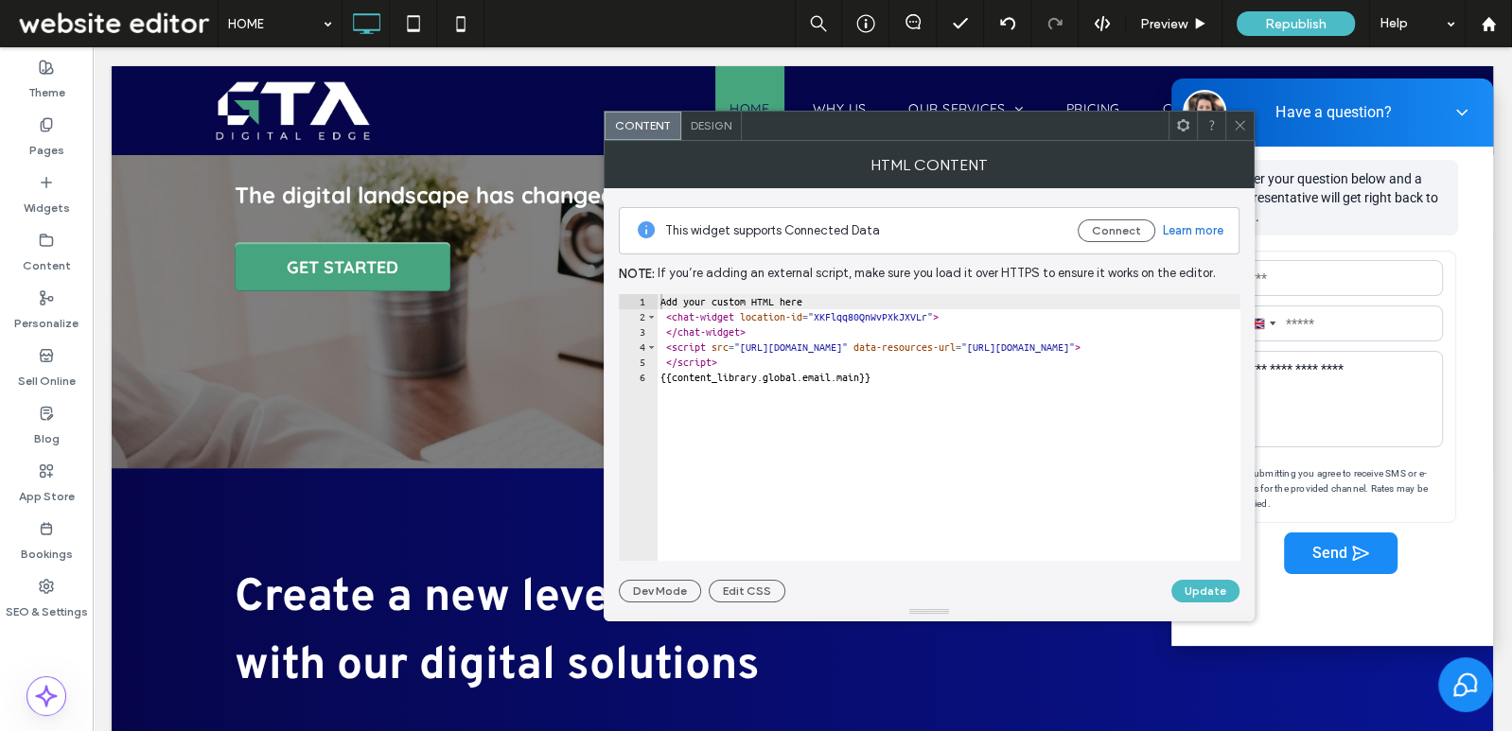
click at [1239, 120] on icon at bounding box center [1240, 125] width 14 height 14
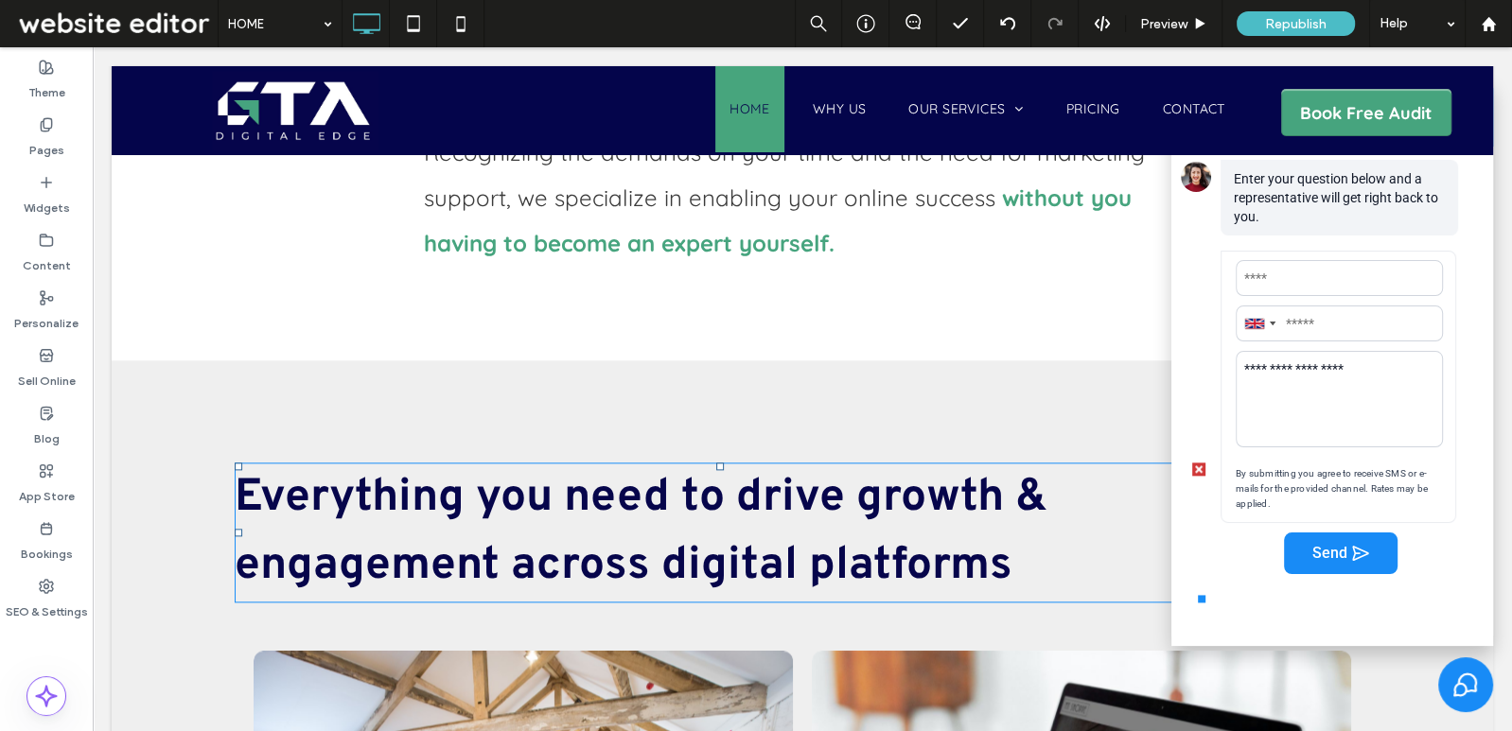
scroll to position [2074, 0]
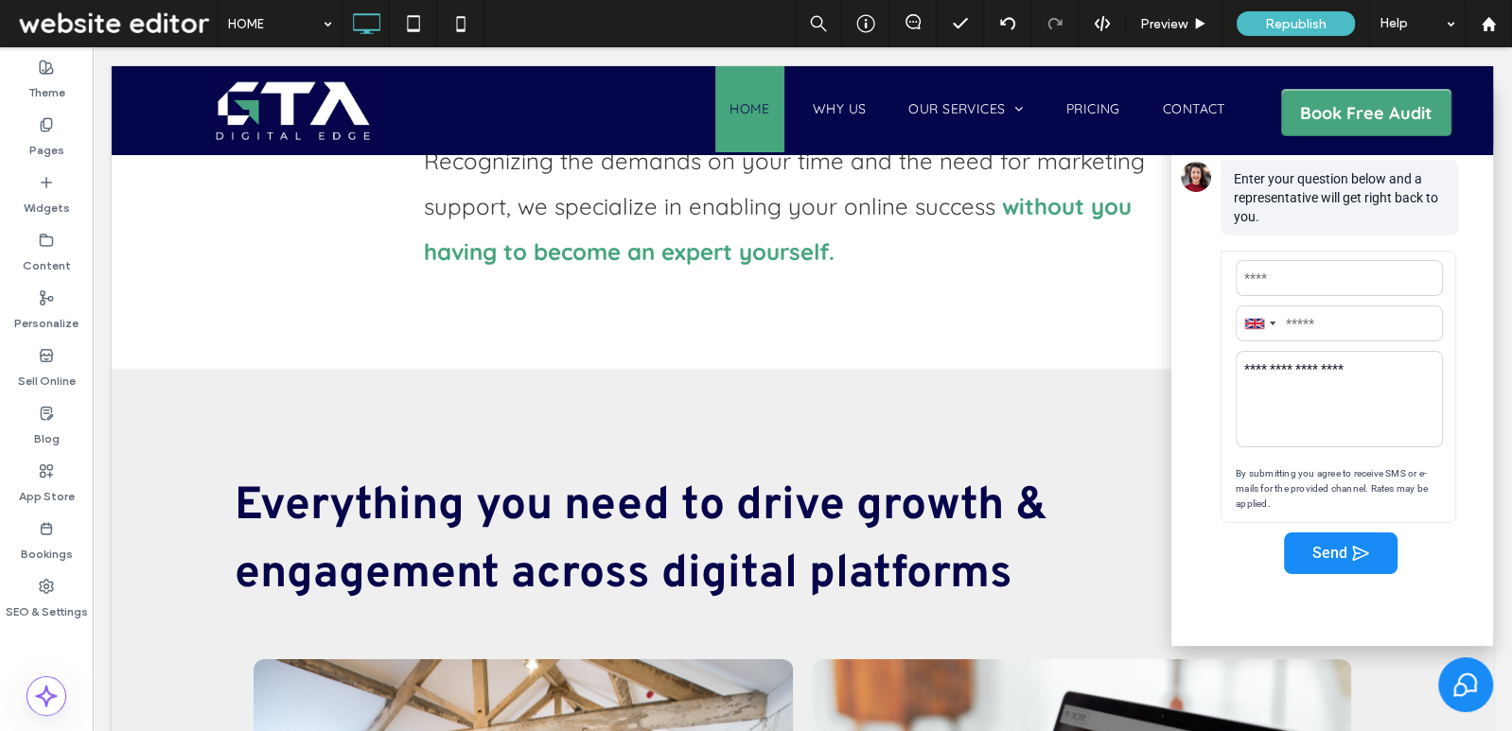
click at [1271, 415] on textarea "**********" at bounding box center [1339, 397] width 205 height 91
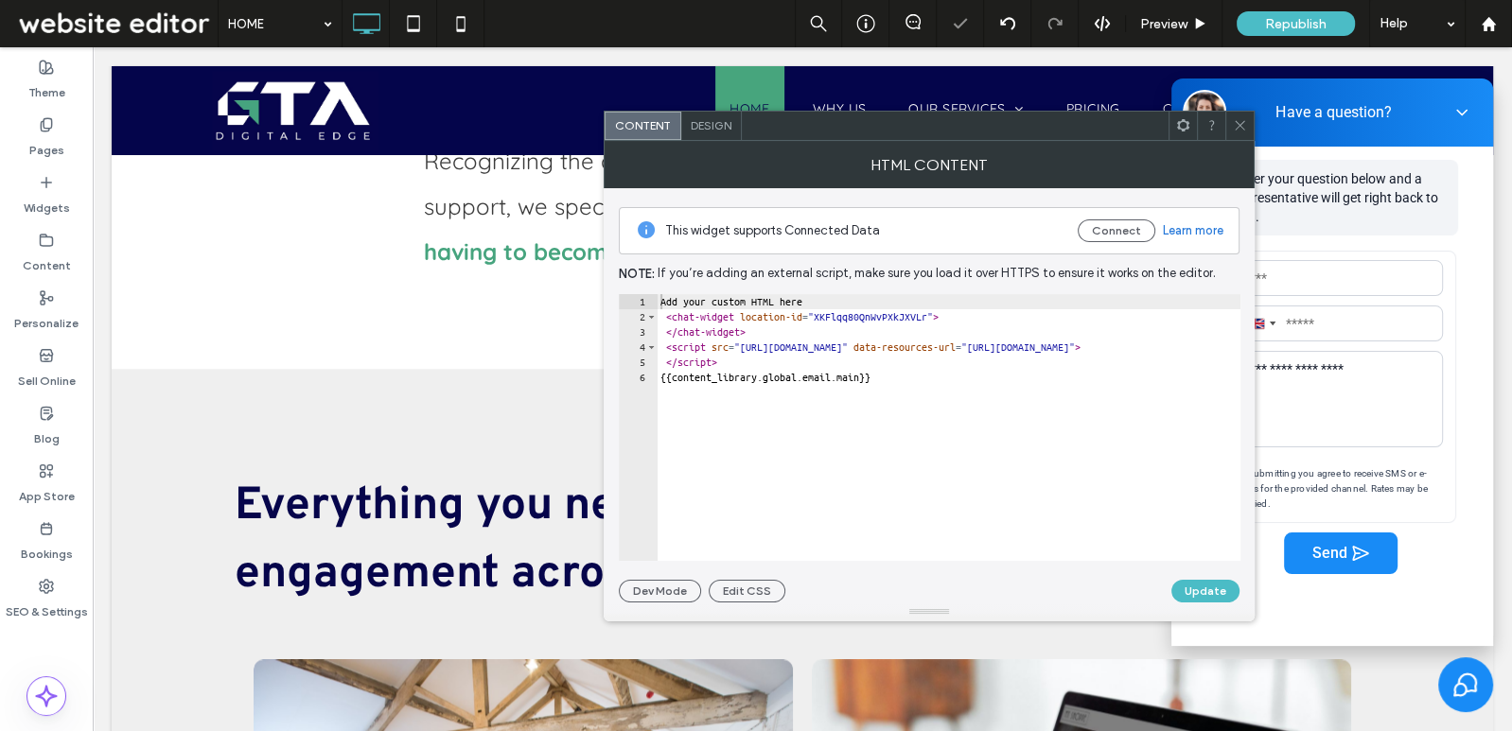
click at [1242, 121] on use at bounding box center [1239, 125] width 9 height 9
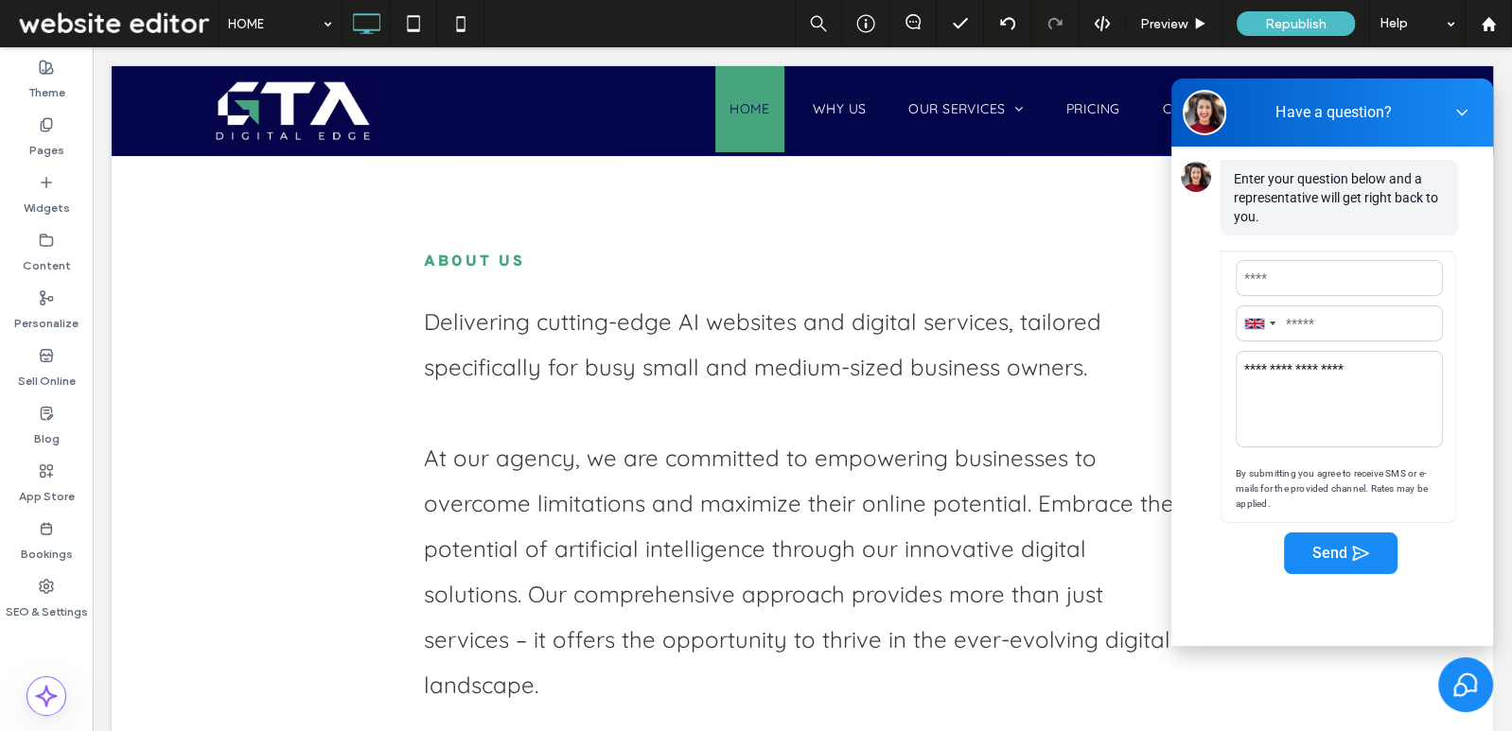
scroll to position [1150, 0]
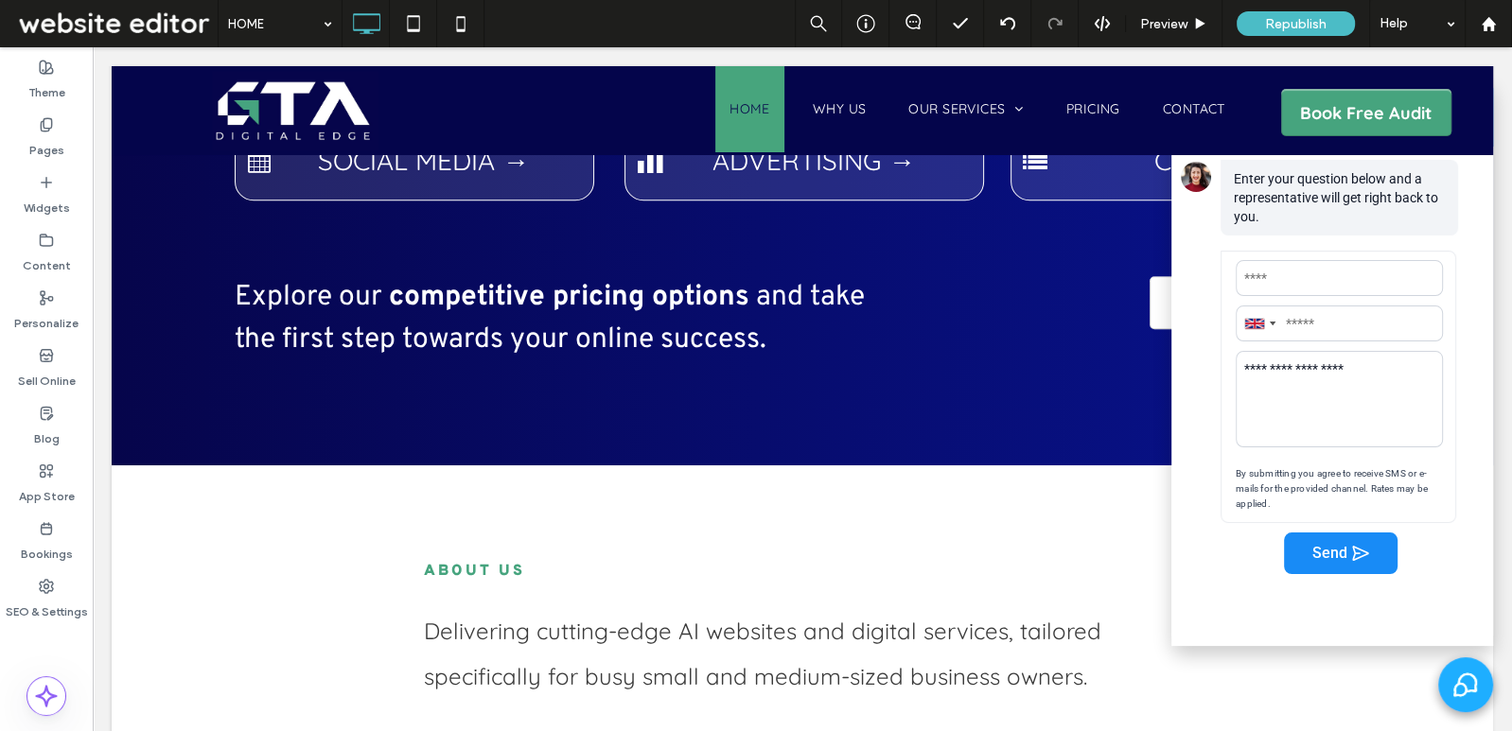
click at [1462, 687] on icon "Select to close the chat widget" at bounding box center [1465, 685] width 25 height 25
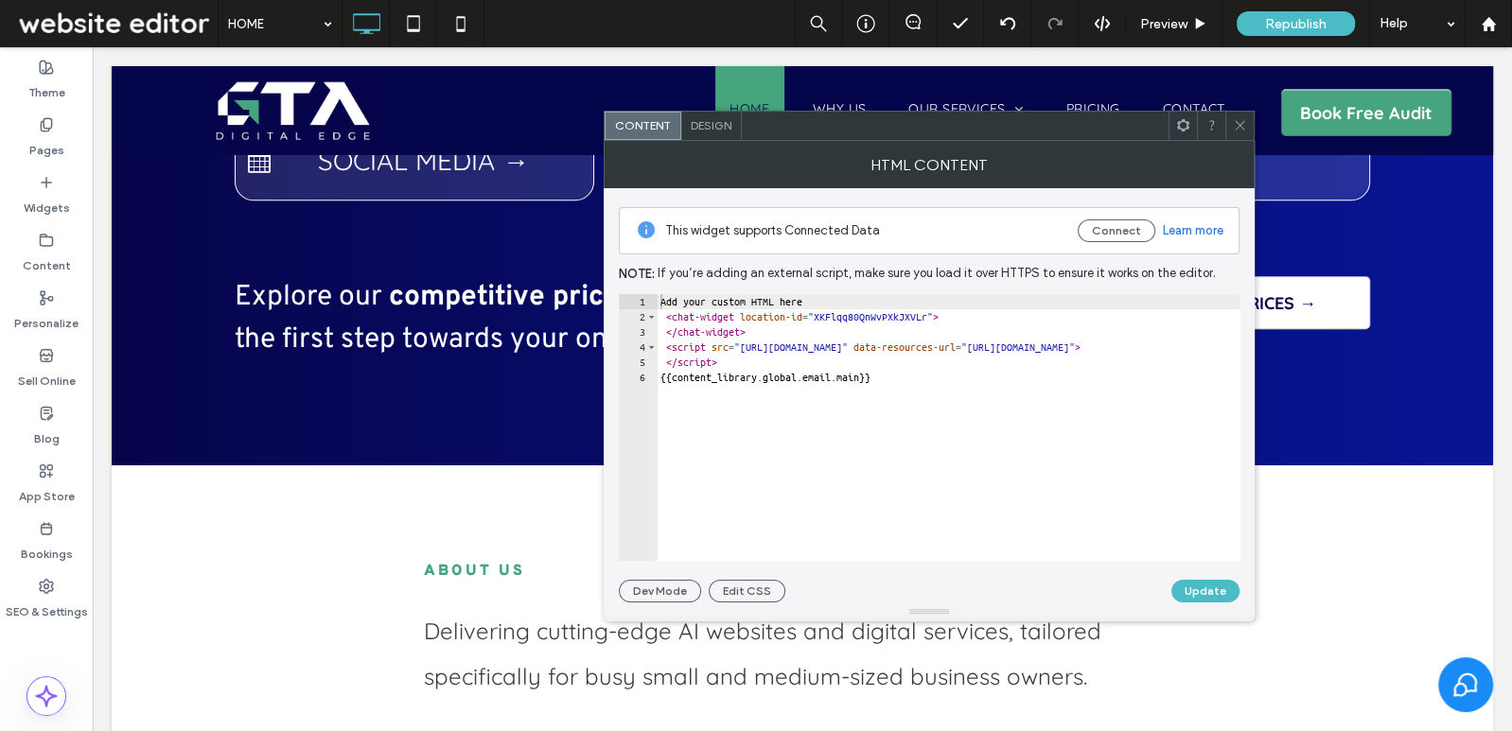
click at [1239, 126] on use at bounding box center [1239, 125] width 9 height 9
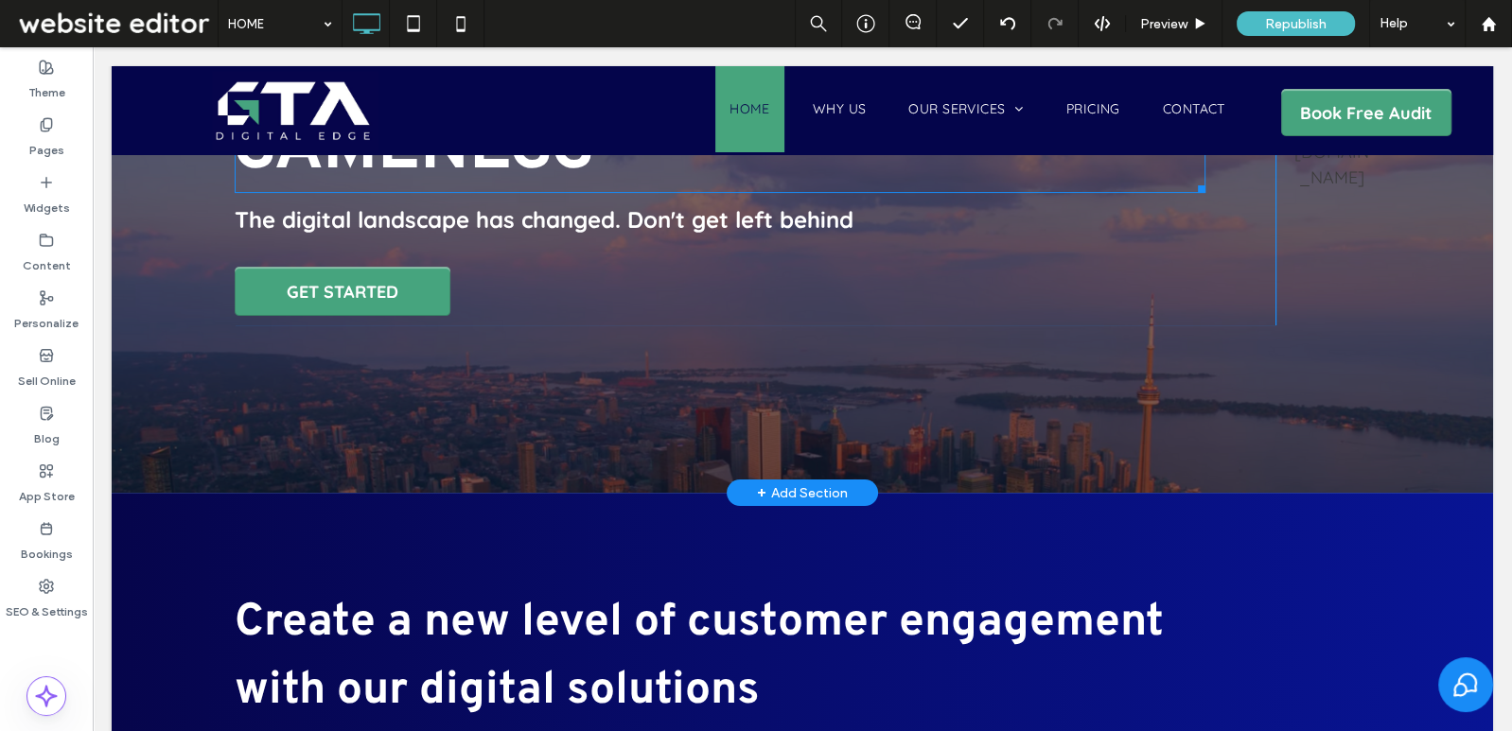
scroll to position [778, 0]
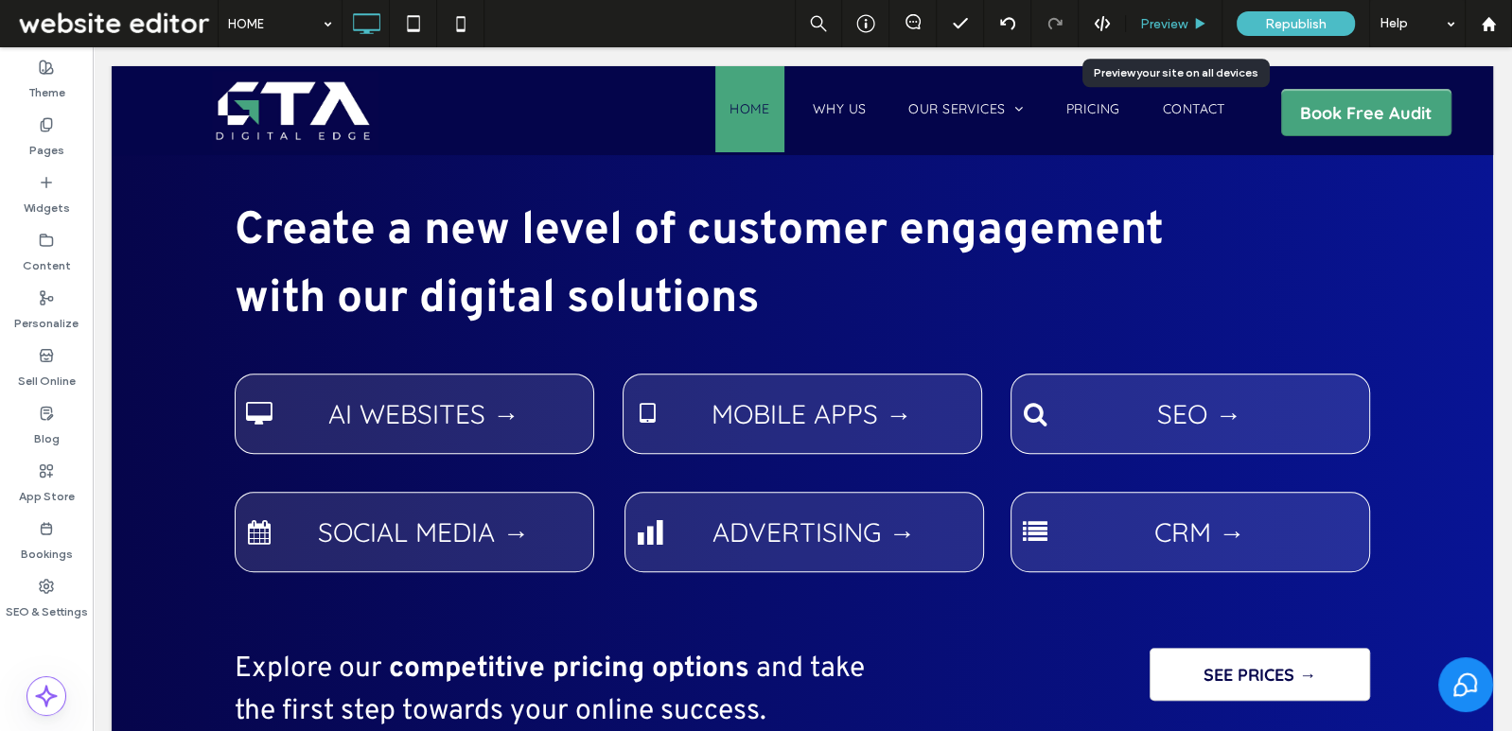
click at [1168, 14] on div "Preview" at bounding box center [1174, 23] width 97 height 47
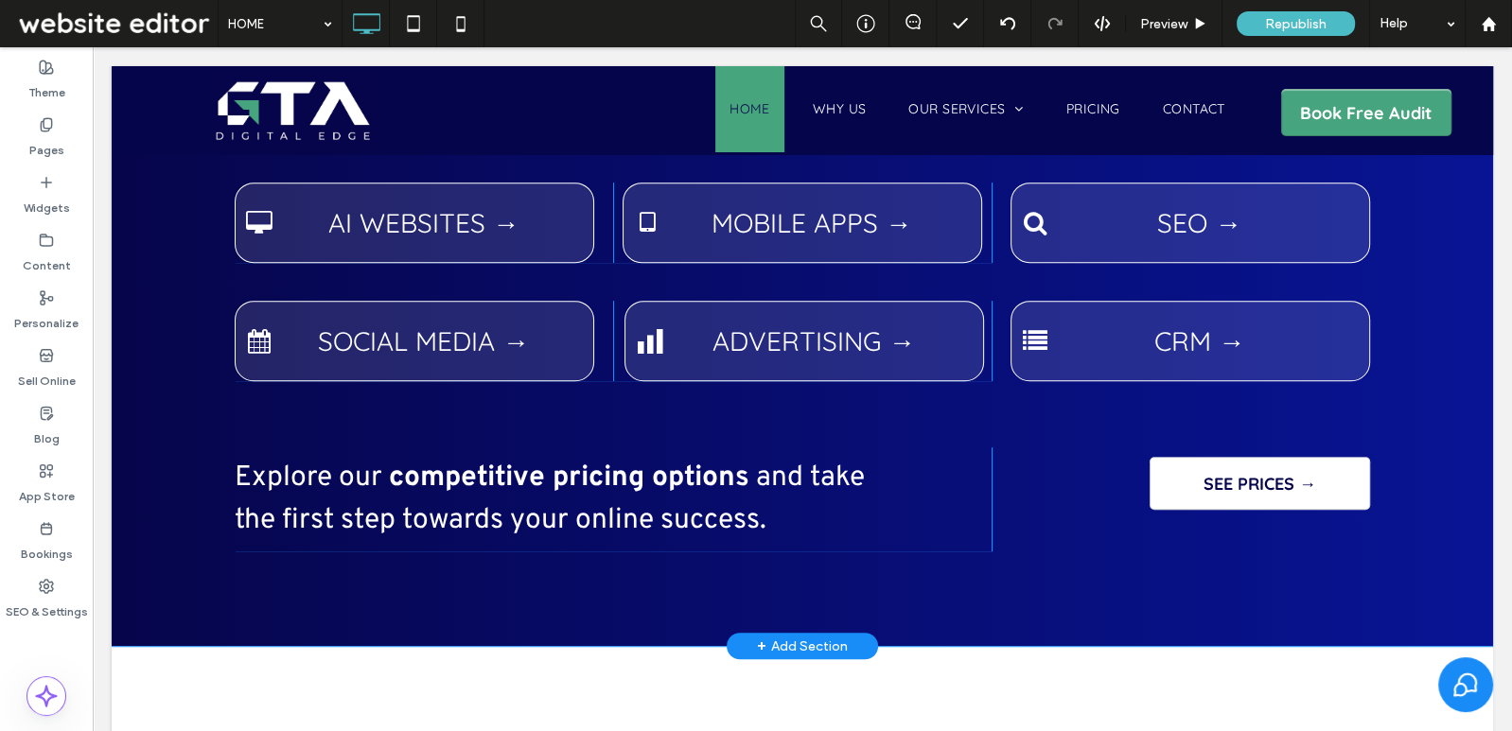
scroll to position [1315, 0]
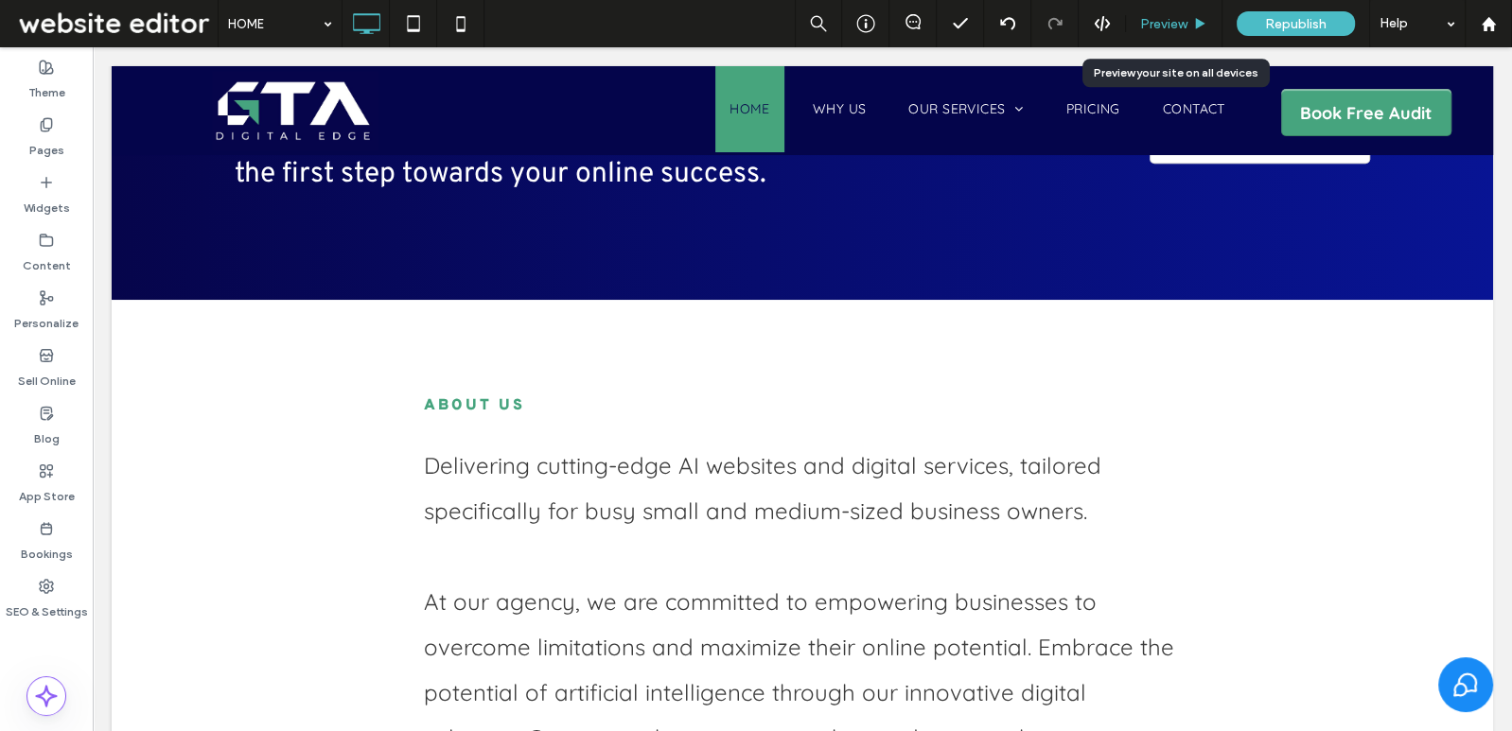
click at [1168, 20] on span "Preview" at bounding box center [1163, 24] width 47 height 16
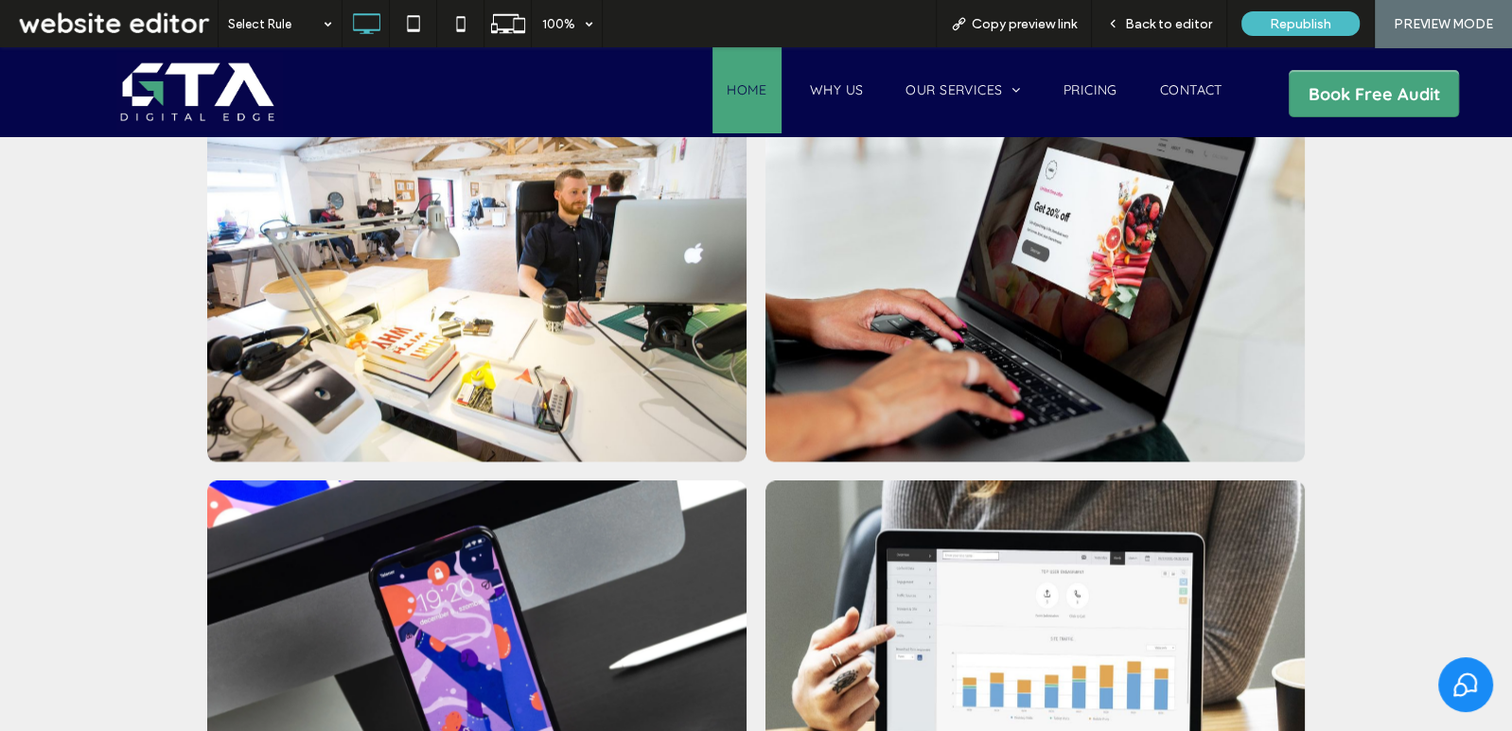
scroll to position [4302, 0]
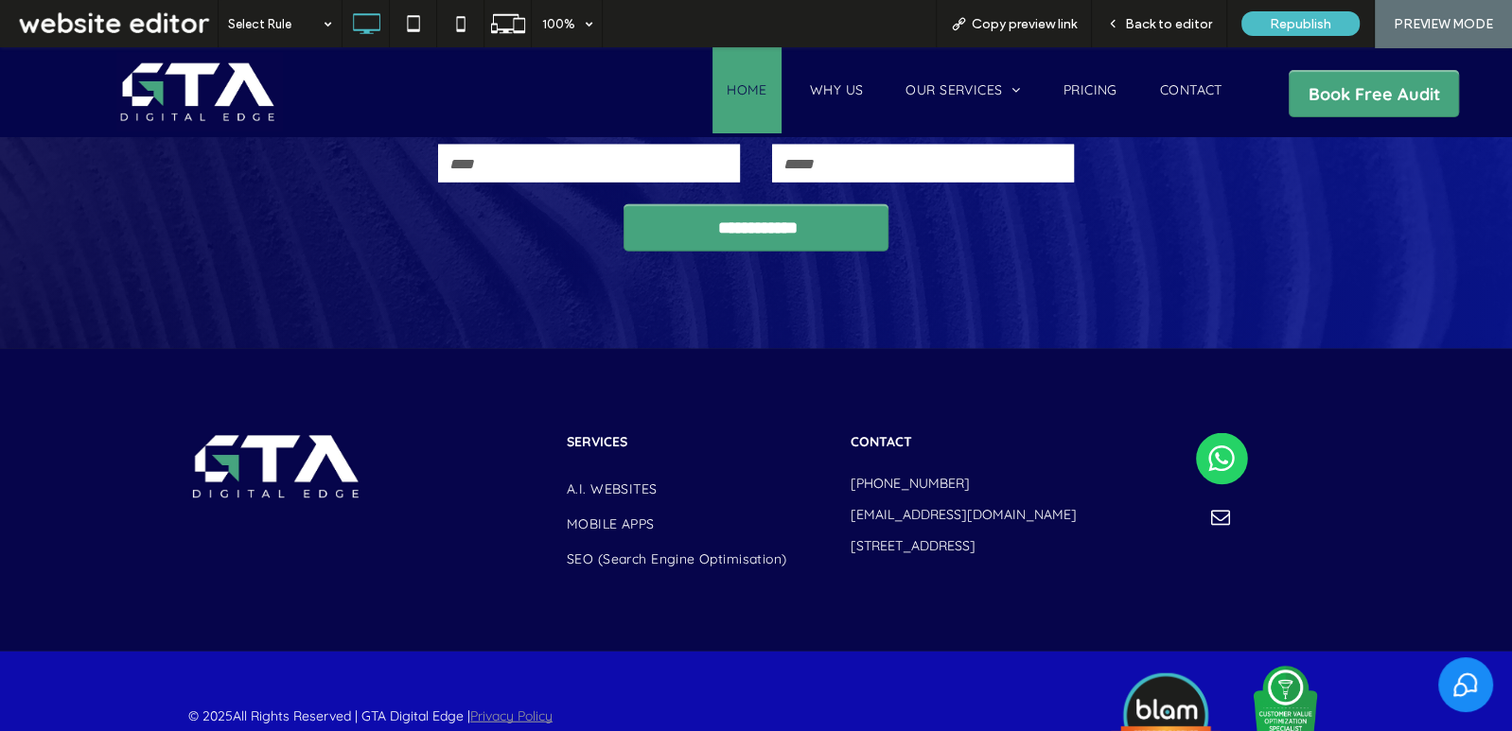
click at [1214, 433] on img at bounding box center [1221, 459] width 67 height 52
click at [1032, 28] on span "Copy preview link" at bounding box center [1024, 24] width 105 height 16
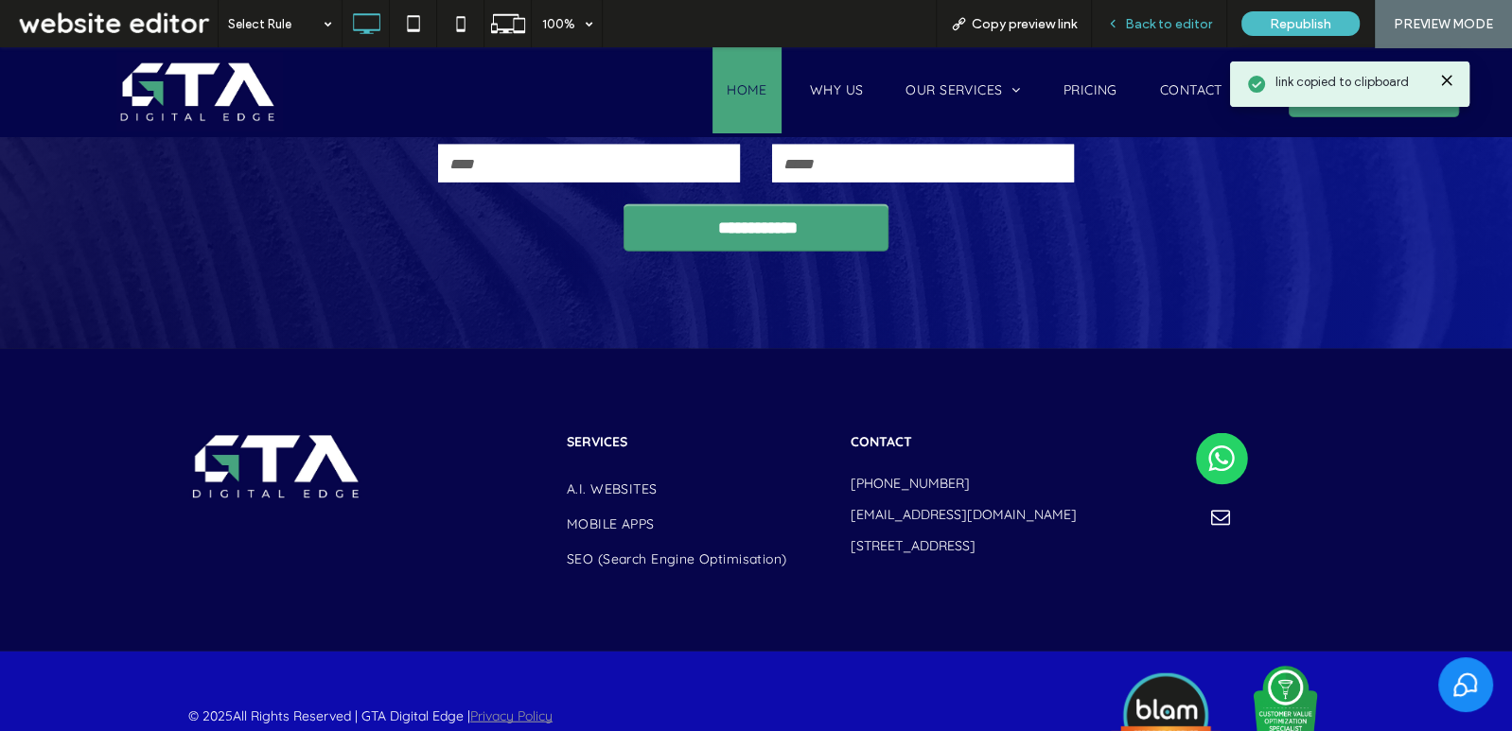
click at [1119, 27] on icon at bounding box center [1112, 23] width 13 height 13
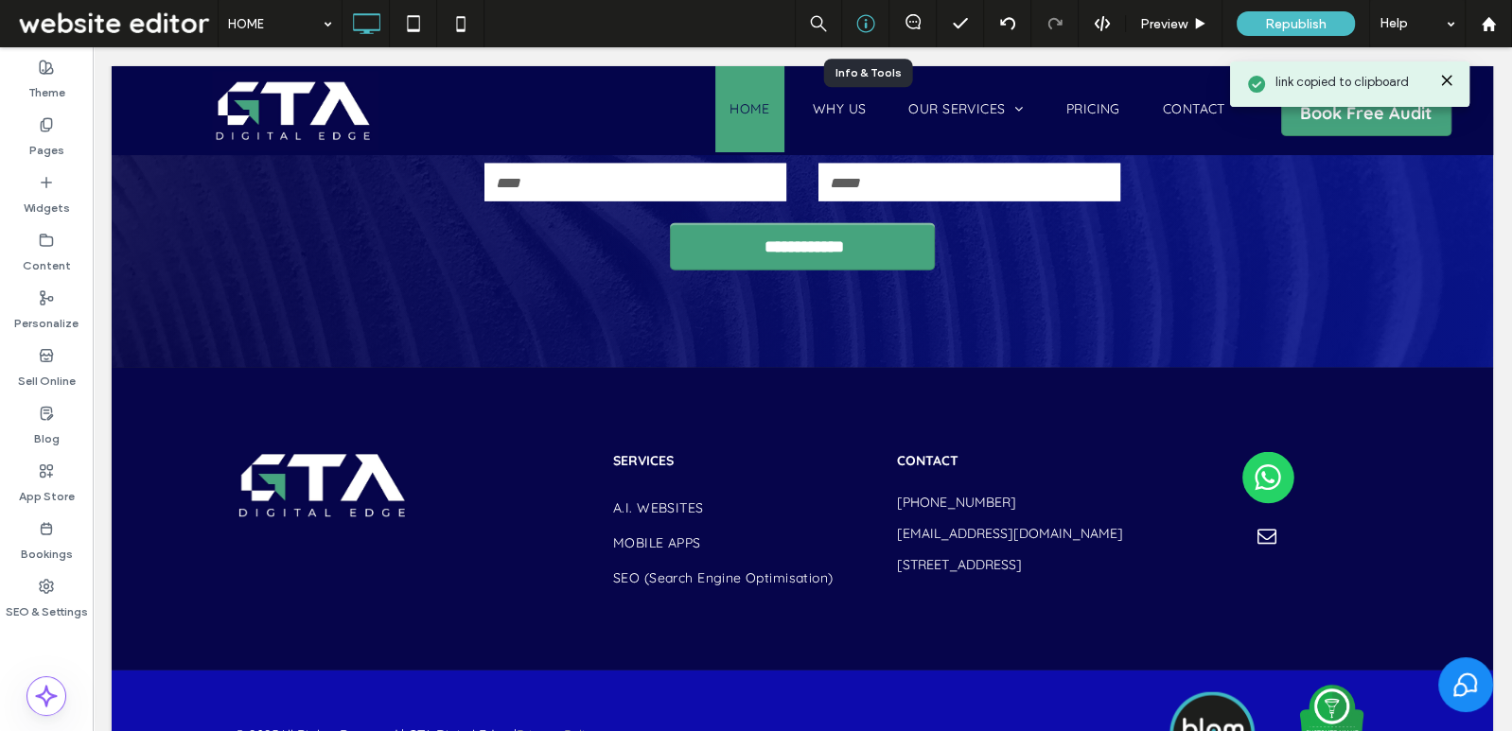
click at [871, 27] on icon at bounding box center [865, 23] width 19 height 19
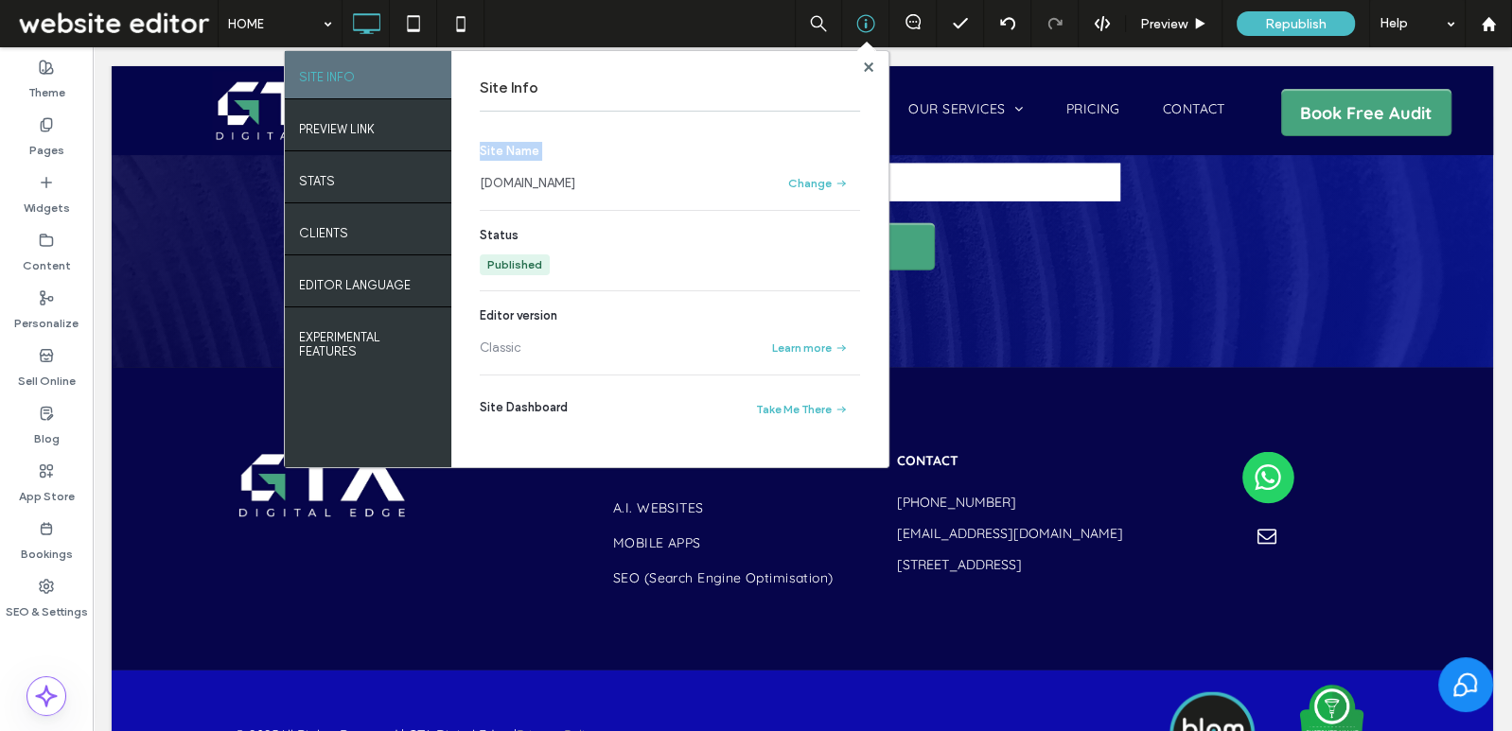
drag, startPoint x: 667, startPoint y: 196, endPoint x: 477, endPoint y: 184, distance: 190.6
click at [477, 184] on div "Site Info Site Name www.gtadigitaledge.com Change Status Published Editor versi…" at bounding box center [669, 259] width 437 height 416
copy header "Site Name"
click at [865, 60] on span at bounding box center [868, 67] width 9 height 14
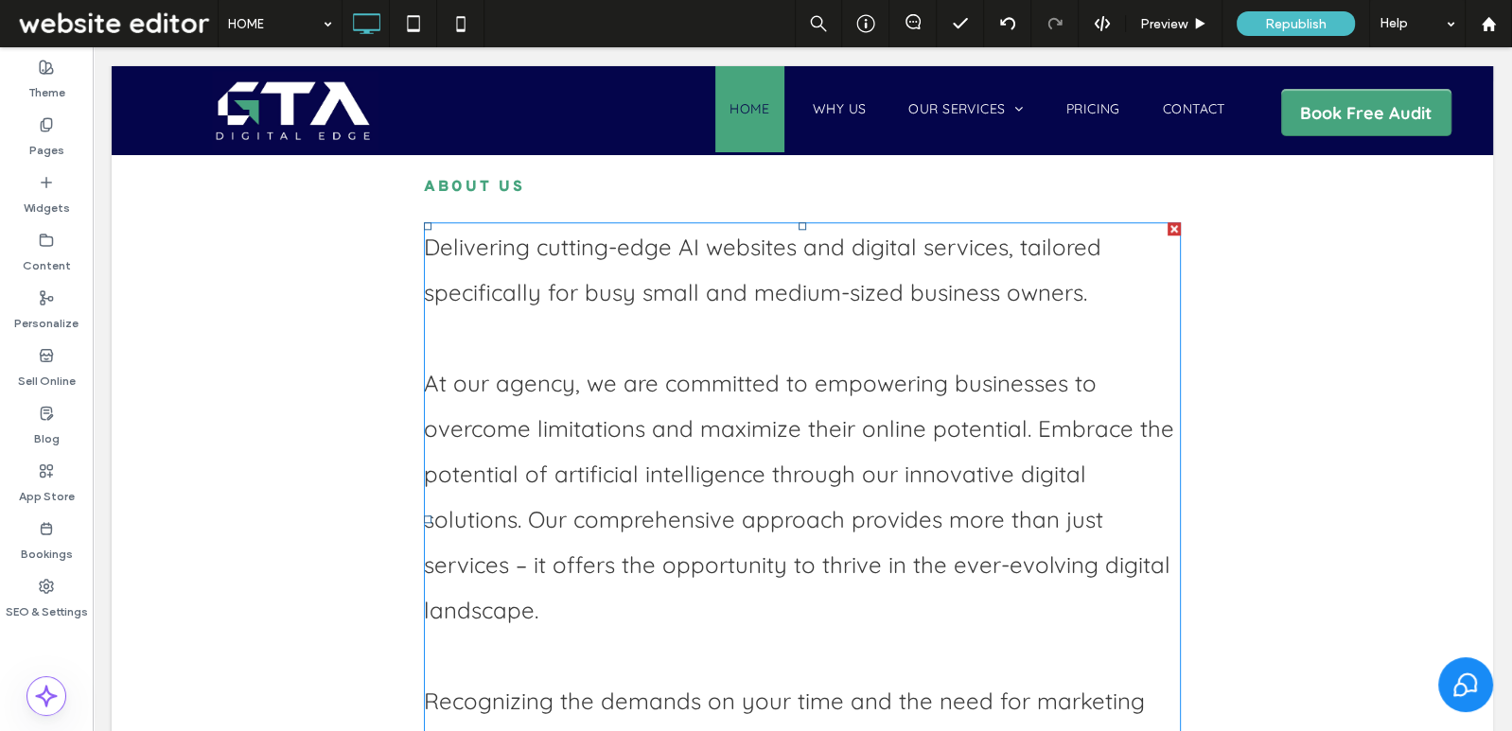
scroll to position [1426, 0]
